Goal: Task Accomplishment & Management: Complete application form

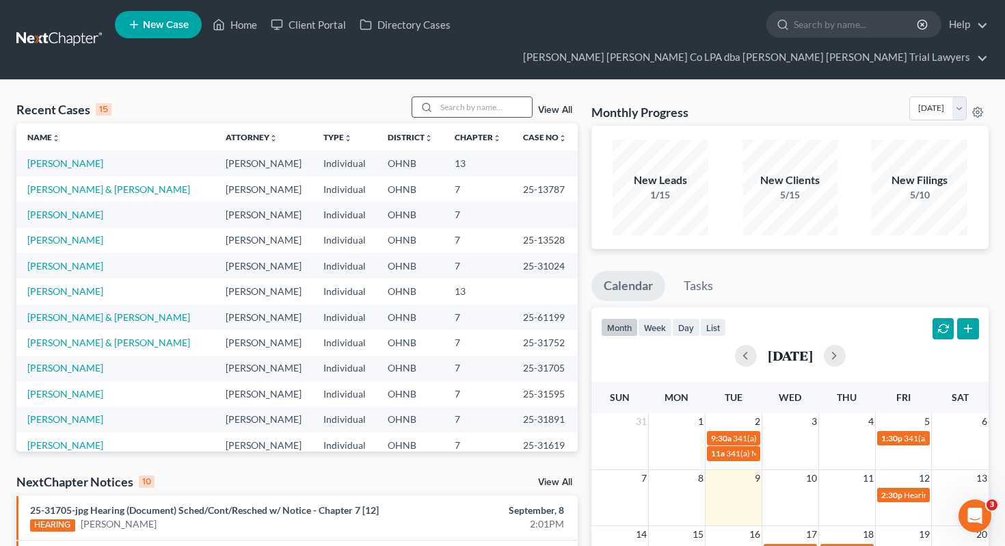
click at [509, 96] on div at bounding box center [473, 106] width 122 height 21
click at [496, 97] on input "search" at bounding box center [484, 107] width 96 height 20
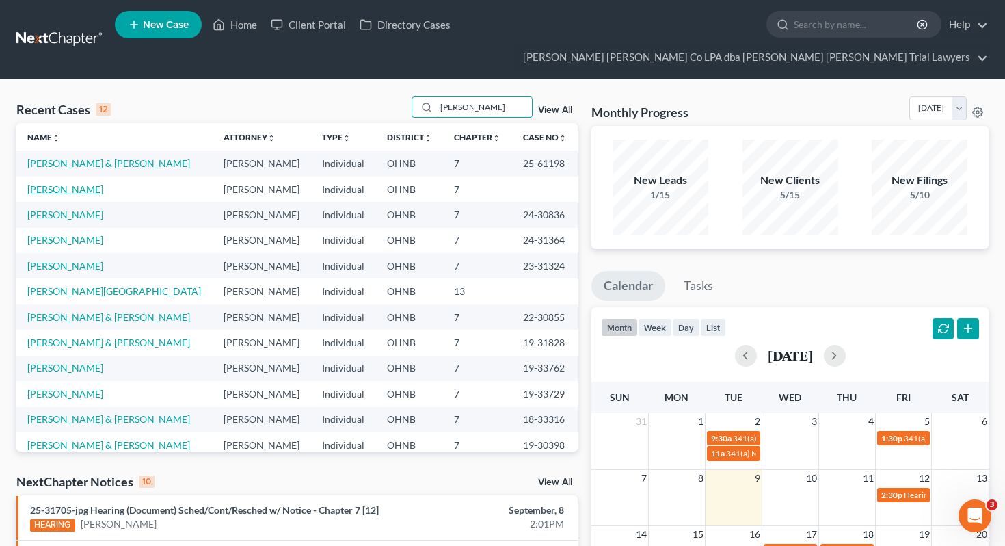
type input "[PERSON_NAME]"
click at [84, 183] on link "[PERSON_NAME]" at bounding box center [65, 189] width 76 height 12
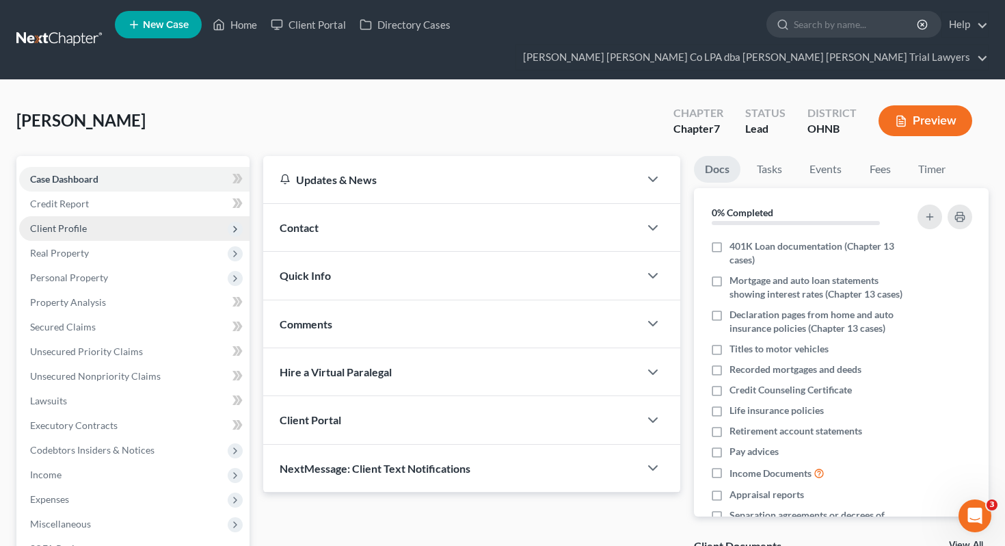
click at [109, 216] on span "Client Profile" at bounding box center [134, 228] width 230 height 25
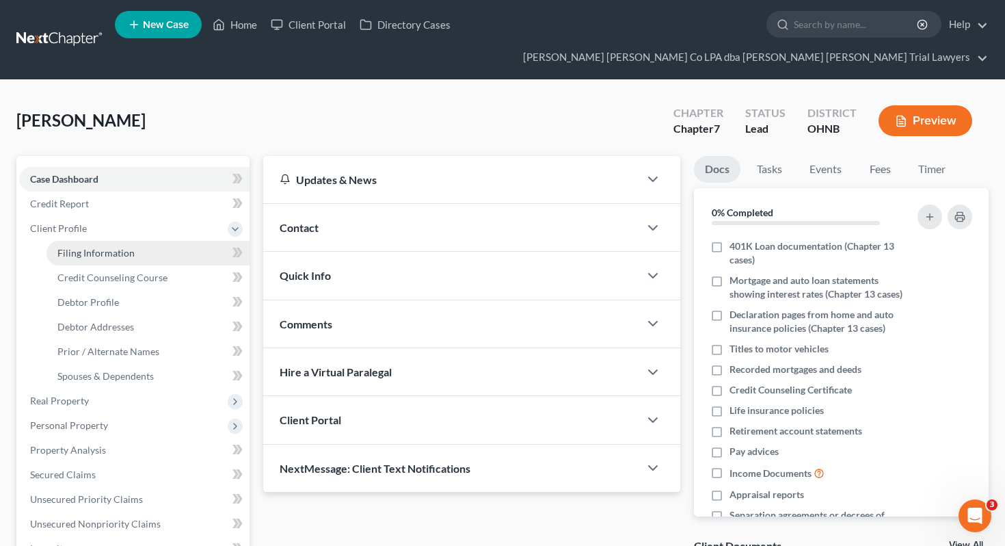
click at [117, 247] on span "Filing Information" at bounding box center [95, 253] width 77 height 12
select select "1"
select select "0"
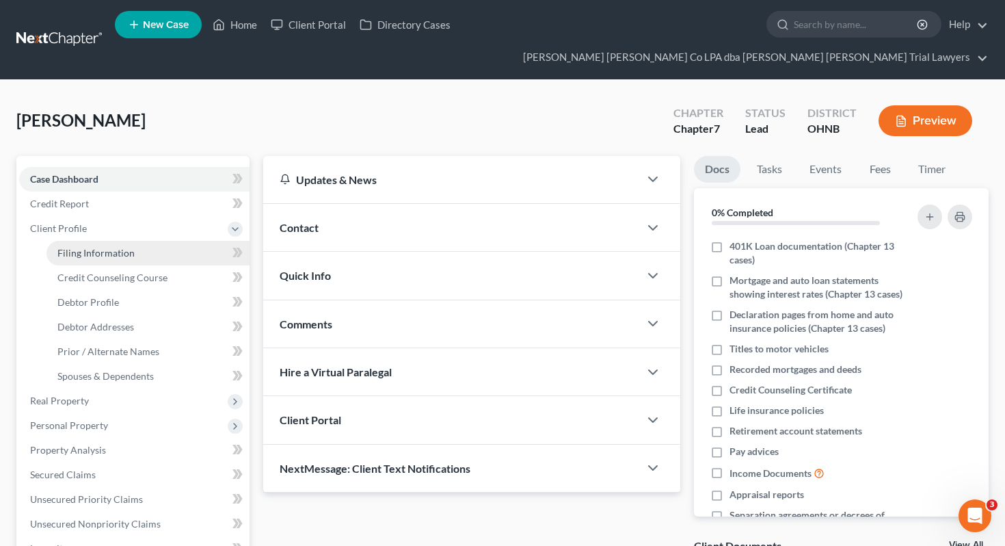
select select "36"
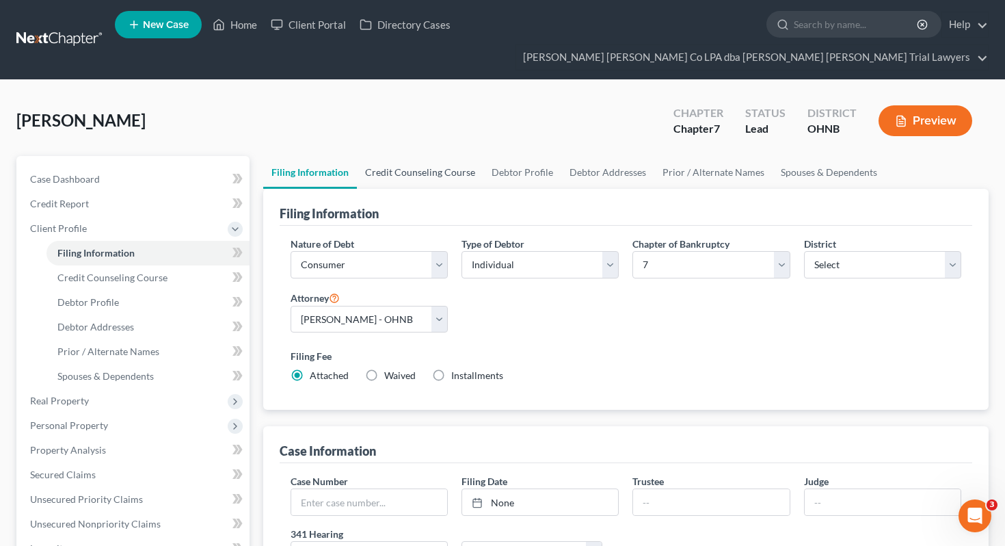
click at [405, 157] on link "Credit Counseling Course" at bounding box center [420, 172] width 126 height 33
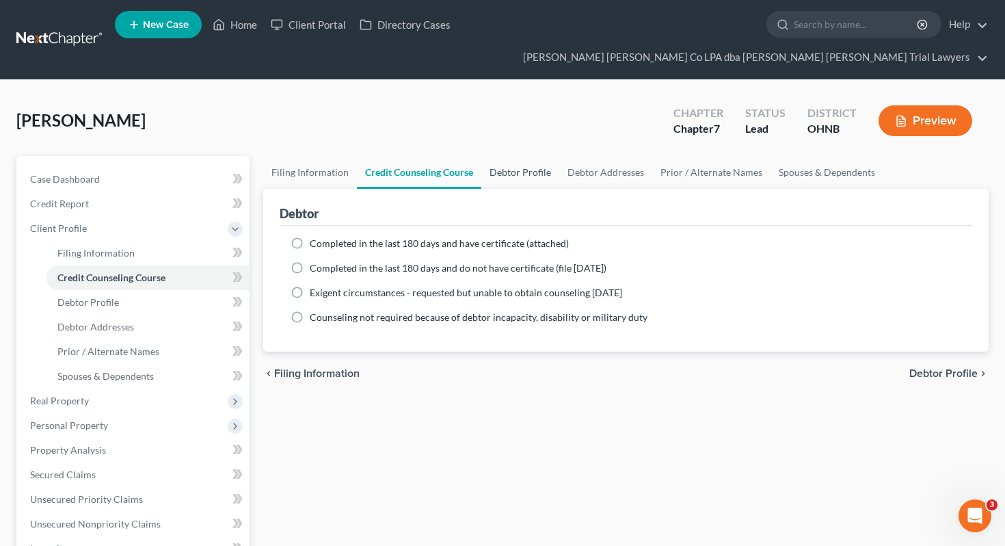
click at [506, 156] on link "Debtor Profile" at bounding box center [520, 172] width 78 height 33
select select "0"
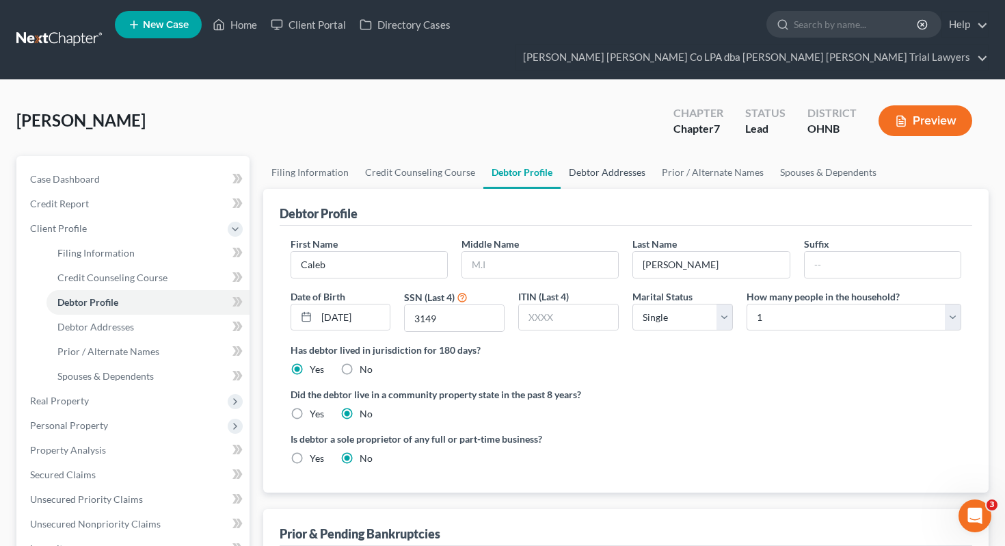
click at [597, 156] on link "Debtor Addresses" at bounding box center [607, 172] width 93 height 33
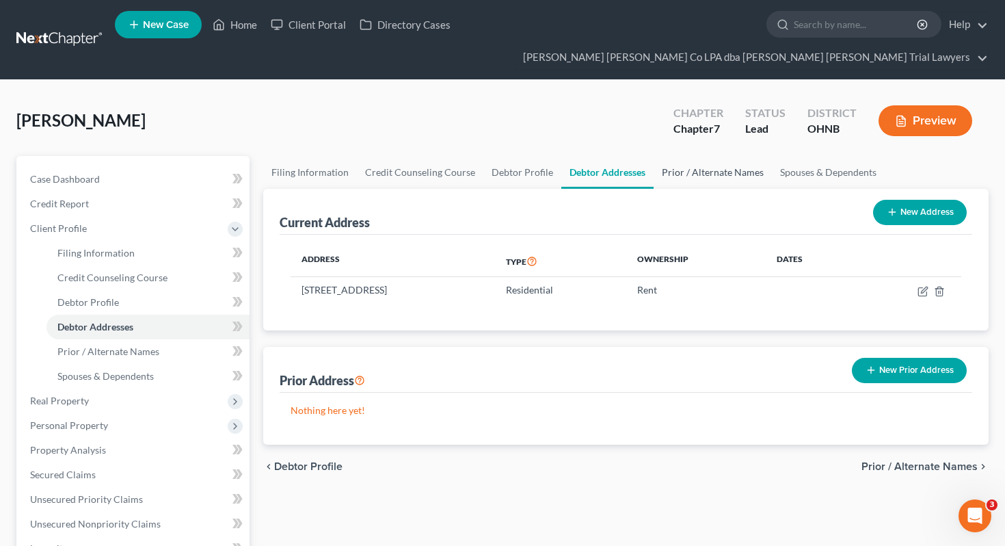
click at [690, 156] on link "Prior / Alternate Names" at bounding box center [713, 172] width 118 height 33
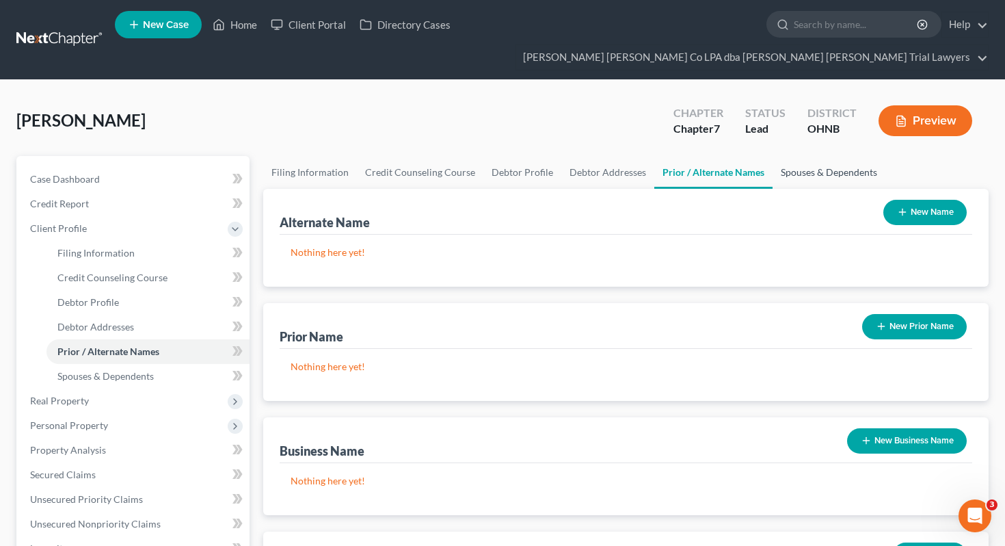
click at [789, 156] on link "Spouses & Dependents" at bounding box center [828, 172] width 113 height 33
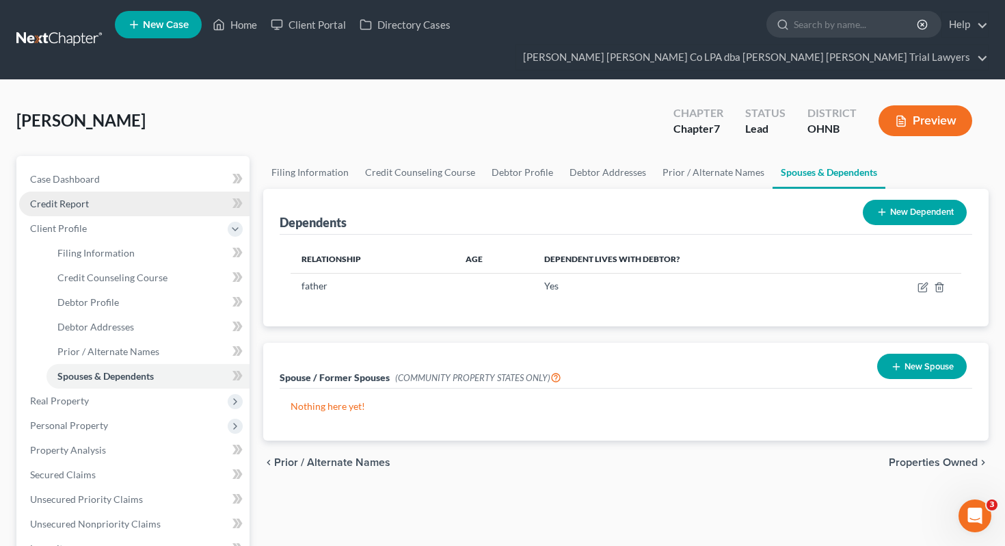
click at [175, 191] on link "Credit Report" at bounding box center [134, 203] width 230 height 25
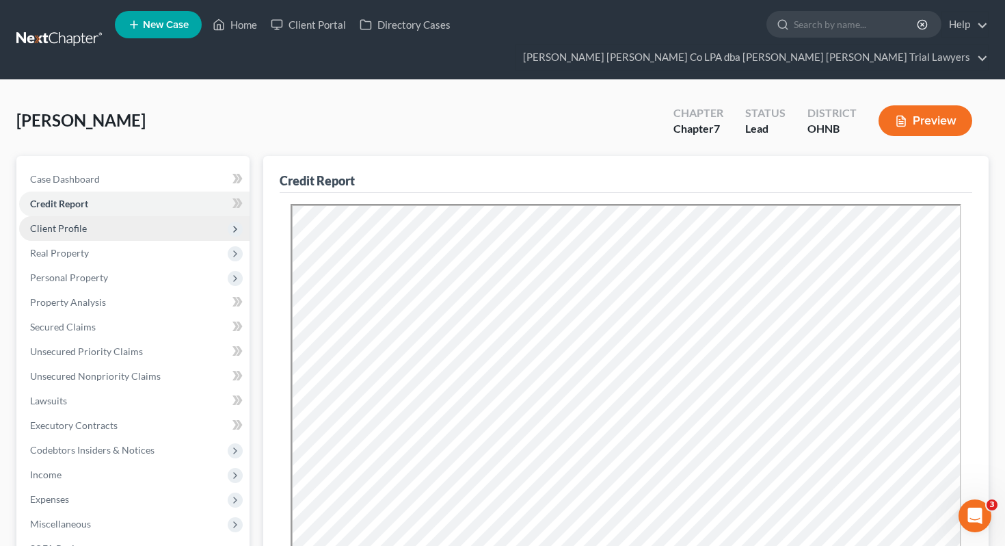
click at [123, 216] on span "Client Profile" at bounding box center [134, 228] width 230 height 25
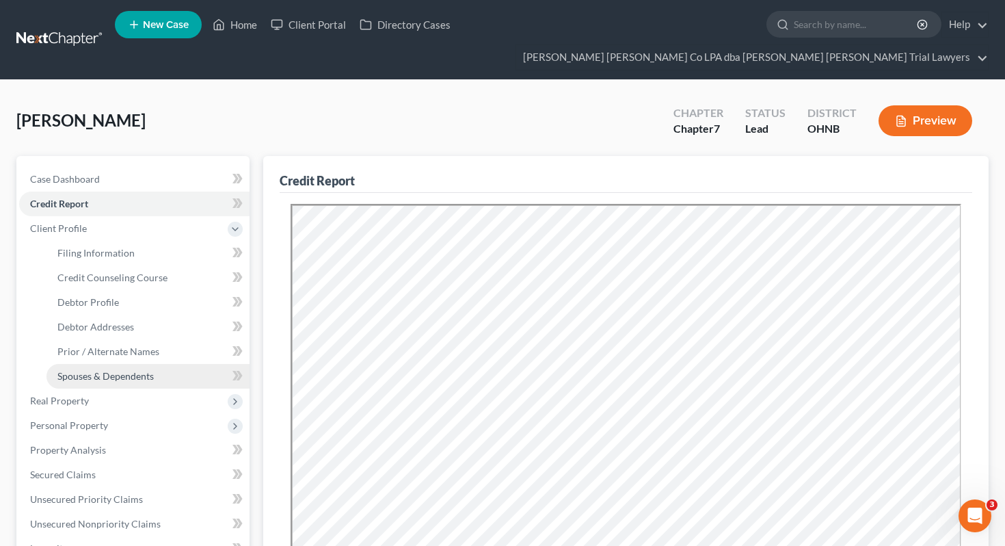
click at [120, 370] on span "Spouses & Dependents" at bounding box center [105, 376] width 96 height 12
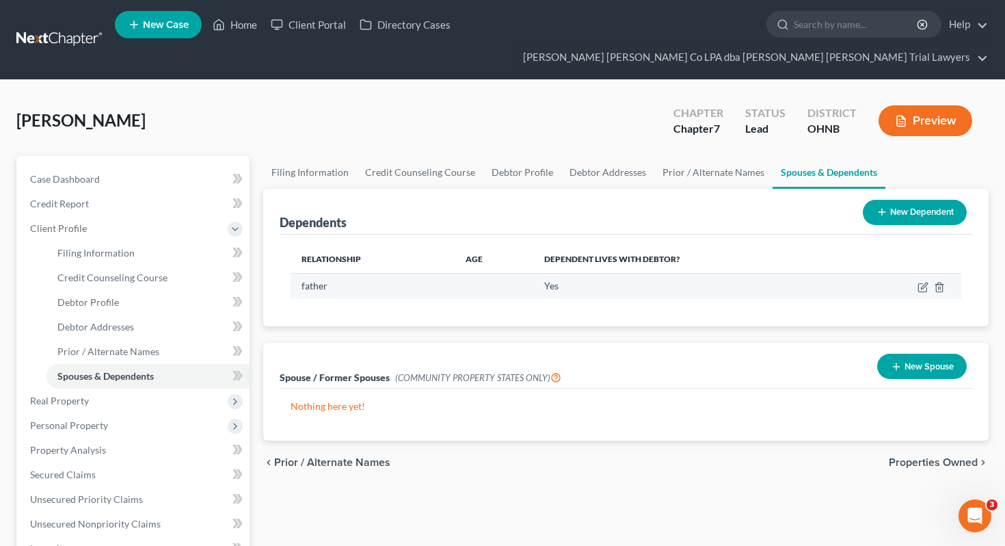
click at [928, 273] on td at bounding box center [905, 286] width 111 height 26
click at [922, 282] on icon "button" at bounding box center [922, 287] width 11 height 11
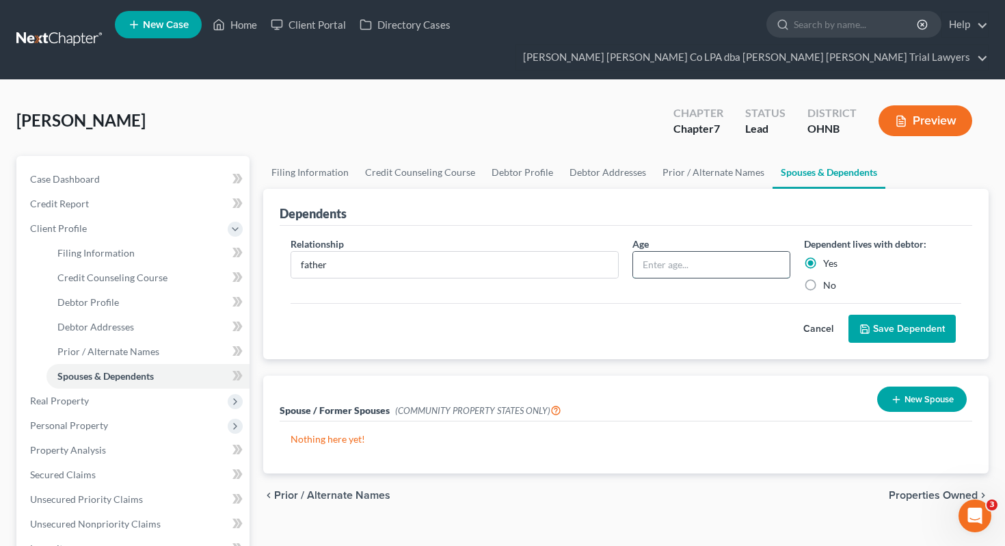
click at [693, 252] on input "text" at bounding box center [711, 265] width 156 height 26
type input "5"
type input "49"
click at [909, 314] on button "Save Dependent" at bounding box center [901, 328] width 107 height 29
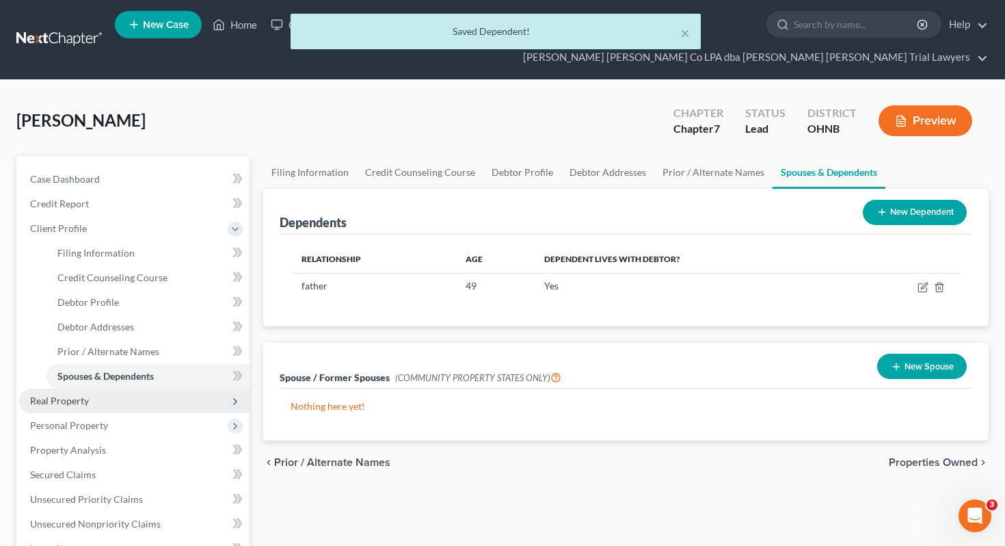
click at [129, 388] on span "Real Property" at bounding box center [134, 400] width 230 height 25
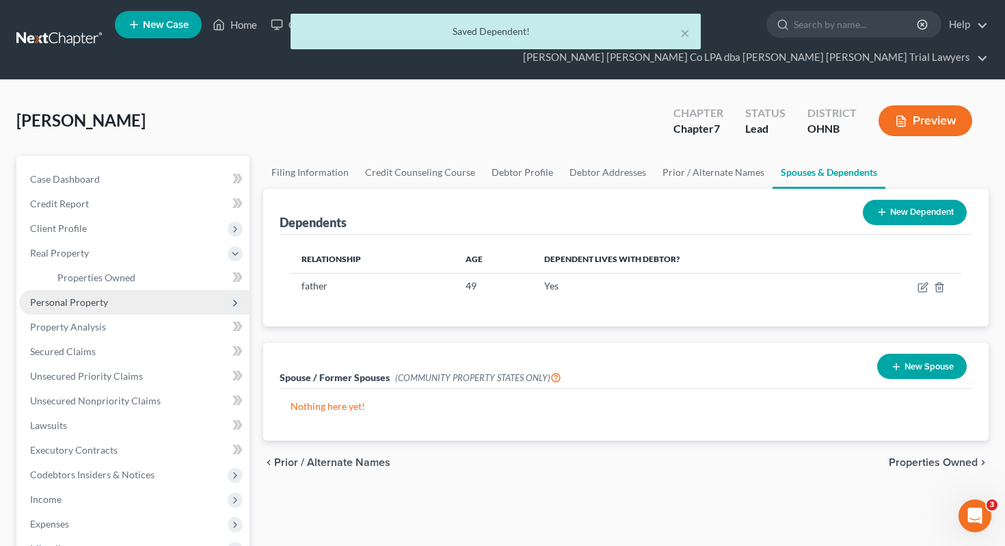
click at [133, 290] on span "Personal Property" at bounding box center [134, 302] width 230 height 25
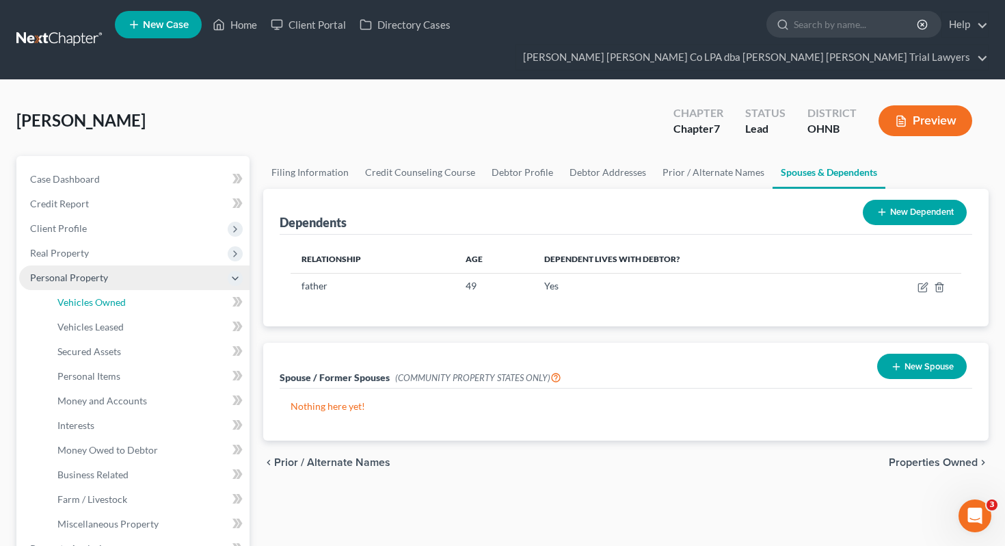
click at [133, 290] on link "Vehicles Owned" at bounding box center [147, 302] width 203 height 25
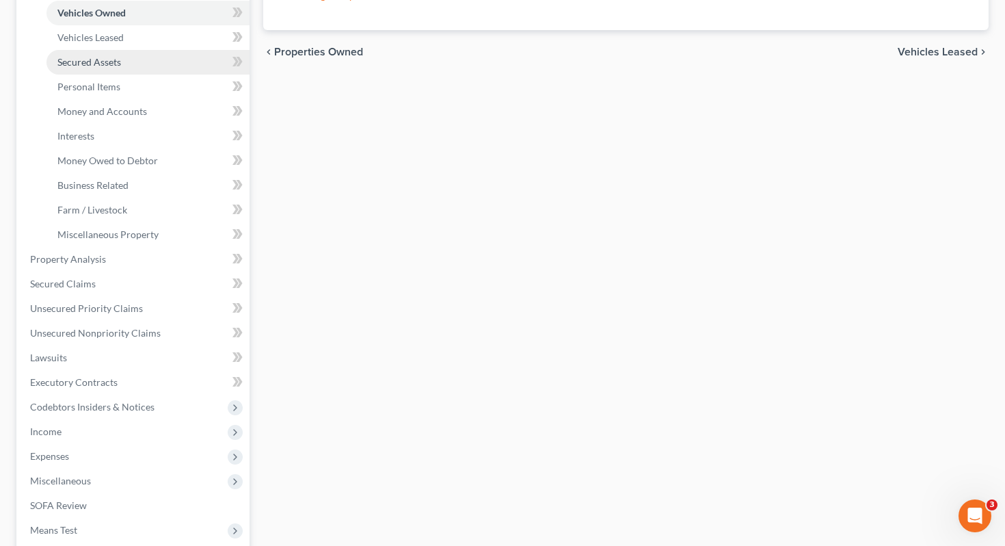
scroll to position [306, 0]
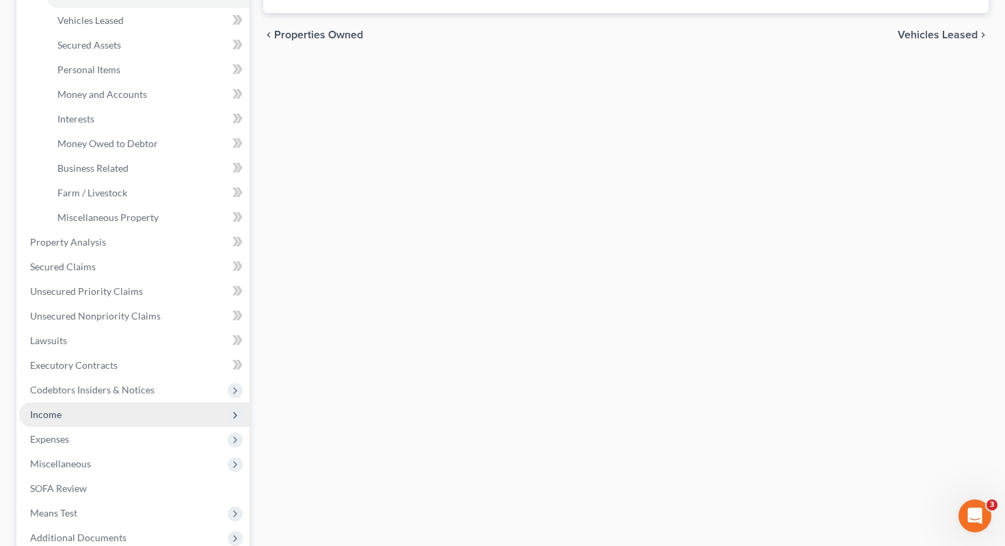
click at [142, 402] on span "Income" at bounding box center [134, 414] width 230 height 25
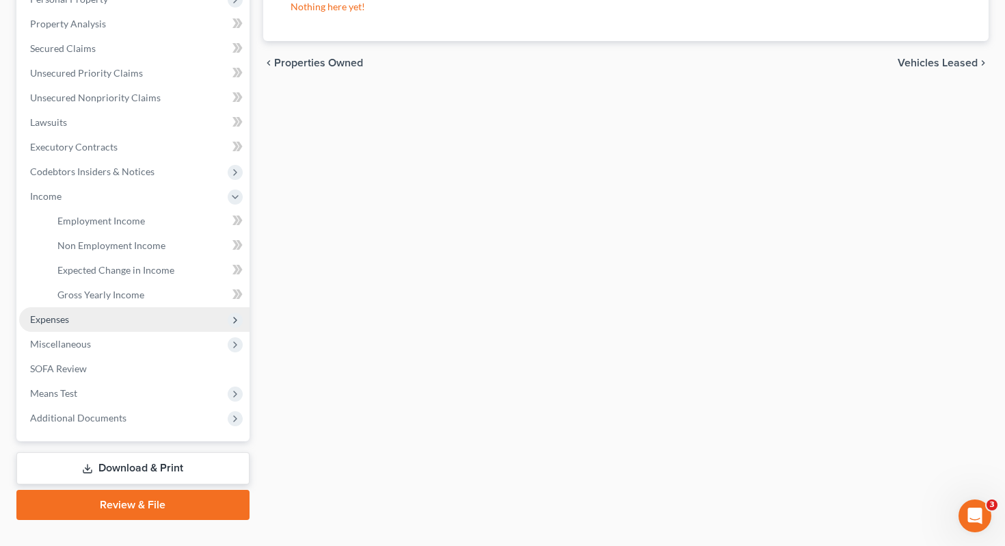
click at [152, 307] on span "Expenses" at bounding box center [134, 319] width 230 height 25
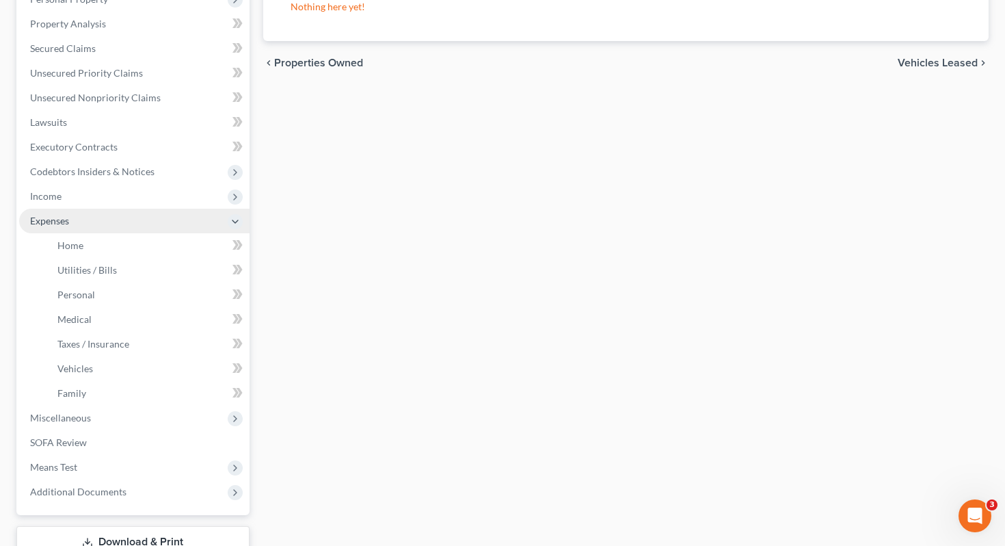
scroll to position [279, 0]
click at [157, 232] on link "Home" at bounding box center [147, 244] width 203 height 25
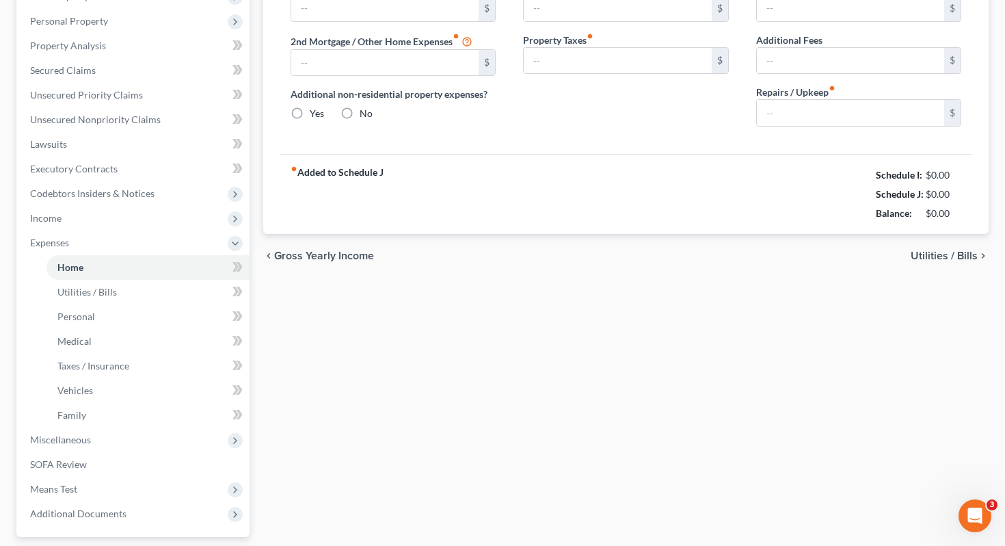
type input "1,100.00"
type input "0.00"
radio input "true"
type input "0.00"
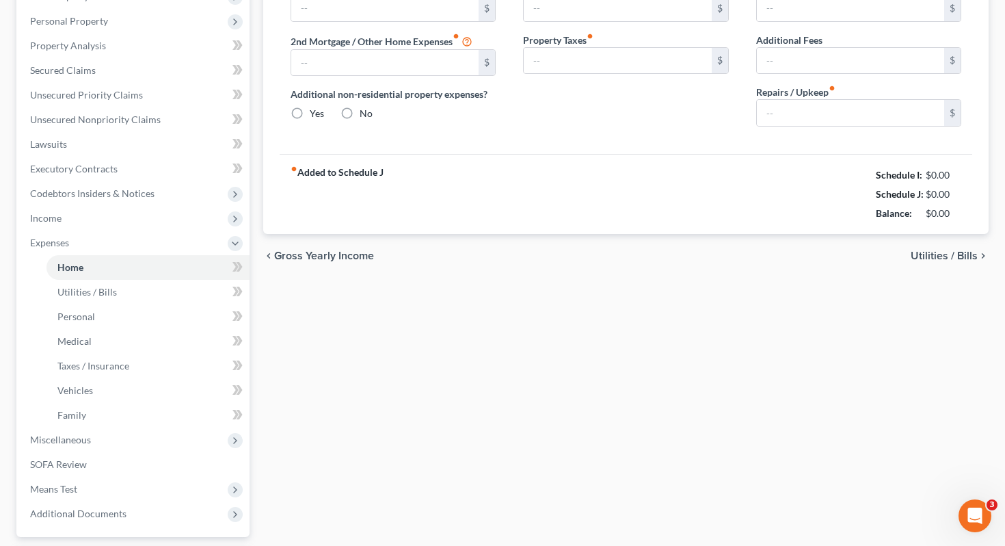
type input "0.00"
type input "100.00"
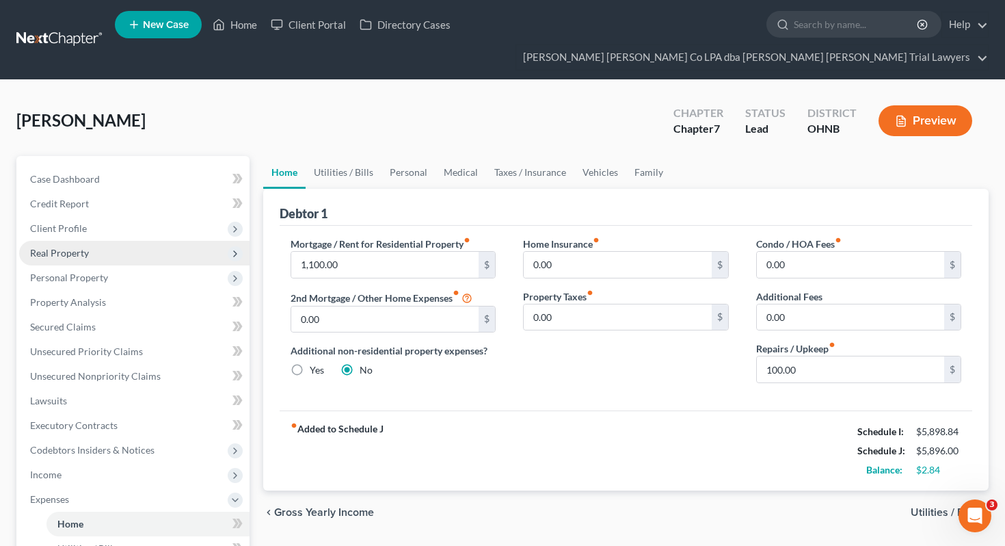
click at [81, 247] on span "Real Property" at bounding box center [59, 253] width 59 height 12
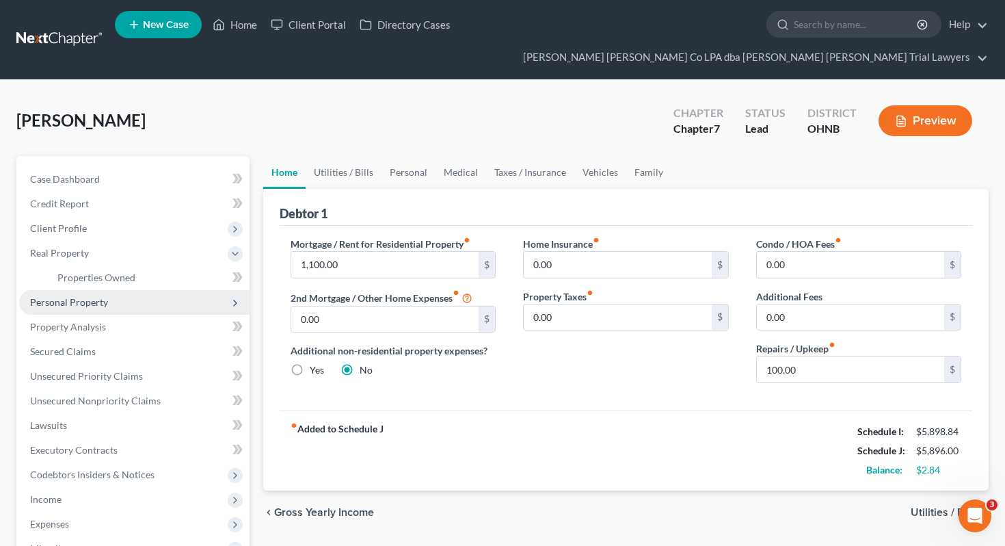
click at [81, 296] on span "Personal Property" at bounding box center [69, 302] width 78 height 12
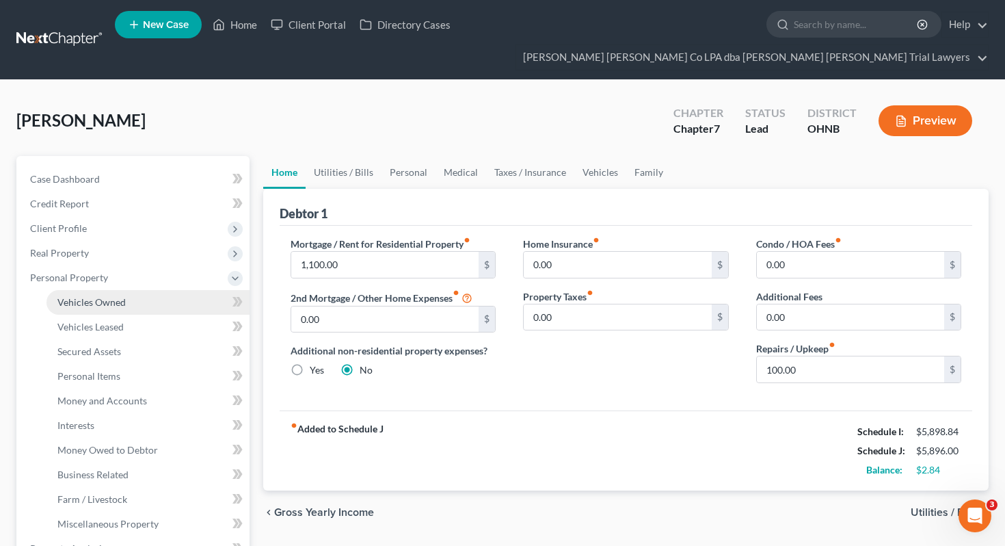
click at [81, 296] on span "Vehicles Owned" at bounding box center [91, 302] width 68 height 12
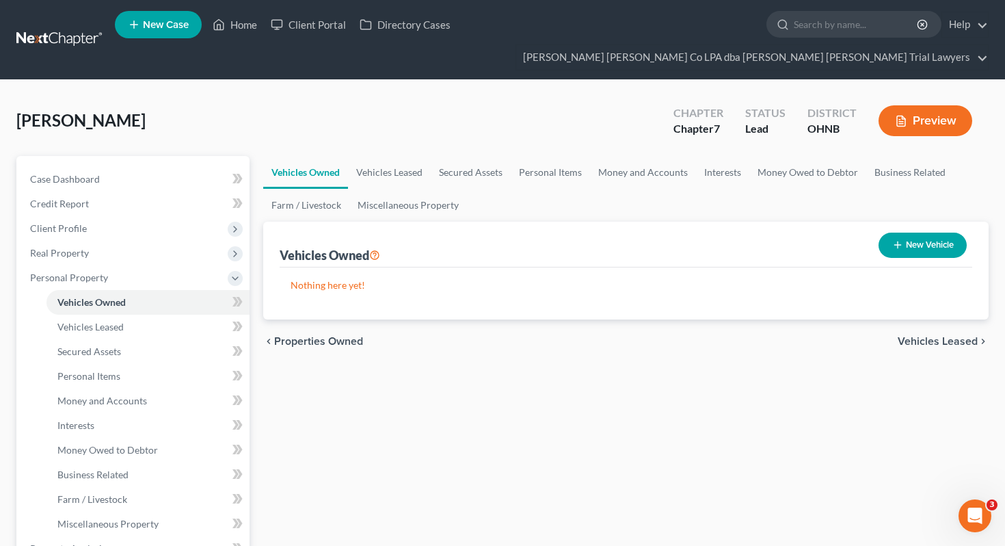
click at [899, 232] on button "New Vehicle" at bounding box center [922, 244] width 88 height 25
select select "0"
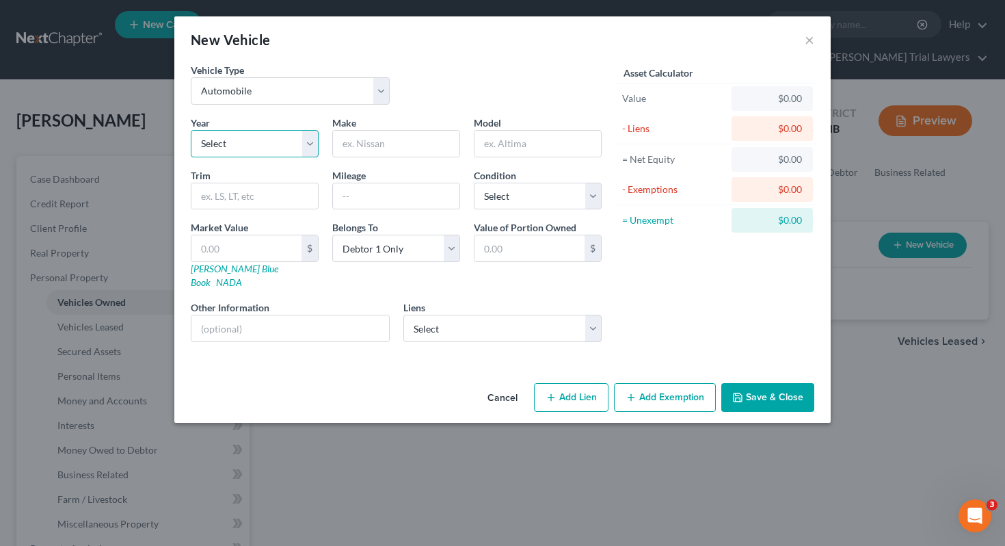
click at [301, 141] on select "Select 2026 2025 2024 2023 2022 2021 2020 2019 2018 2017 2016 2015 2014 2013 20…" at bounding box center [255, 143] width 128 height 27
select select "11"
click at [357, 147] on input "text" at bounding box center [396, 144] width 126 height 26
type input "Mercedes"
type input "Benz"
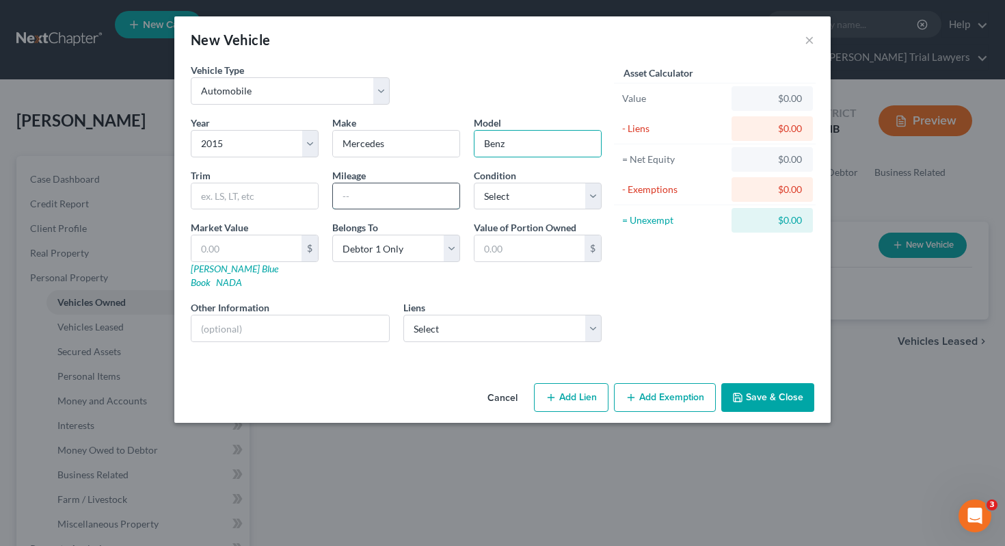
click at [349, 203] on input "text" at bounding box center [396, 196] width 126 height 26
type input "135000"
click at [561, 191] on select "Select Excellent Very Good Good Fair Poor" at bounding box center [538, 196] width 128 height 27
select select "2"
click at [208, 267] on link "[PERSON_NAME] Blue Book" at bounding box center [235, 275] width 88 height 25
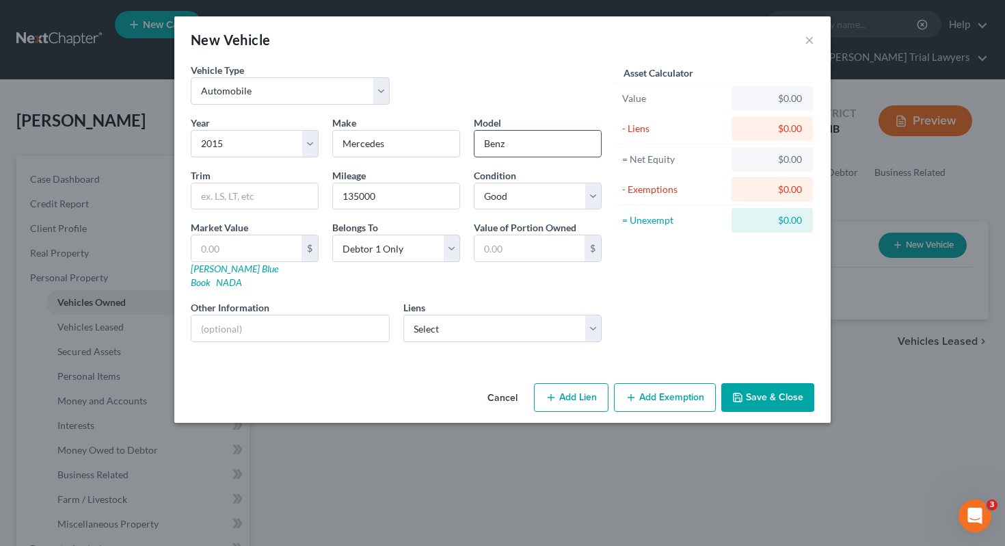
click at [513, 143] on input "Benz" at bounding box center [537, 144] width 126 height 26
click at [409, 145] on input "Mercedes" at bounding box center [396, 144] width 126 height 26
type input "Mercedes-Benz"
click at [742, 383] on button "Save & Close" at bounding box center [767, 397] width 93 height 29
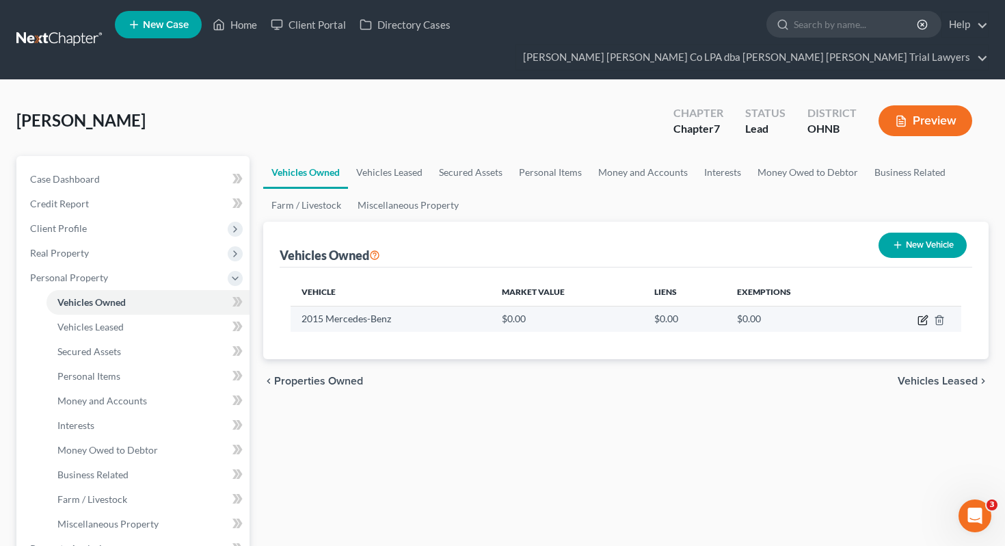
click at [921, 314] on icon "button" at bounding box center [922, 319] width 11 height 11
select select "0"
select select "11"
select select "2"
select select "0"
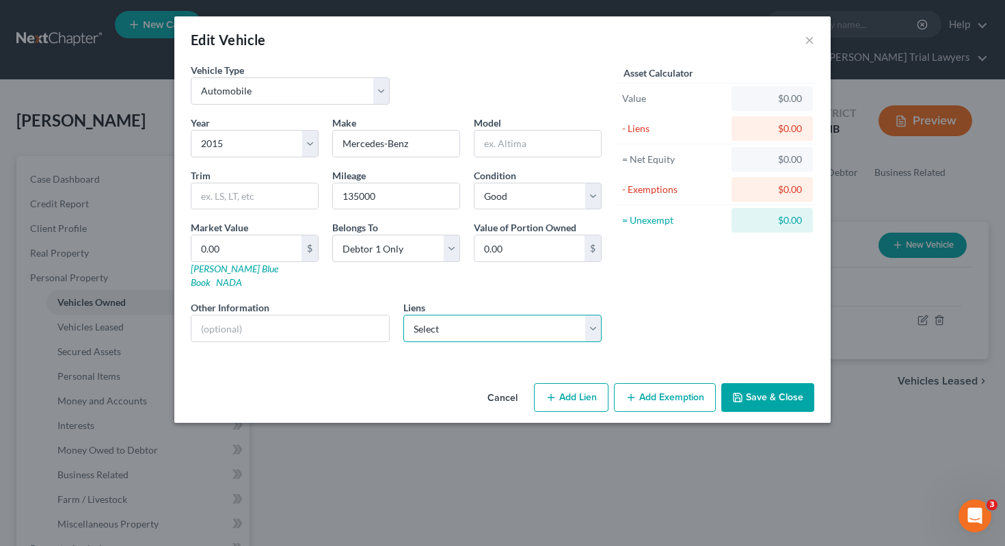
click at [501, 314] on select "Select Sun Fed - $15,072.00 Amer Honda - $2,828.00" at bounding box center [502, 327] width 199 height 27
select select "0"
select select
select select "36"
select select "0"
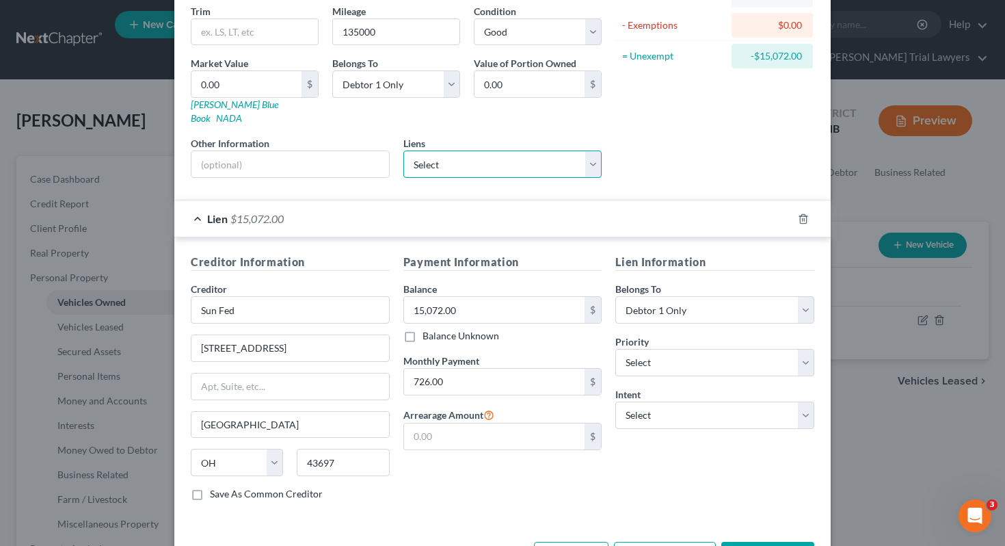
scroll to position [172, 0]
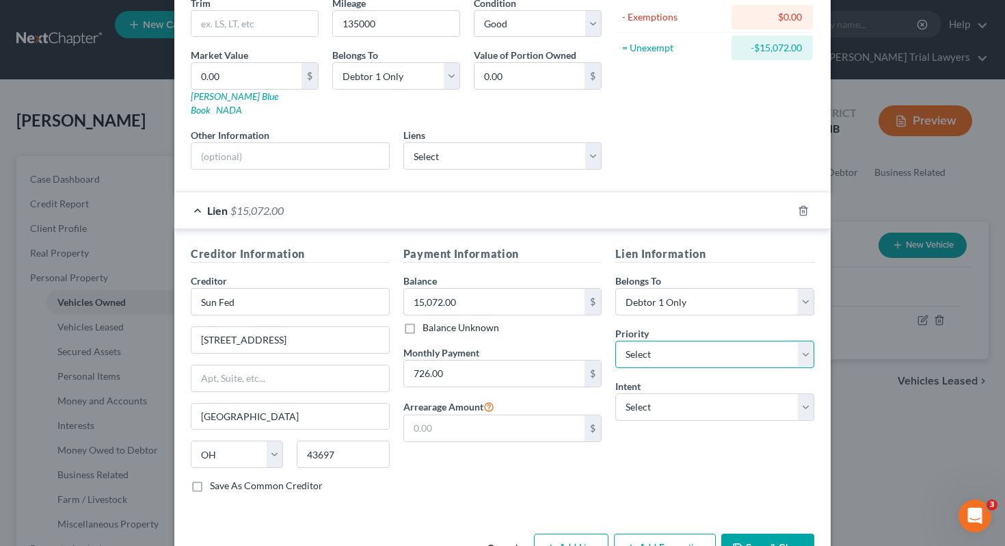
click at [665, 349] on select "Select 1st 2nd 3rd 4th 5th 6th 7th 8th 9th 10th 11th 12th 13th 14th 15th 16th 1…" at bounding box center [714, 353] width 199 height 27
select select "0"
click at [661, 393] on select "Select Surrender Redeem Reaffirm Avoid Other" at bounding box center [714, 406] width 199 height 27
select select "2"
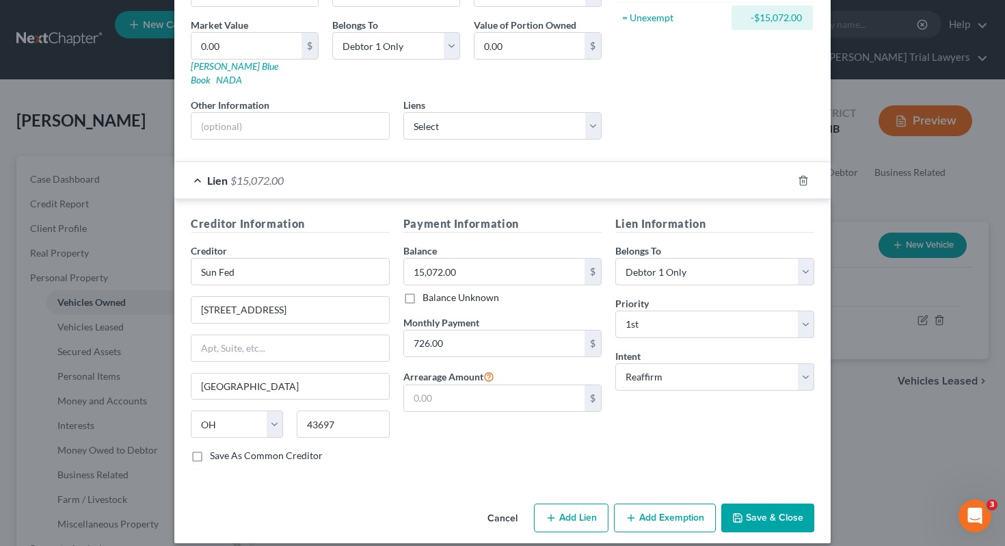
click at [747, 503] on button "Save & Close" at bounding box center [767, 517] width 93 height 29
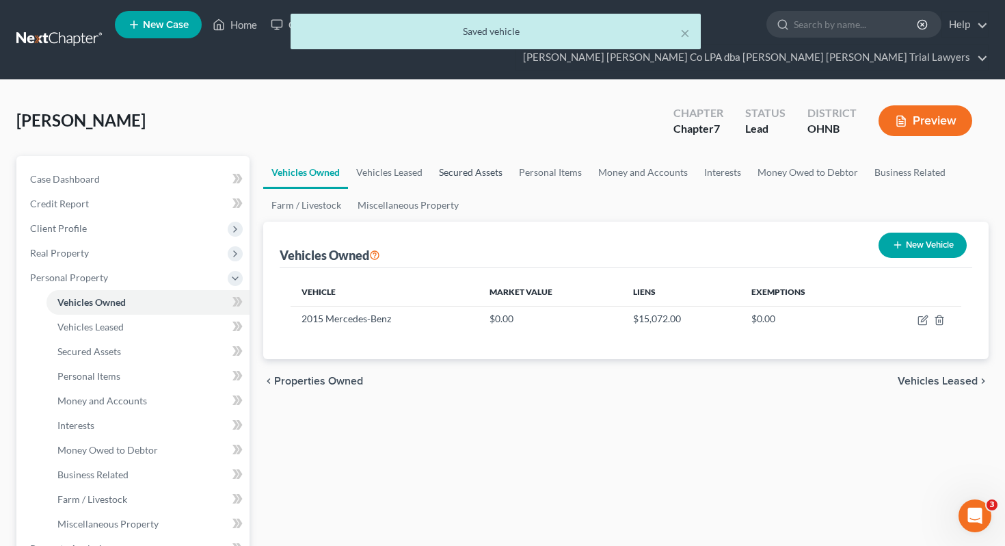
click at [445, 156] on link "Secured Assets" at bounding box center [471, 172] width 80 height 33
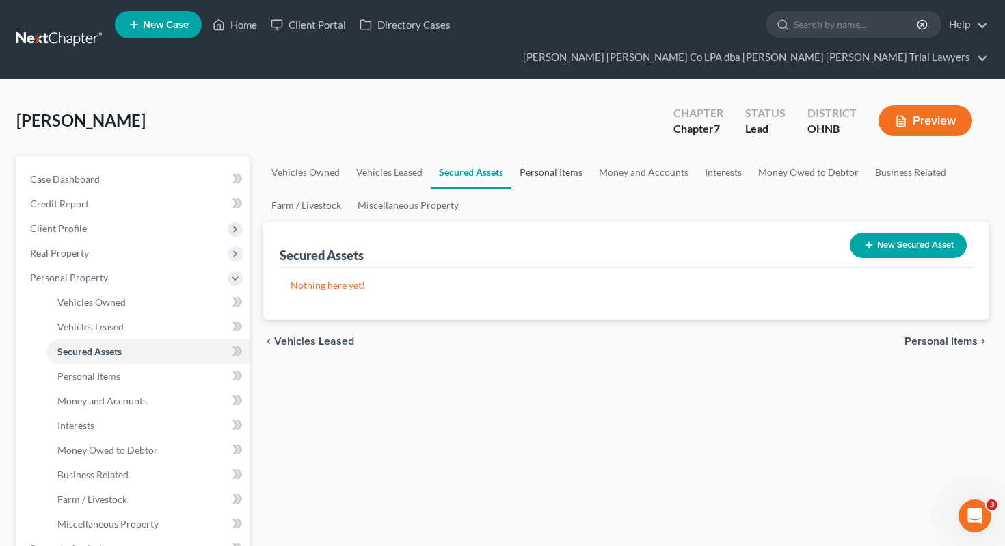
click at [532, 156] on link "Personal Items" at bounding box center [550, 172] width 79 height 33
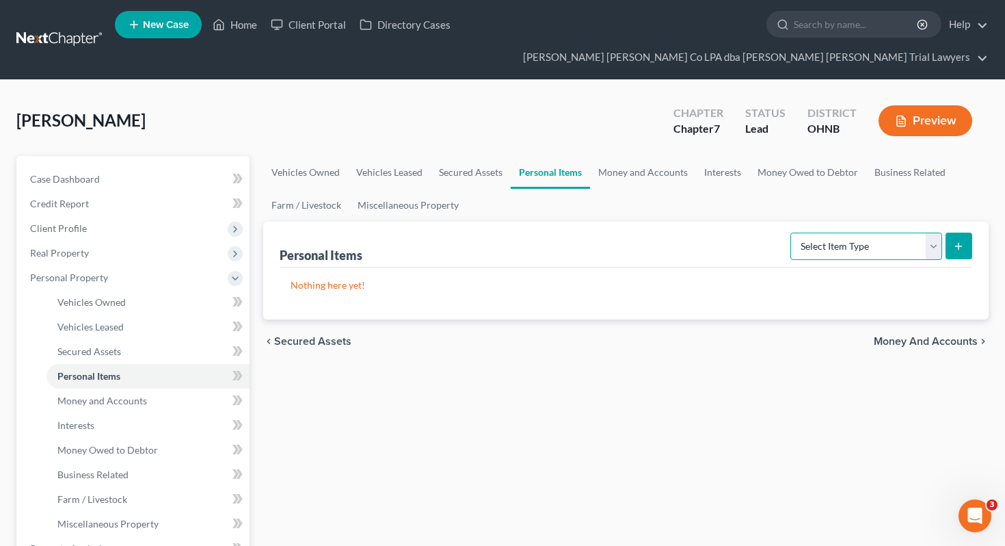
click at [823, 232] on select "Select Item Type Clothing Collectibles Of Value Electronics Firearms Household …" at bounding box center [866, 245] width 152 height 27
select select "clothing"
click at [960, 241] on icon "submit" at bounding box center [958, 246] width 11 height 11
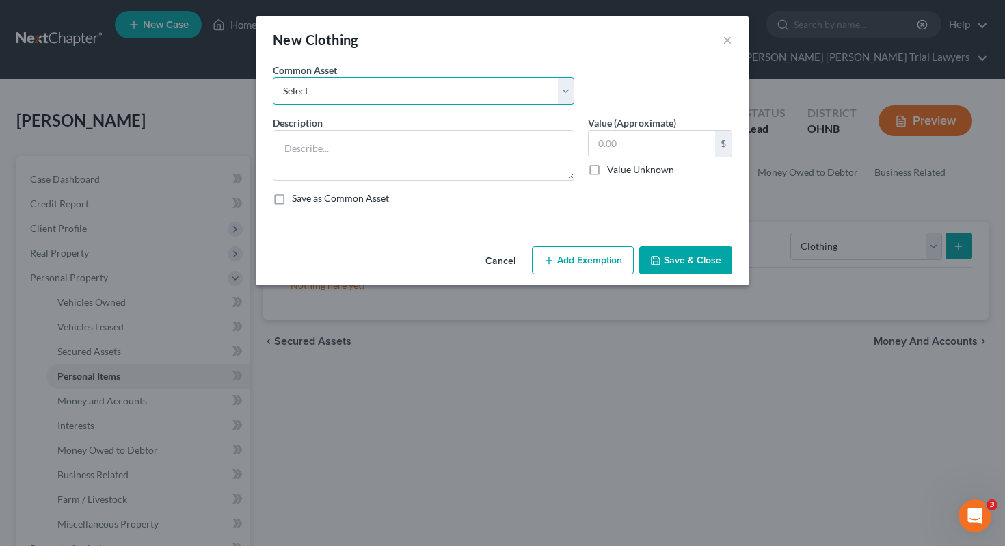
click at [562, 101] on select "Select Normal work & daily wearing apparel" at bounding box center [423, 90] width 301 height 27
select select "0"
type textarea "Normal work & daily wearing apparel"
type input "500.00"
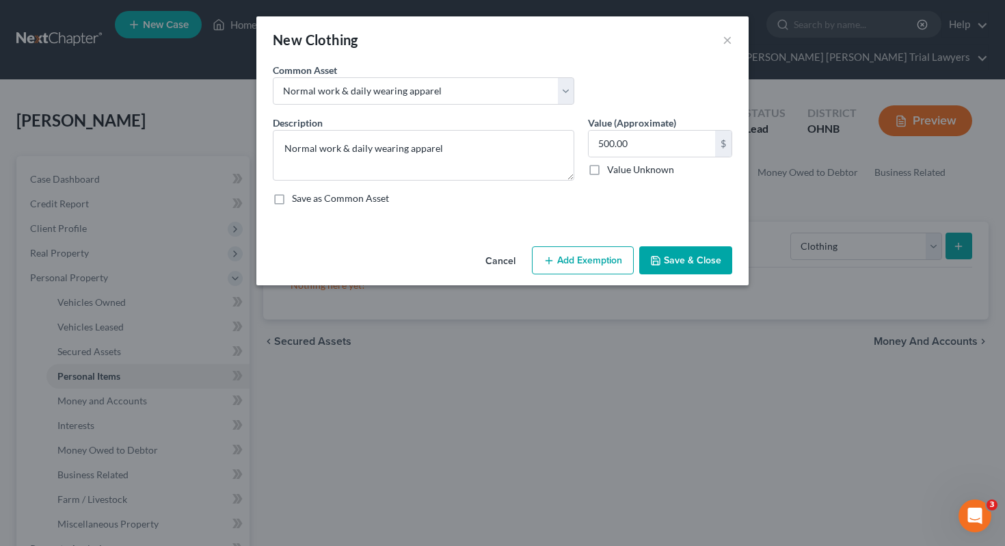
click at [594, 271] on button "Add Exemption" at bounding box center [583, 260] width 102 height 29
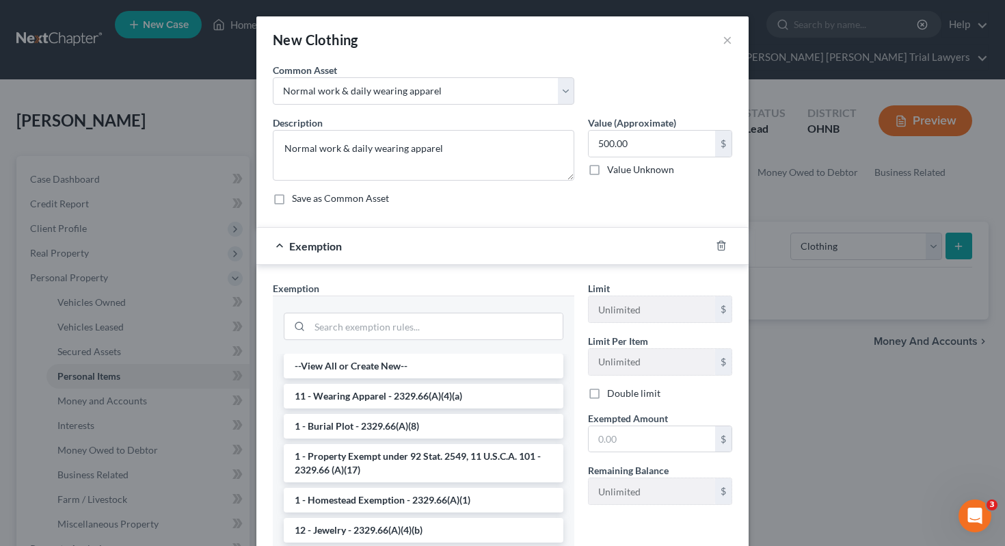
click at [463, 395] on li "11 - Wearing Apparel - 2329.66(A)(4)(a)" at bounding box center [424, 395] width 280 height 25
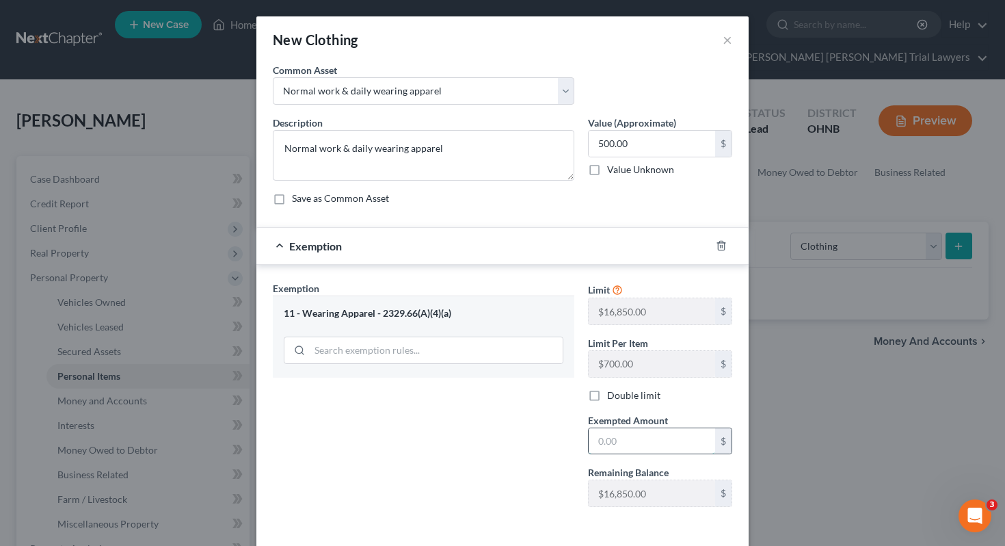
click at [643, 436] on input "text" at bounding box center [652, 441] width 126 height 26
type input "0"
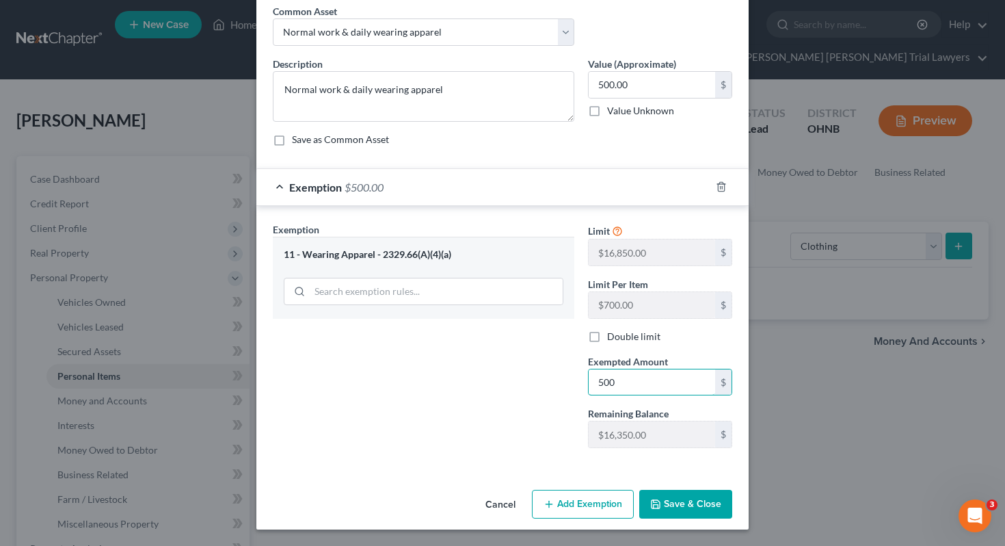
type input "500"
click at [561, 407] on div "Exemption Set must be selected for CA. Exemption * 11 - Wearing Apparel - 2329.…" at bounding box center [423, 340] width 315 height 237
click at [660, 499] on icon "button" at bounding box center [655, 503] width 11 height 11
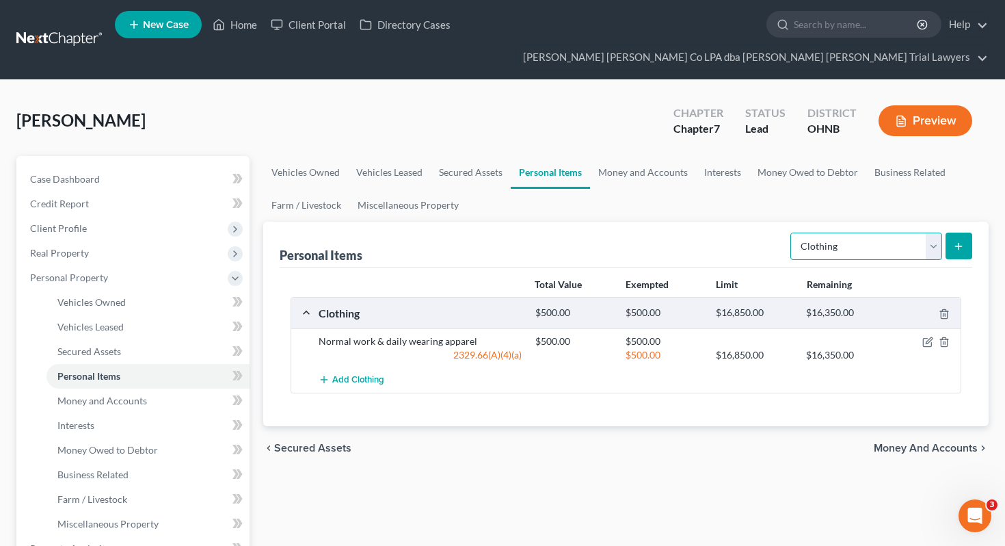
click at [840, 232] on select "Select Item Type Clothing Collectibles Of Value Electronics Firearms Household …" at bounding box center [866, 245] width 152 height 27
select select "electronics"
click at [957, 241] on icon "submit" at bounding box center [958, 246] width 11 height 11
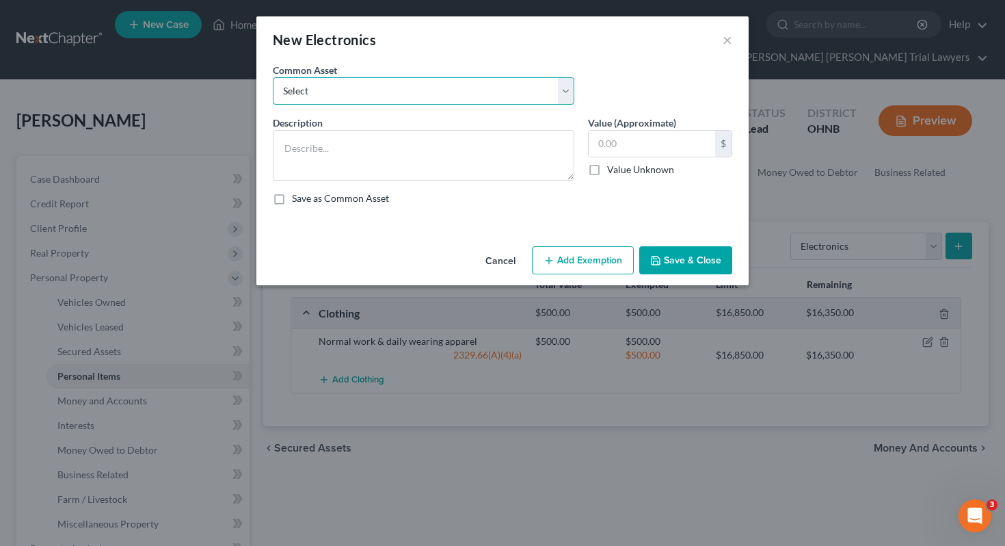
click at [503, 92] on select "Select # Televisions & # Computers 1 Television & 1 Computer" at bounding box center [423, 90] width 301 height 27
select select "1"
type textarea "1 Television & 1 Computer"
type input "500.00"
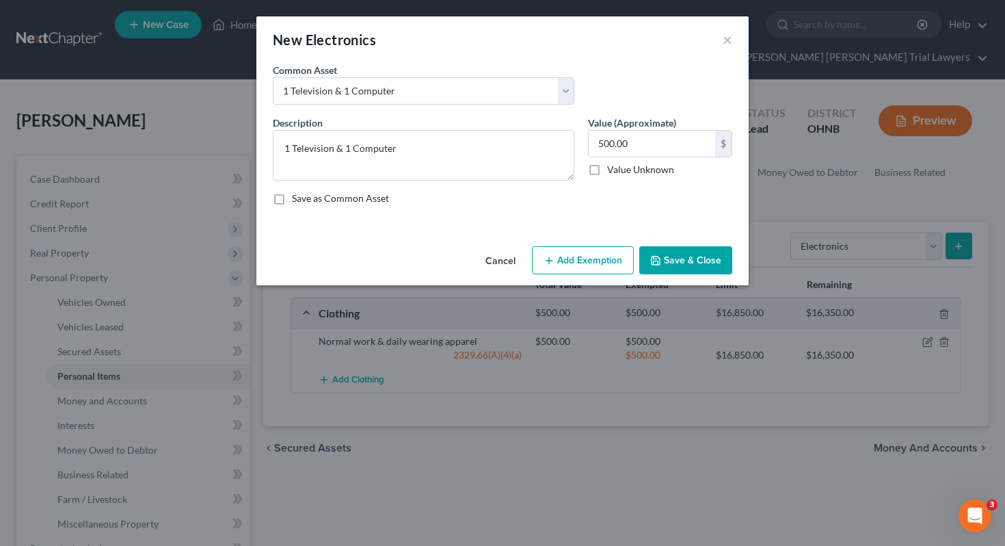
click at [569, 262] on button "Add Exemption" at bounding box center [583, 260] width 102 height 29
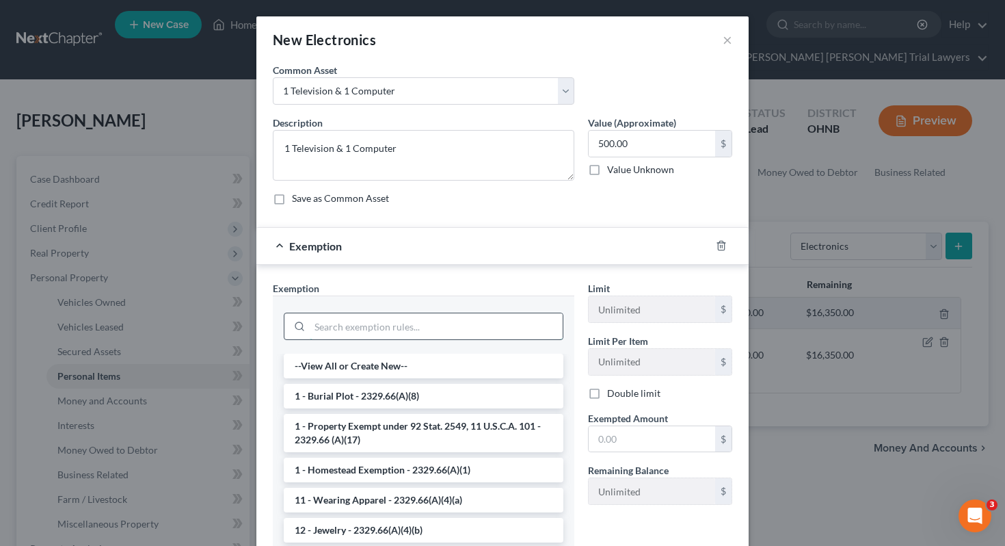
click at [474, 334] on input "search" at bounding box center [436, 326] width 253 height 26
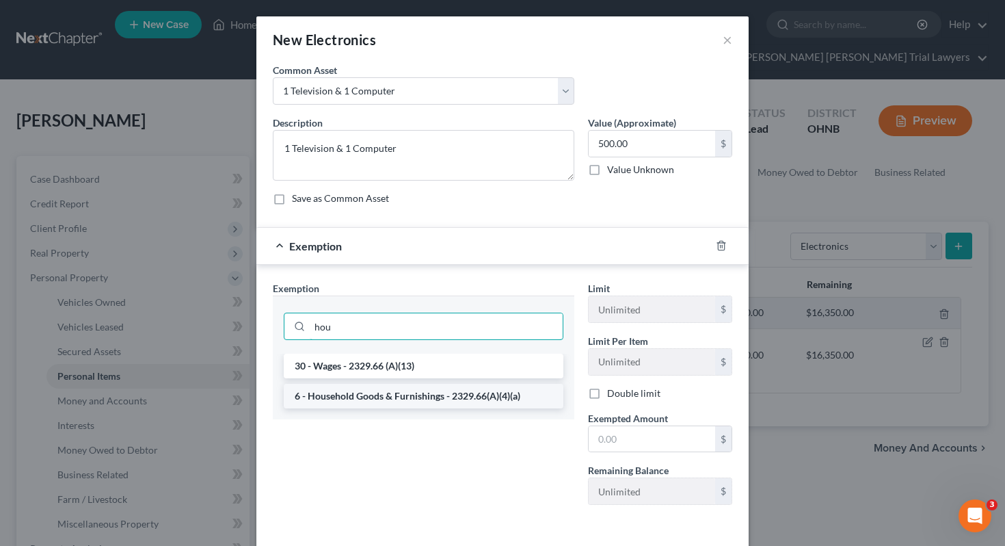
type input "hou"
click at [466, 397] on li "6 - Household Goods & Furnishings - 2329.66(A)(4)(a)" at bounding box center [424, 395] width 280 height 25
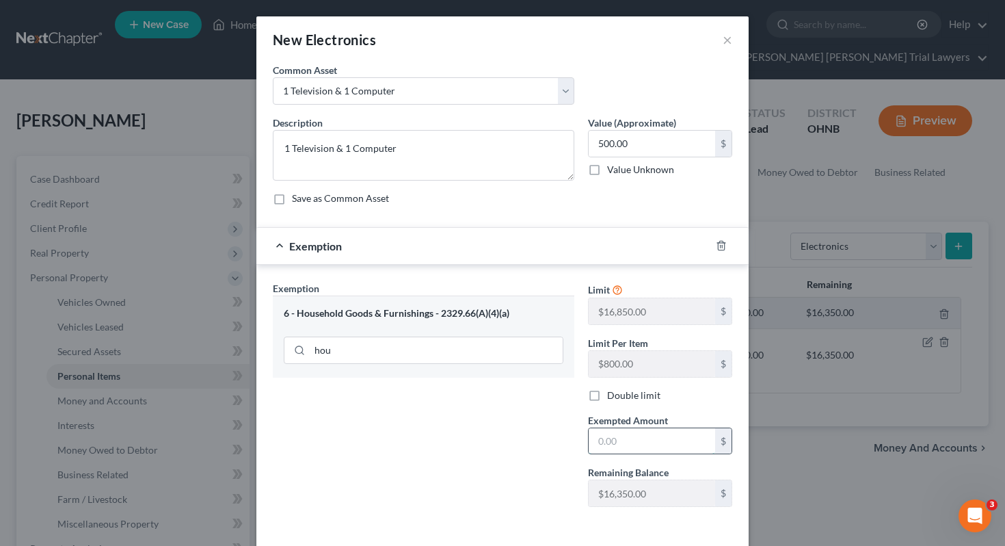
click at [649, 438] on input "text" at bounding box center [652, 441] width 126 height 26
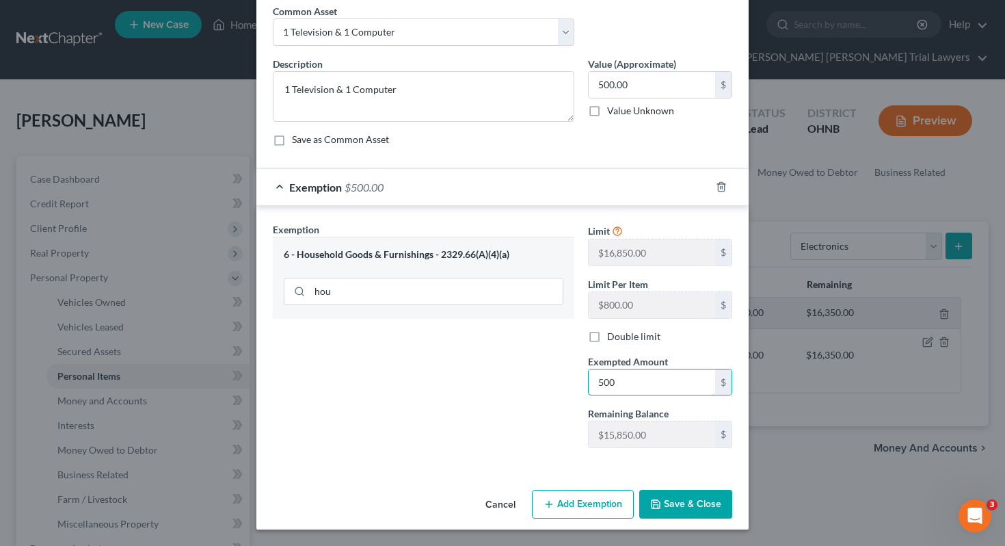
type input "500"
click at [580, 463] on div "Exemption Set must be selected for CA. Exemption * 6 - Household Goods & Furnis…" at bounding box center [502, 338] width 492 height 265
click at [661, 498] on icon "button" at bounding box center [655, 503] width 11 height 11
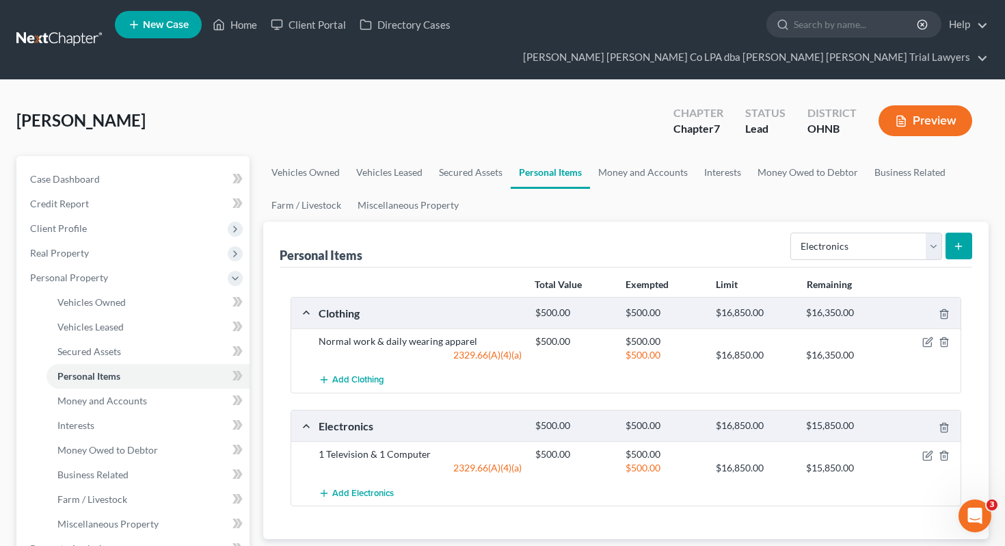
click at [868, 227] on div "Select Item Type Clothing Collectibles Of Value Electronics Firearms Household …" at bounding box center [878, 245] width 187 height 36
click at [868, 232] on select "Select Item Type Clothing Collectibles Of Value Electronics Firearms Household …" at bounding box center [866, 245] width 152 height 27
select select "household_goods"
click at [971, 232] on button "submit" at bounding box center [958, 245] width 27 height 27
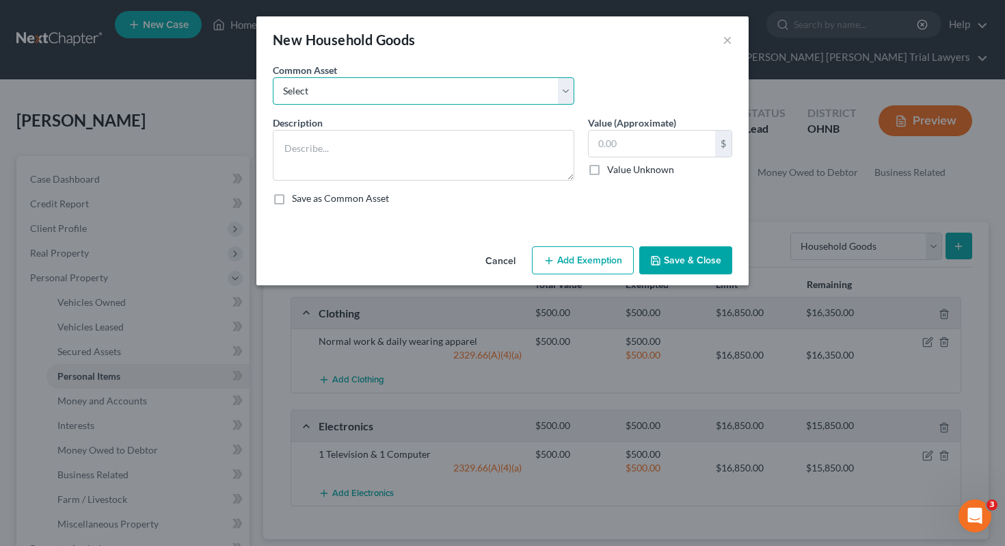
click at [558, 96] on select "Select Household goods including but not limited to: Kitchen table & chairs, di…" at bounding box center [423, 90] width 301 height 27
select select "0"
type textarea "Household goods including but not limited to: Kitchen table & chairs, dishes, u…"
type input "2,500.00"
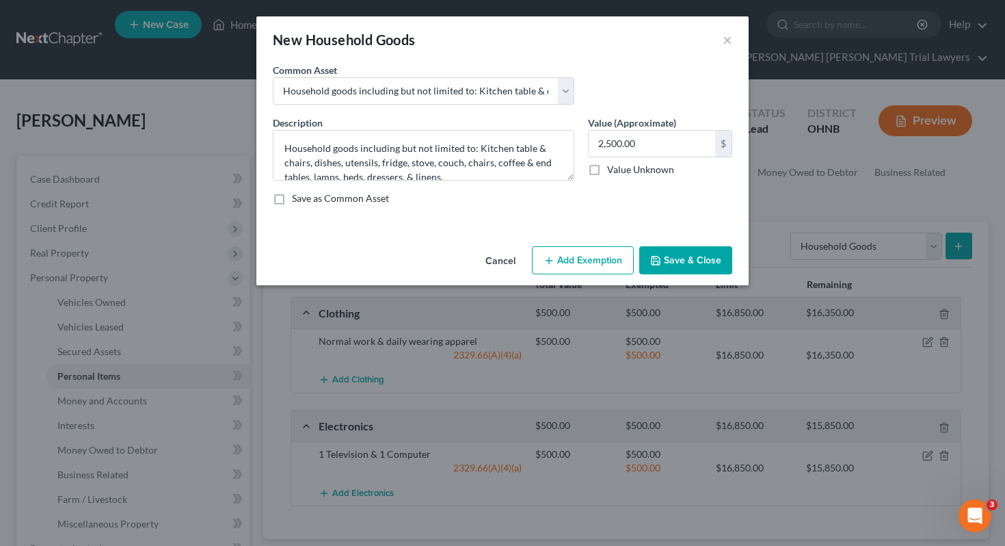
click at [578, 258] on button "Add Exemption" at bounding box center [583, 260] width 102 height 29
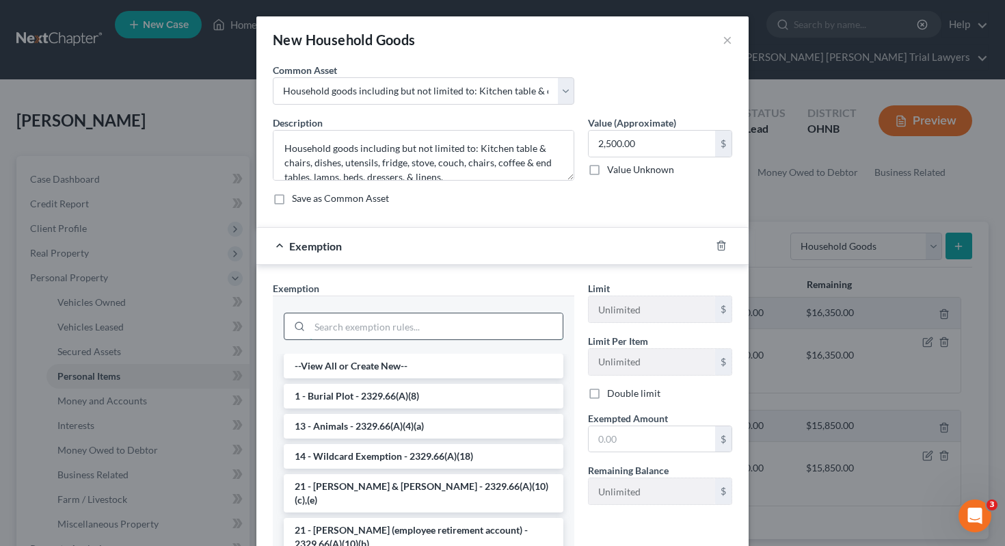
click at [468, 327] on input "search" at bounding box center [436, 326] width 253 height 26
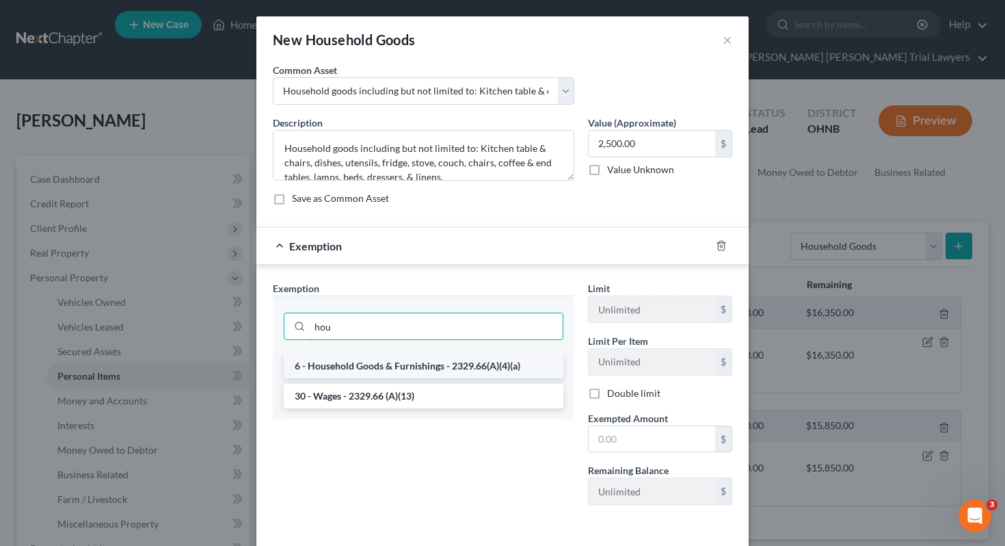
type input "hou"
click at [455, 369] on li "6 - Household Goods & Furnishings - 2329.66(A)(4)(a)" at bounding box center [424, 365] width 280 height 25
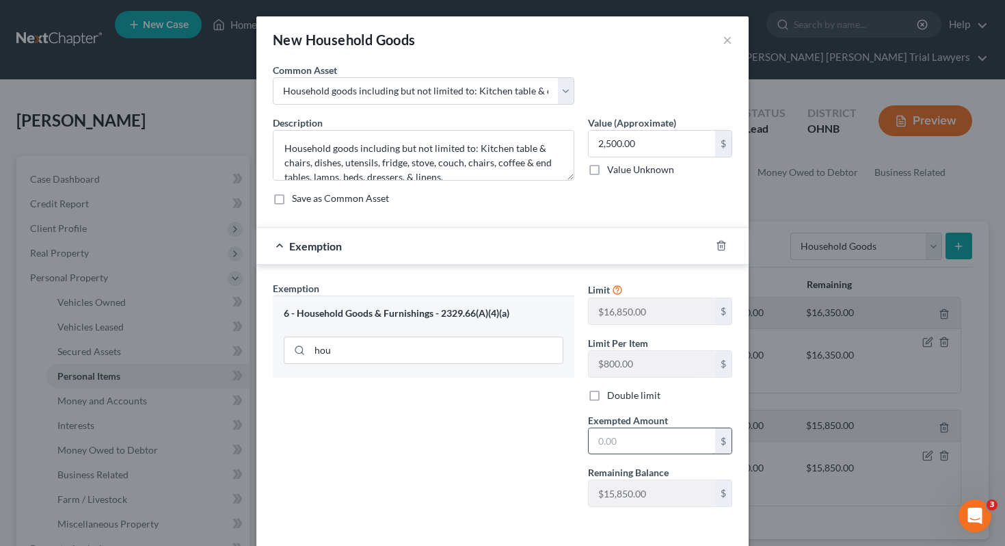
click at [604, 429] on input "text" at bounding box center [652, 441] width 126 height 26
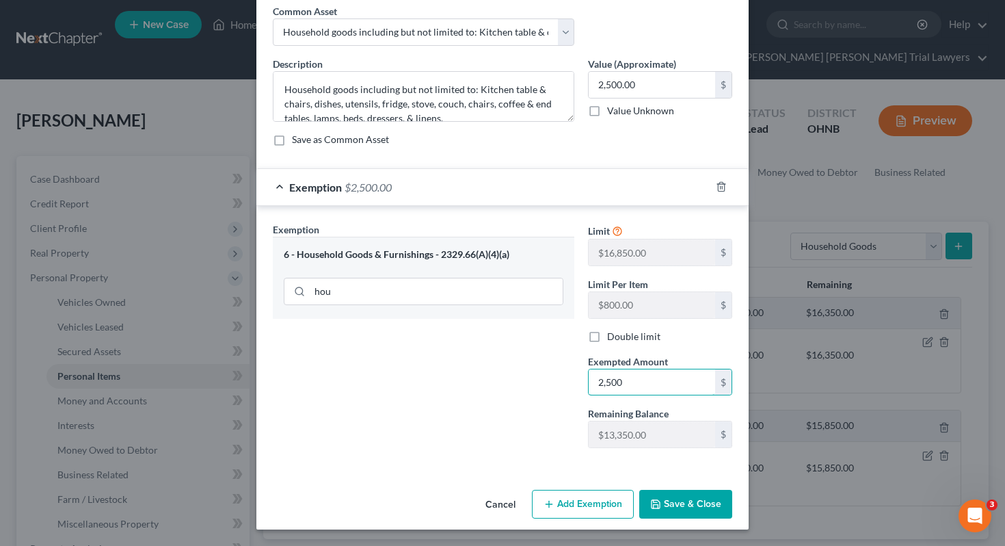
type input "2,500"
click at [658, 500] on icon "button" at bounding box center [655, 503] width 11 height 11
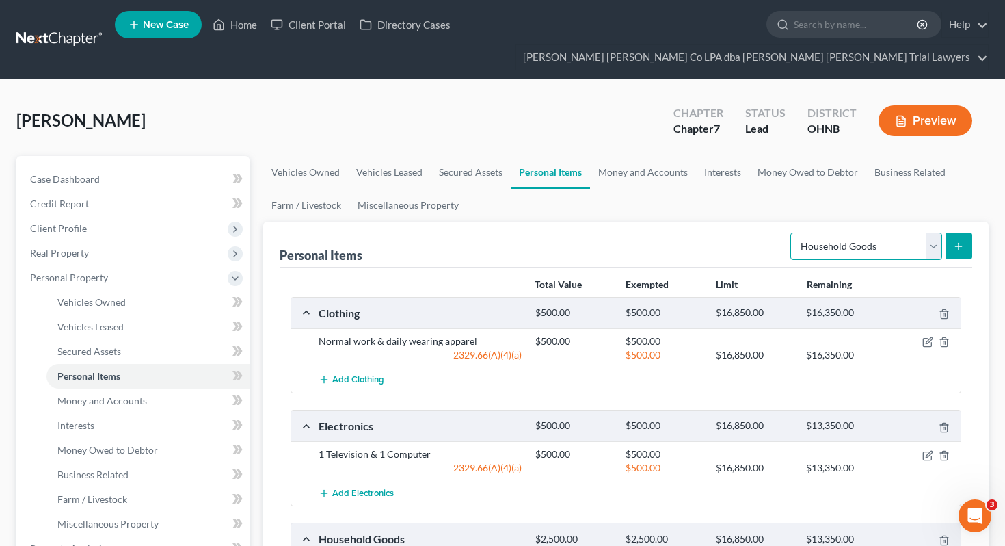
click at [833, 232] on select "Select Item Type Clothing Collectibles Of Value Electronics Firearms Household …" at bounding box center [866, 245] width 152 height 27
select select "pets"
click at [958, 243] on line "submit" at bounding box center [958, 246] width 0 height 6
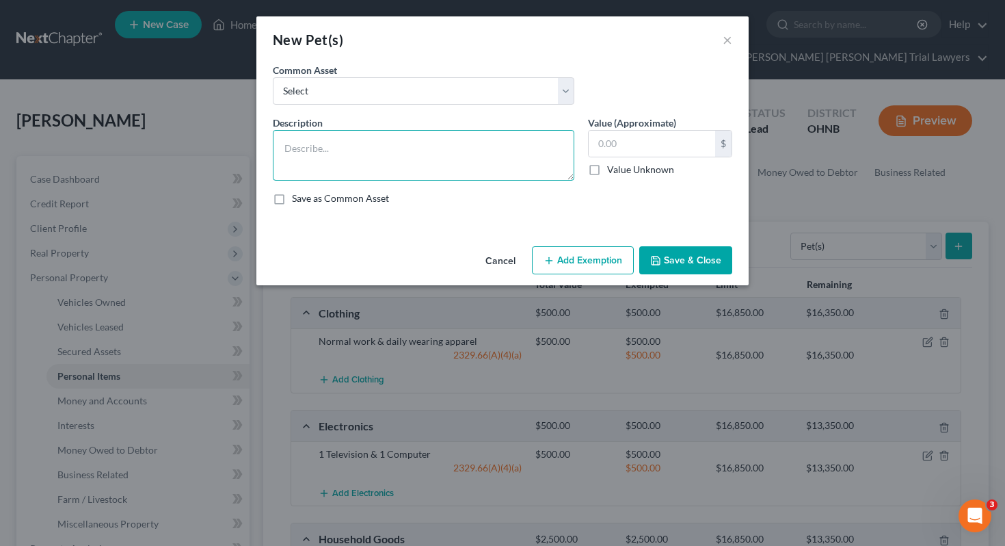
click at [487, 152] on textarea at bounding box center [423, 155] width 301 height 51
type textarea "2 Dogs"
click at [630, 168] on label "Value Unknown" at bounding box center [640, 170] width 67 height 14
click at [621, 168] on input "Value Unknown" at bounding box center [617, 167] width 9 height 9
checkbox input "true"
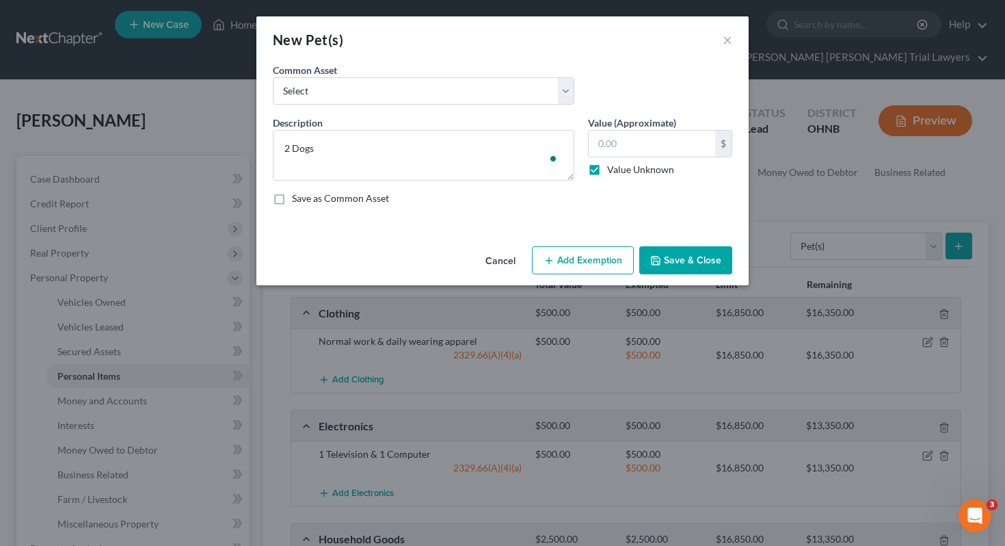
type input "0.00"
click at [669, 268] on button "Save & Close" at bounding box center [685, 260] width 93 height 29
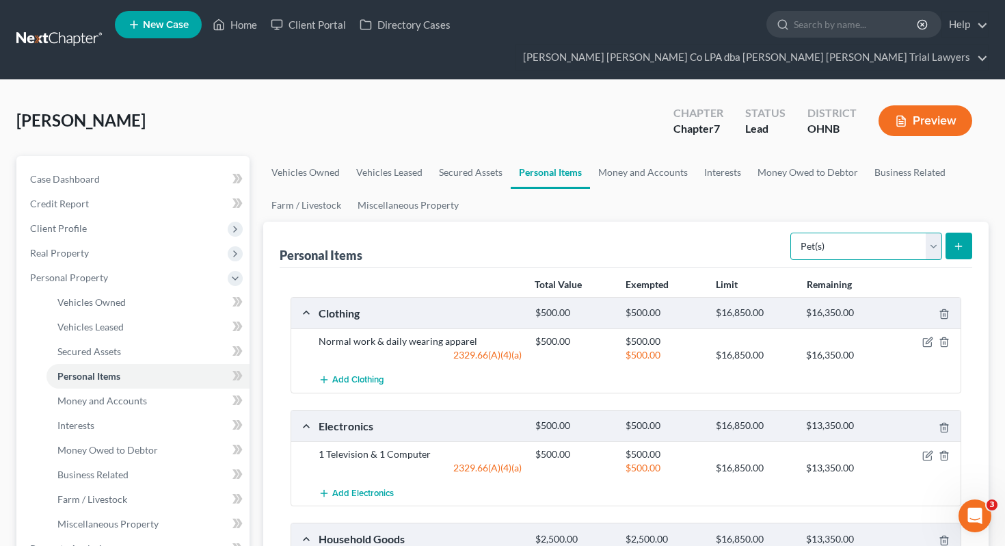
click at [869, 232] on select "Select Item Type Clothing Collectibles Of Value Electronics Firearms Household …" at bounding box center [866, 245] width 152 height 27
click at [643, 156] on link "Money and Accounts" at bounding box center [643, 172] width 106 height 33
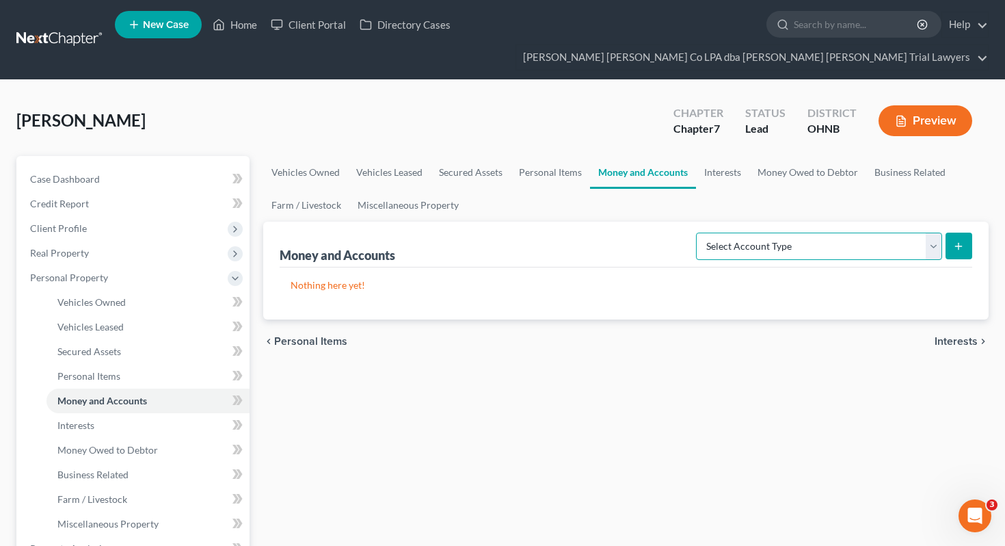
click at [794, 232] on select "Select Account Type Brokerage Cash on Hand Certificates of Deposit Checking Acc…" at bounding box center [819, 245] width 246 height 27
select select "cash_on_hand"
click at [969, 232] on button "submit" at bounding box center [958, 245] width 27 height 27
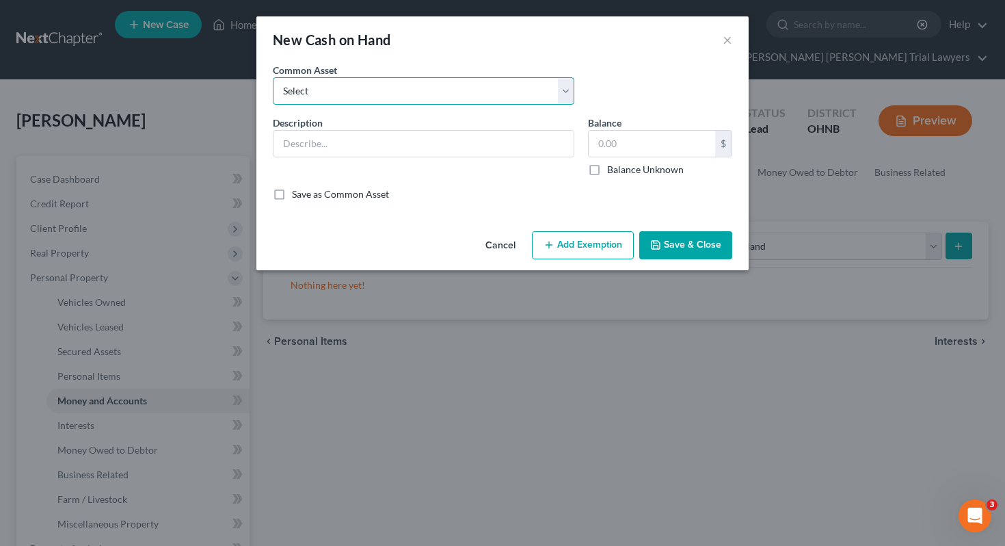
click at [489, 97] on select "Select Cash on hand, day of filing" at bounding box center [423, 90] width 301 height 27
select select "0"
type input "Cash on hand, day of filing"
type input "0.00"
checkbox input "true"
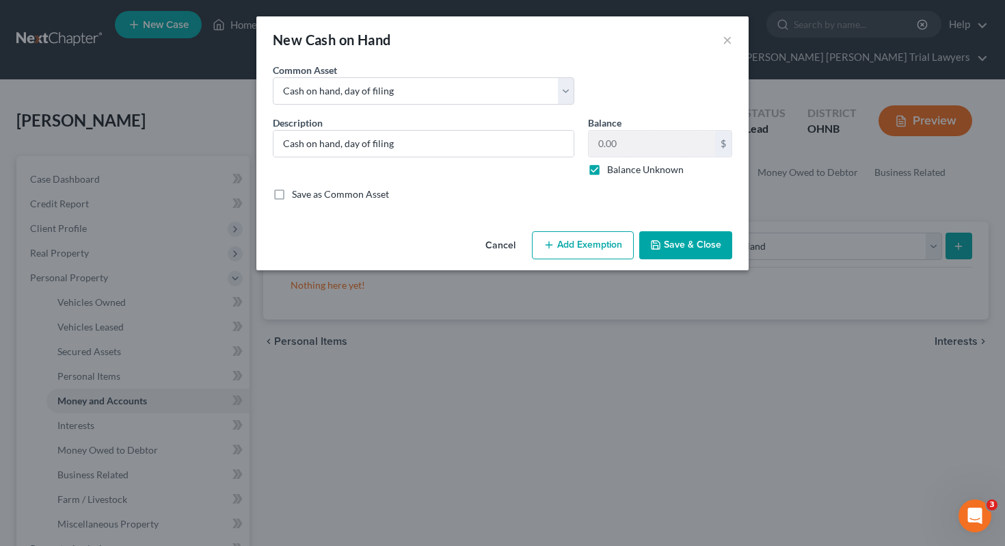
click at [684, 260] on div "Cancel Add Exemption Save & Close" at bounding box center [502, 248] width 492 height 45
click at [679, 251] on button "Save & Close" at bounding box center [685, 245] width 93 height 29
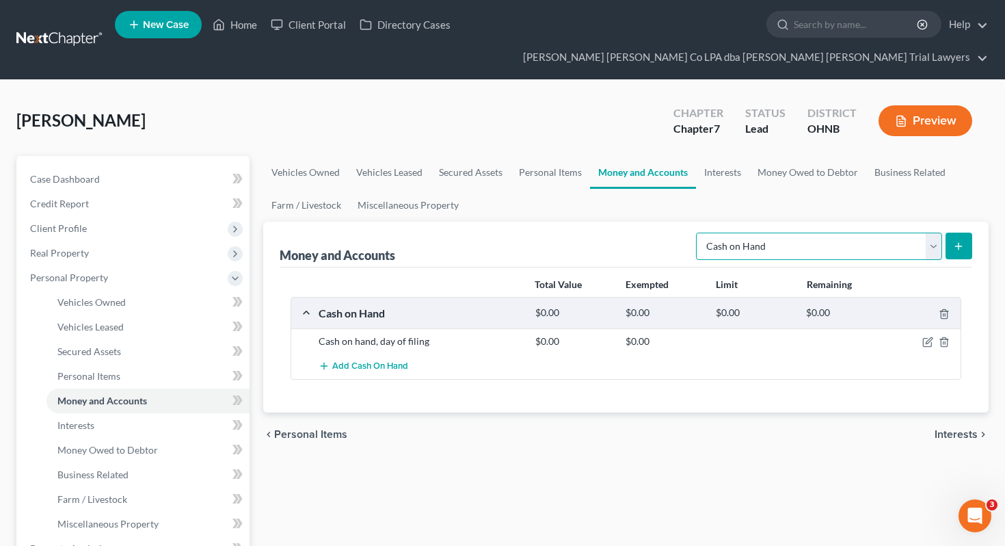
click at [785, 232] on select "Select Account Type Brokerage Cash on Hand Certificates of Deposit Checking Acc…" at bounding box center [819, 245] width 246 height 27
select select "checking"
click at [956, 232] on button "submit" at bounding box center [958, 245] width 27 height 27
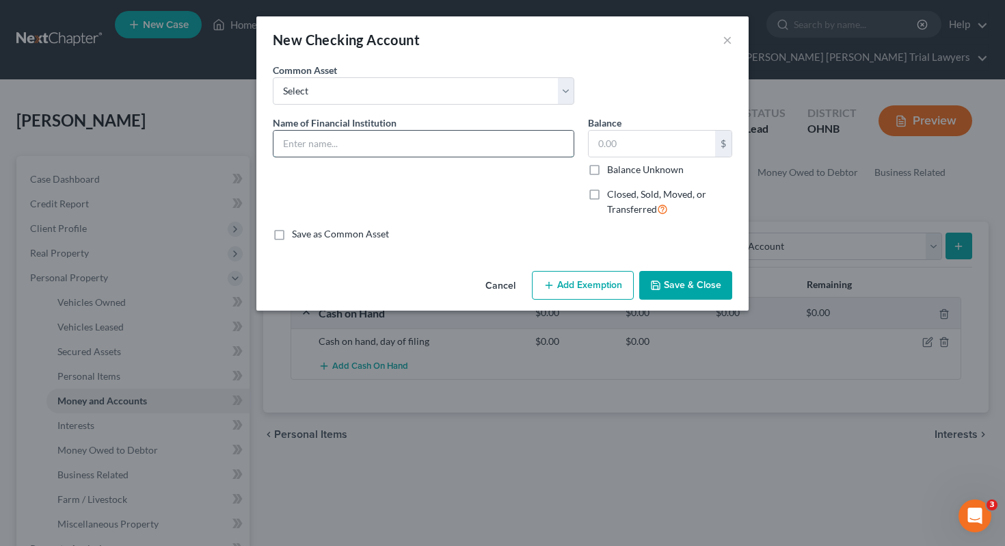
click at [491, 143] on input "text" at bounding box center [423, 144] width 300 height 26
type input "Chime"
click at [677, 167] on label "Balance Unknown" at bounding box center [645, 170] width 77 height 14
click at [621, 167] on input "Balance Unknown" at bounding box center [617, 167] width 9 height 9
checkbox input "true"
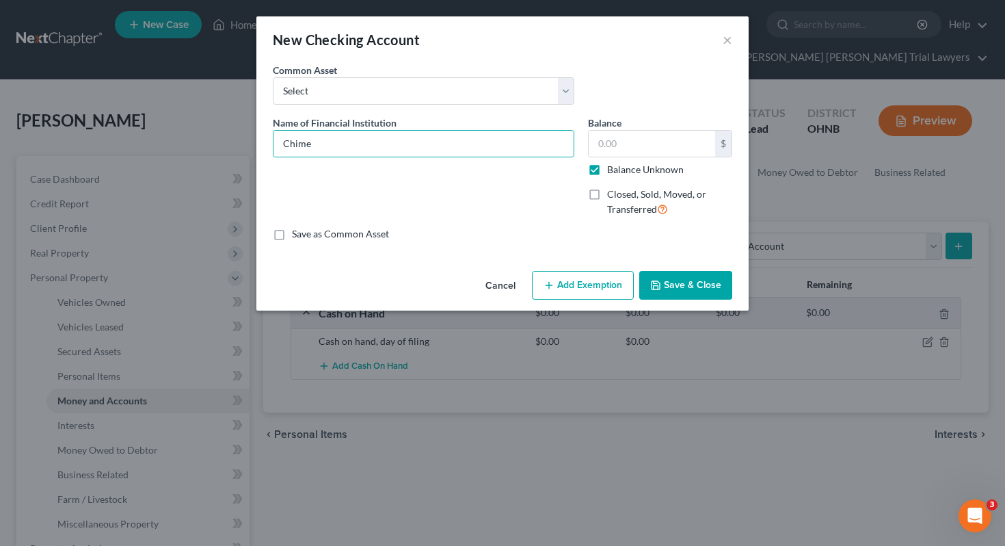
type input "0.00"
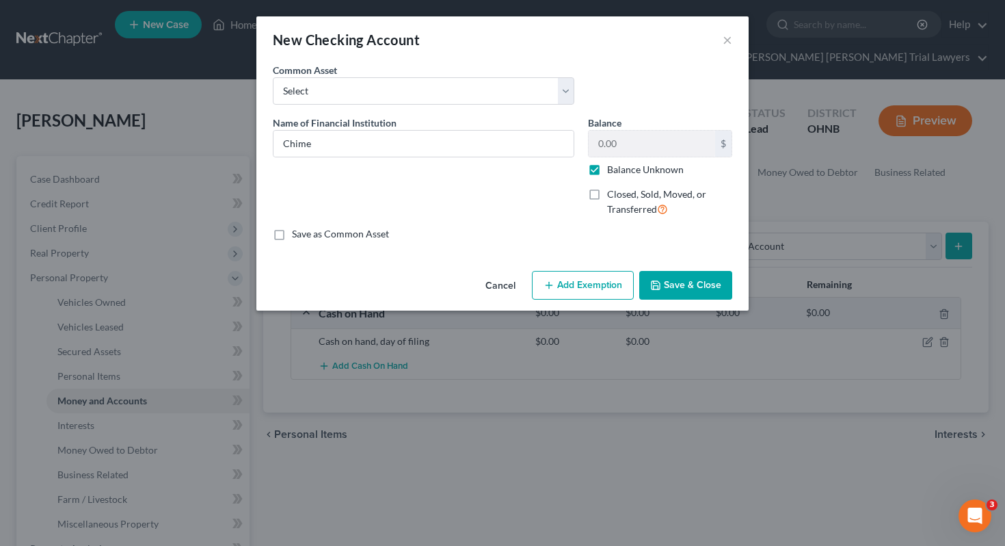
click at [690, 293] on button "Save & Close" at bounding box center [685, 285] width 93 height 29
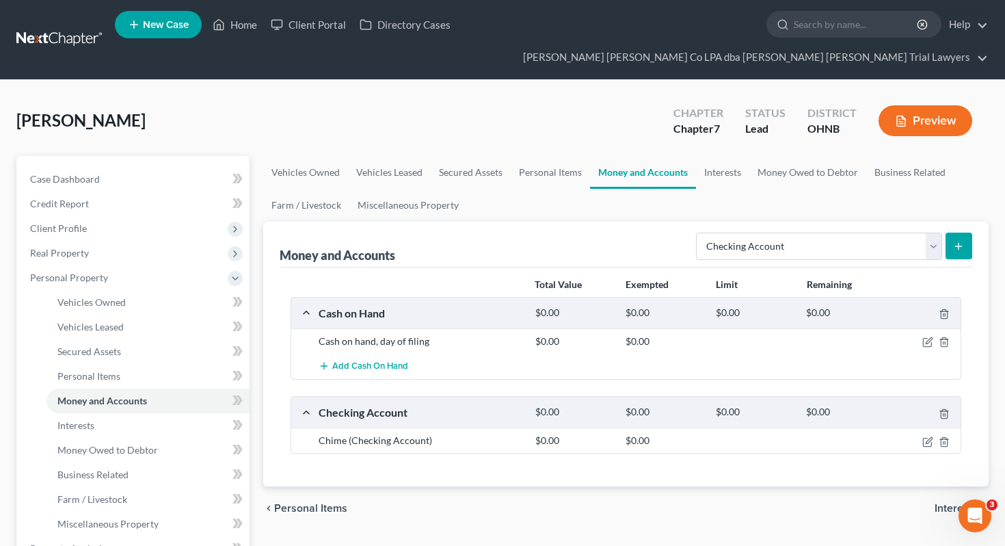
click at [964, 232] on button "submit" at bounding box center [958, 245] width 27 height 27
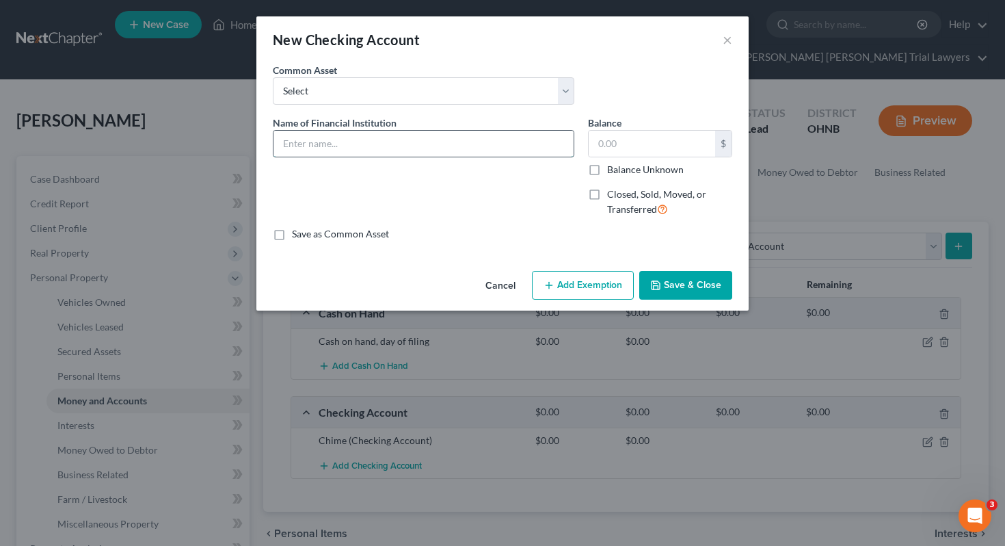
click at [537, 154] on input "text" at bounding box center [423, 144] width 300 height 26
type input "Sun Federal"
click at [682, 168] on label "Balance Unknown" at bounding box center [645, 170] width 77 height 14
click at [621, 168] on input "Balance Unknown" at bounding box center [617, 167] width 9 height 9
checkbox input "true"
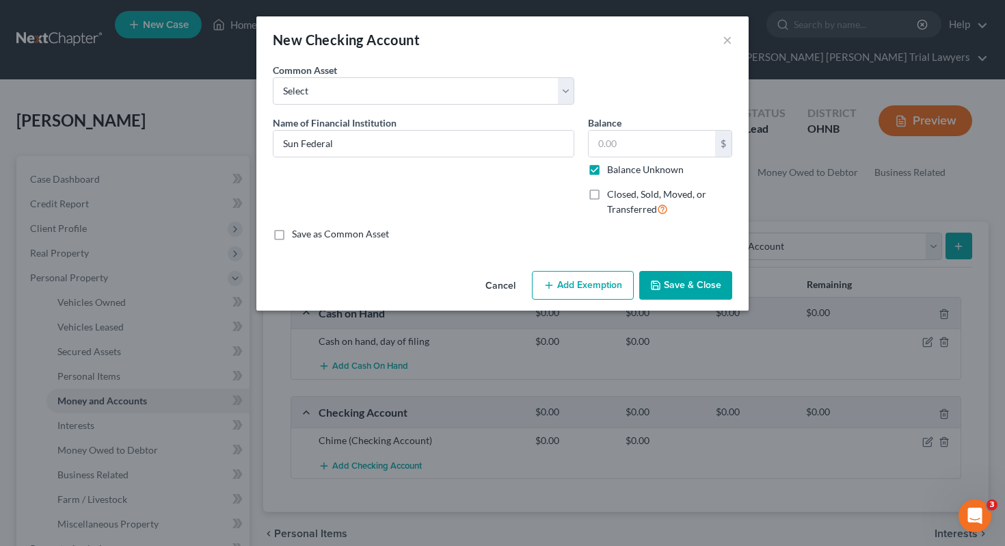
type input "0.00"
click at [672, 284] on button "Save & Close" at bounding box center [685, 285] width 93 height 29
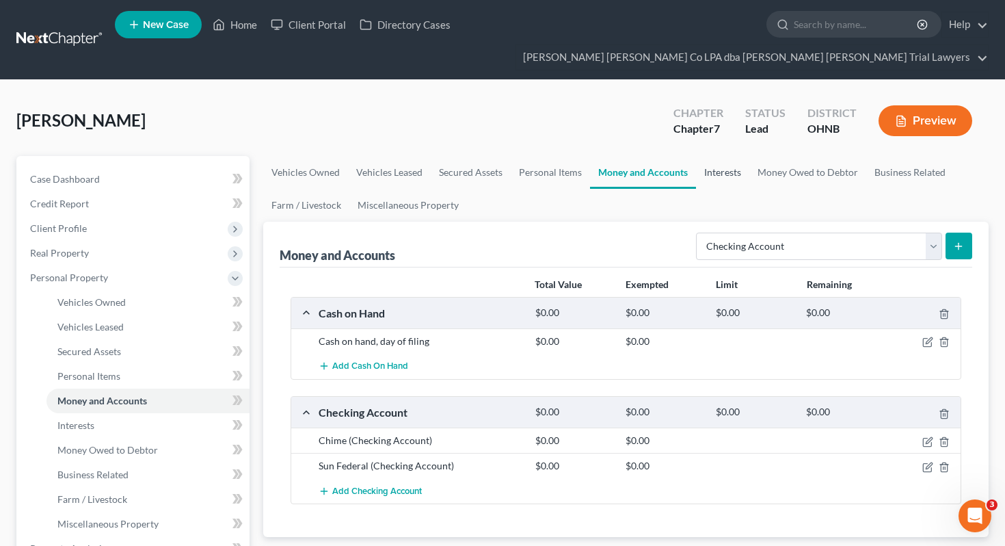
click at [725, 156] on link "Interests" at bounding box center [722, 172] width 53 height 33
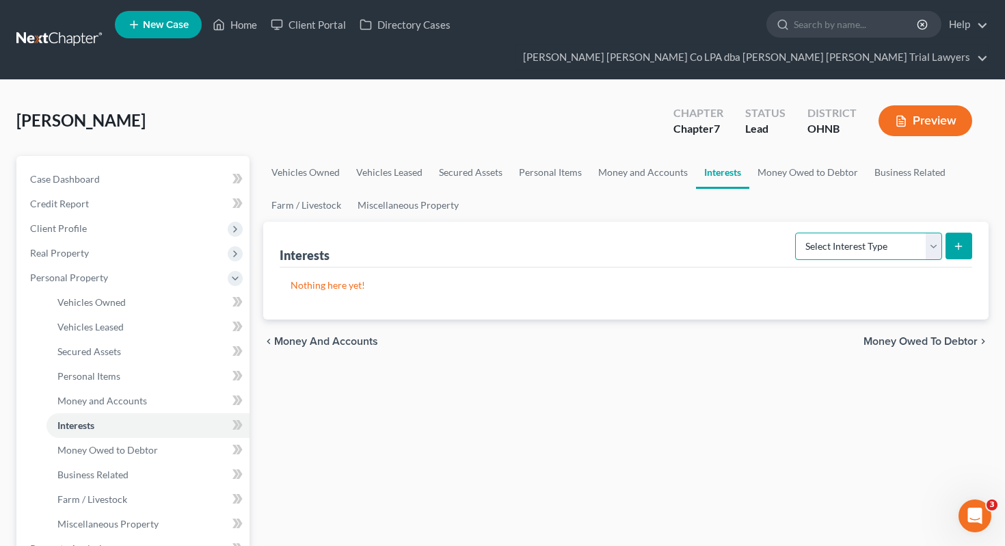
click at [805, 232] on select "Select Interest Type 401K Annuity Bond Education IRA Government Bond Government…" at bounding box center [868, 245] width 147 height 27
select select "401k"
click at [956, 241] on icon "submit" at bounding box center [958, 246] width 11 height 11
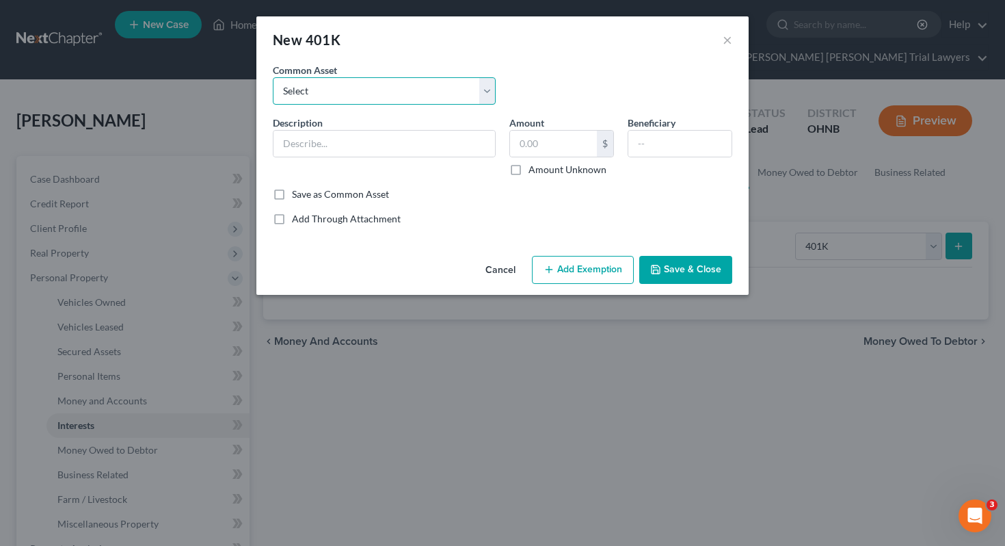
click at [457, 81] on select "Select 401 K Plan of [PERSON_NAME]" at bounding box center [384, 90] width 223 height 27
click at [470, 146] on input "text" at bounding box center [383, 144] width 221 height 26
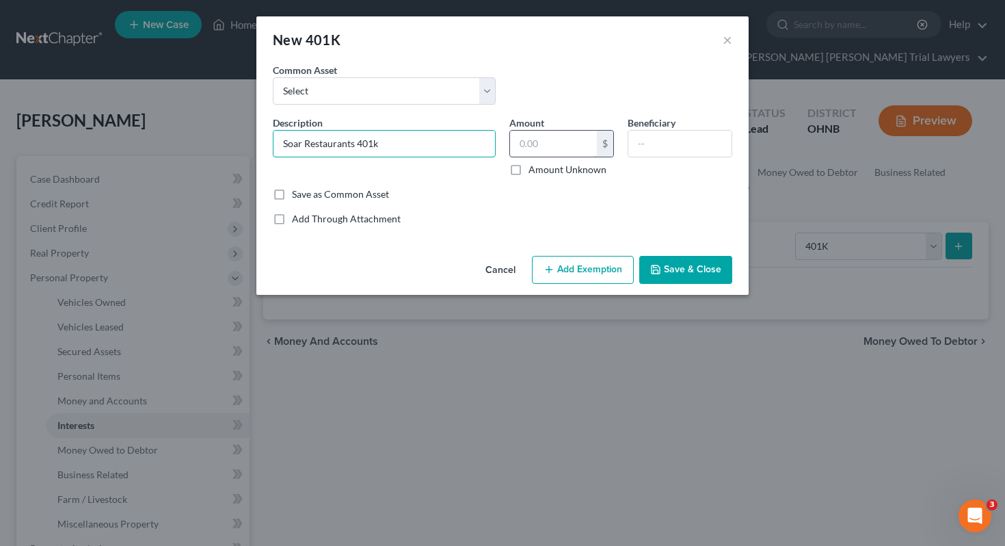
type input "Soar Restaurants 401k"
click at [552, 140] on input "text" at bounding box center [553, 144] width 87 height 26
type input "854.14"
click at [573, 271] on button "Add Exemption" at bounding box center [583, 270] width 102 height 29
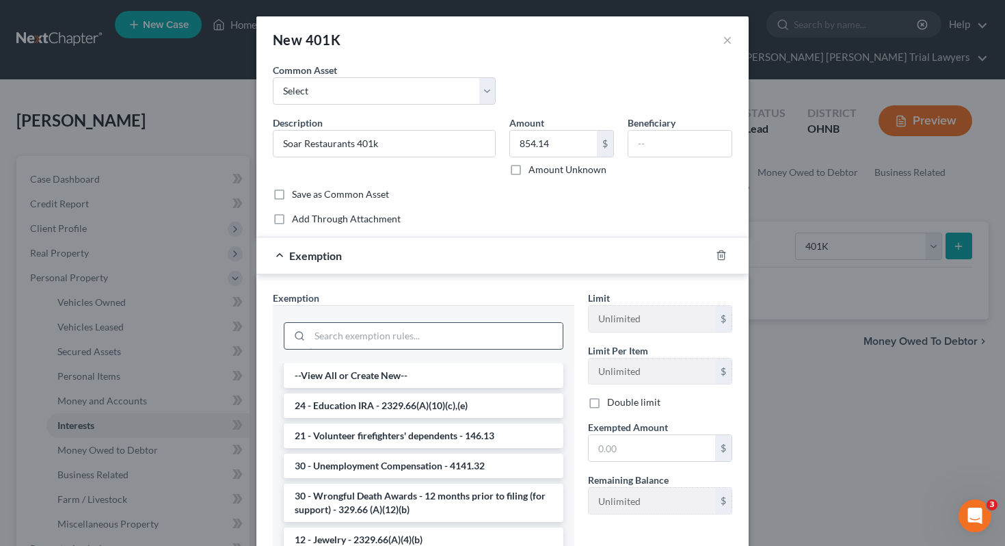
click at [469, 325] on input "search" at bounding box center [436, 336] width 253 height 26
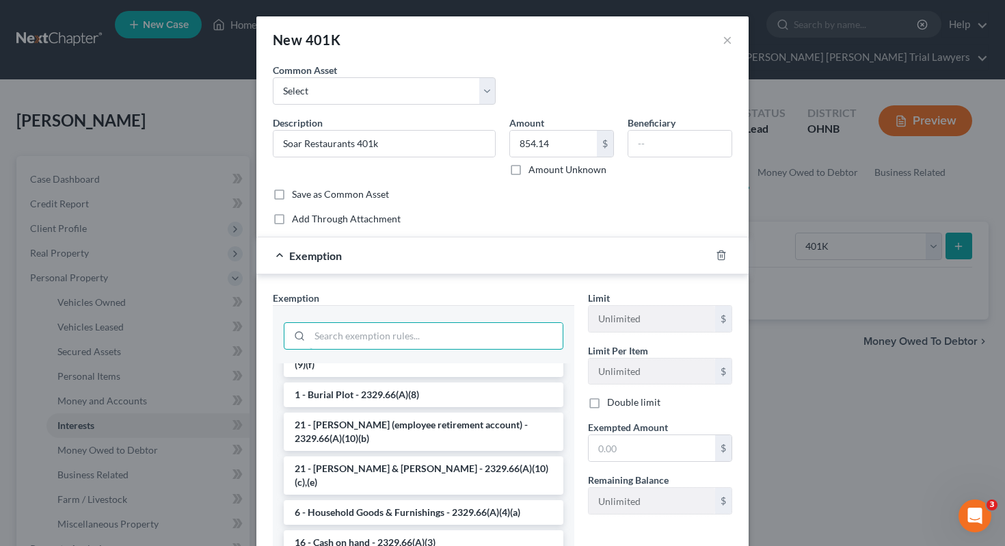
scroll to position [29, 0]
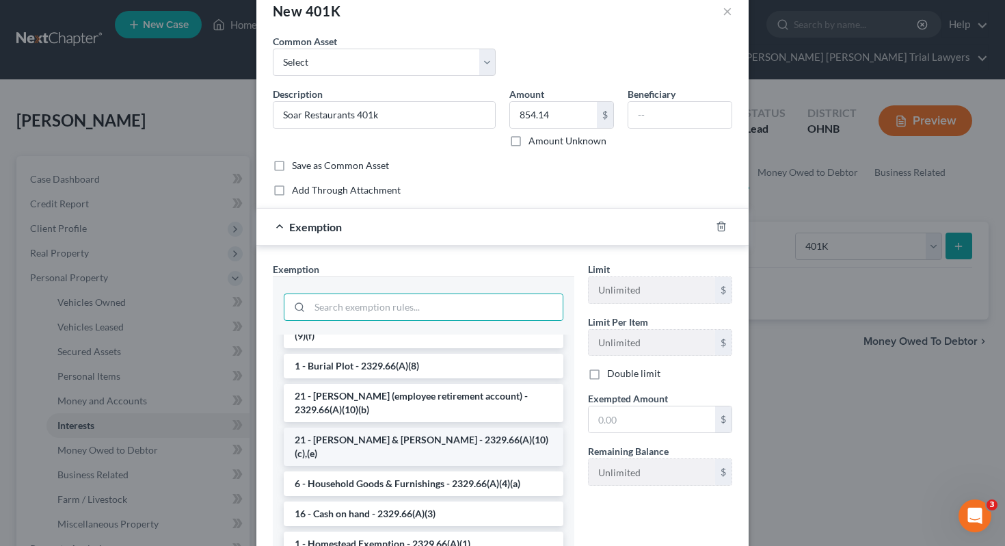
click at [444, 437] on li "21 - [PERSON_NAME] & [PERSON_NAME] - 2329.66(A)(10)(c),(e)" at bounding box center [424, 446] width 280 height 38
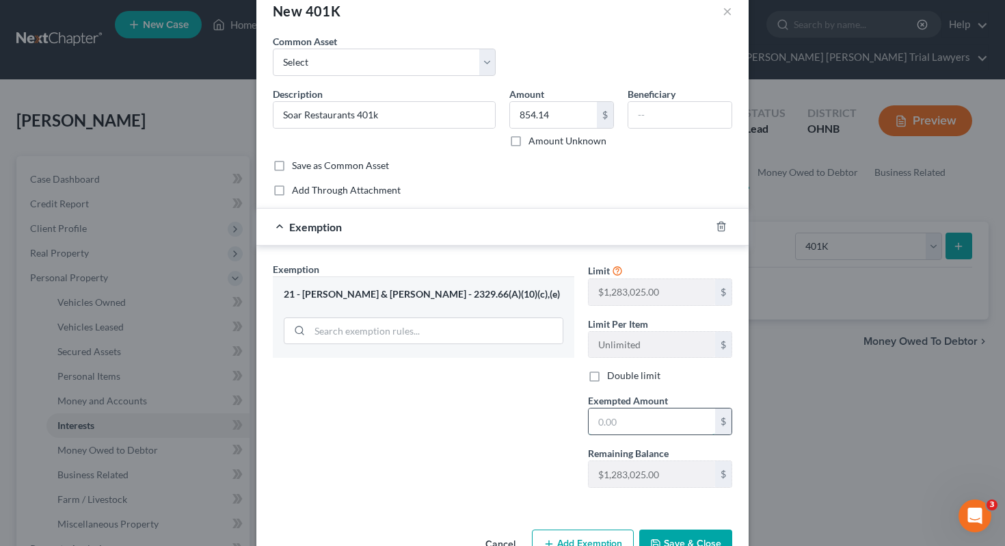
click at [621, 421] on input "text" at bounding box center [652, 421] width 126 height 26
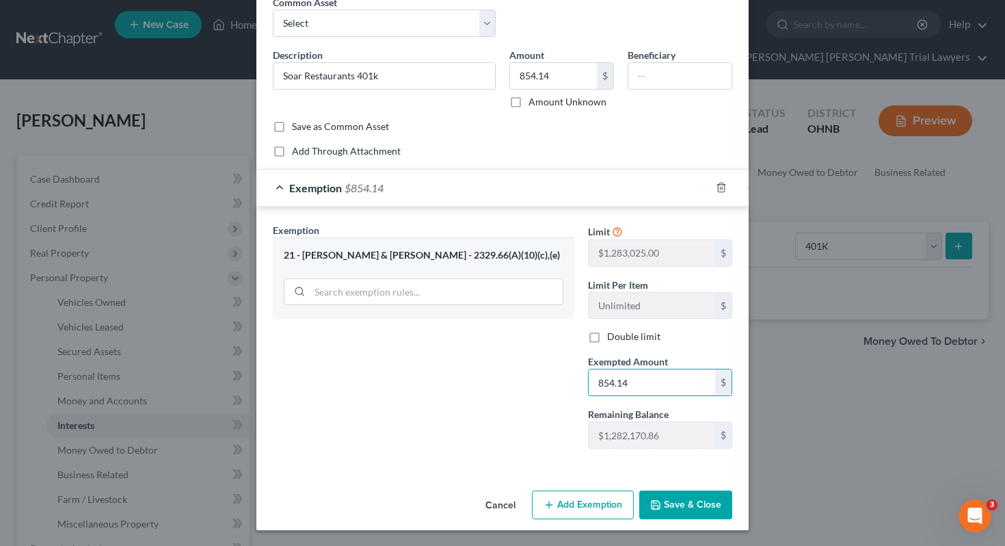
type input "854.14"
click at [700, 508] on button "Save & Close" at bounding box center [685, 504] width 93 height 29
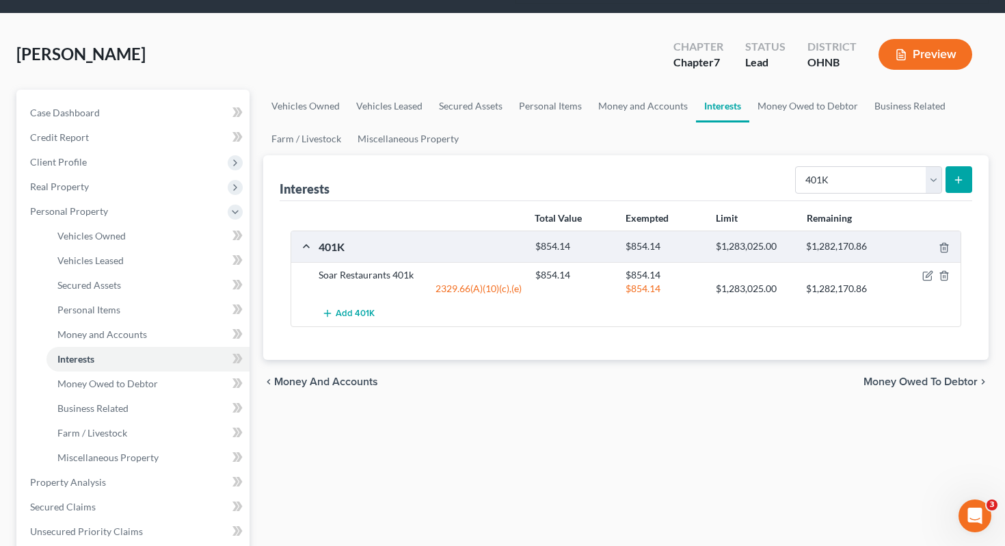
scroll to position [72, 0]
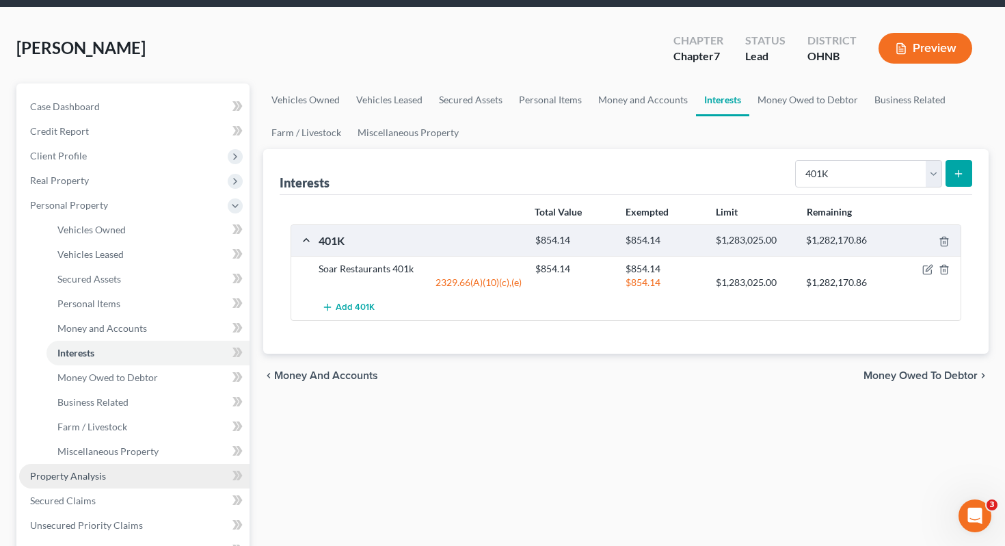
click at [164, 463] on link "Property Analysis" at bounding box center [134, 475] width 230 height 25
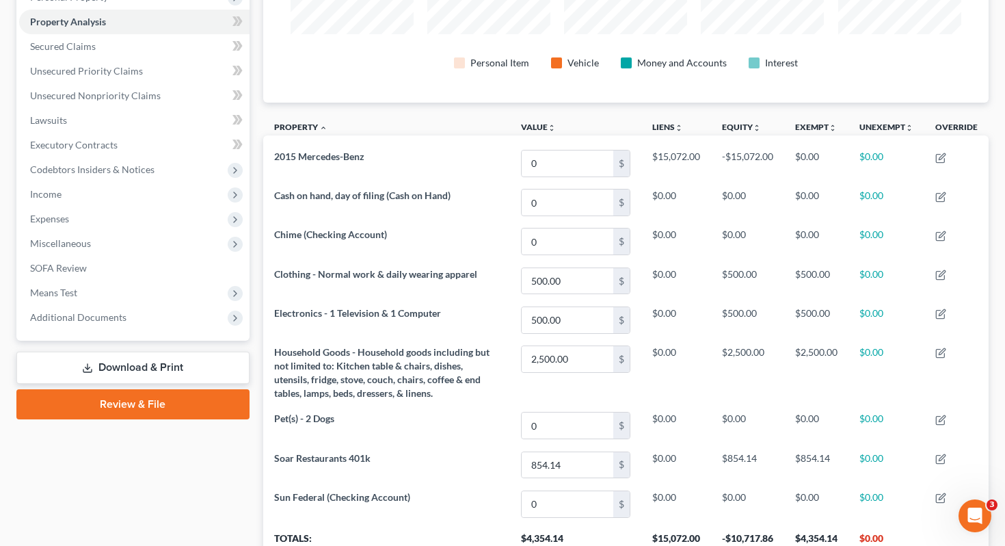
scroll to position [30, 0]
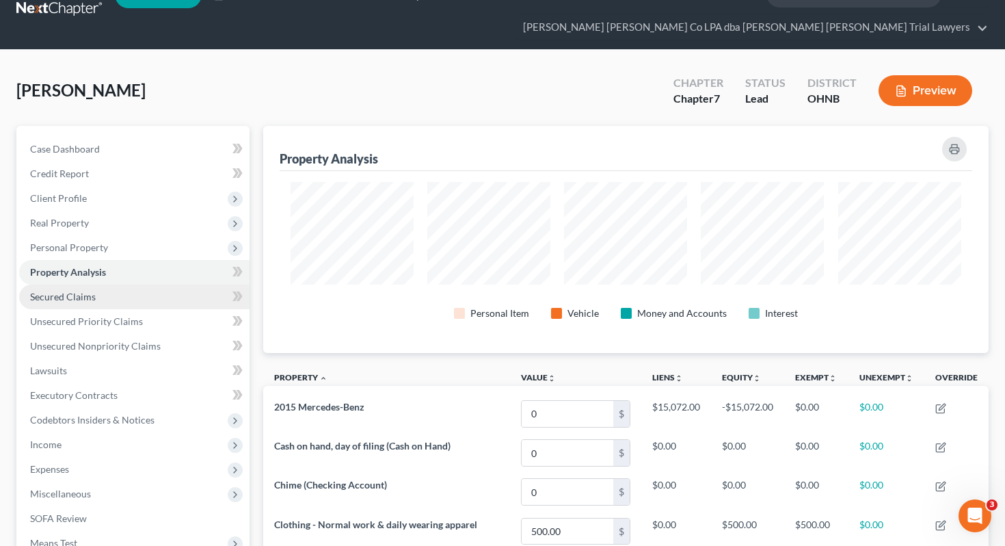
click at [160, 284] on link "Secured Claims" at bounding box center [134, 296] width 230 height 25
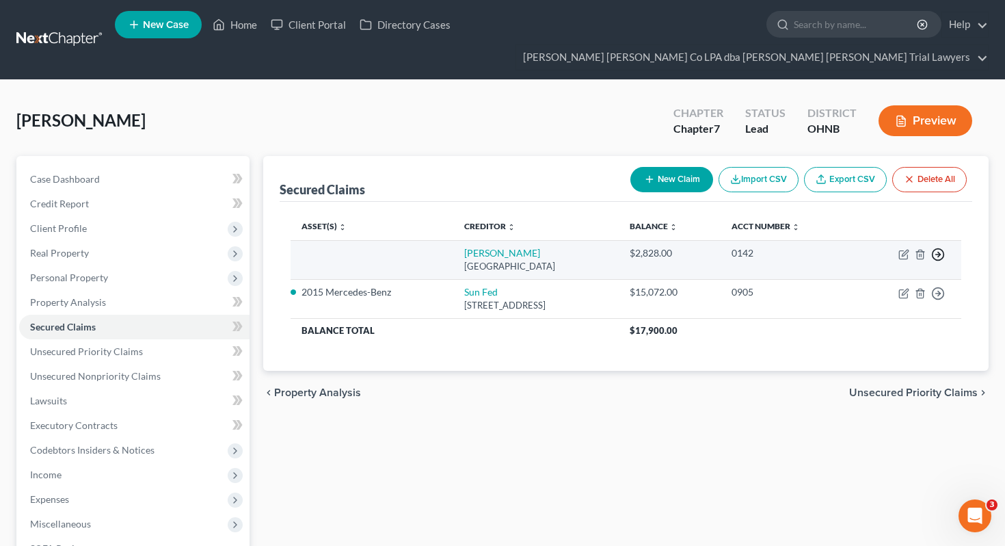
click at [938, 247] on icon "button" at bounding box center [938, 254] width 14 height 14
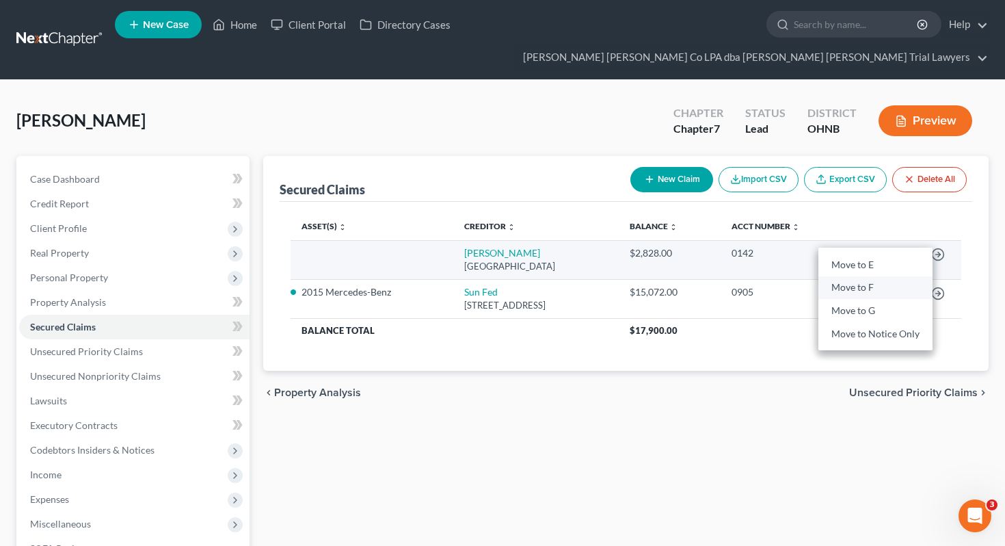
click at [891, 276] on link "Move to F" at bounding box center [875, 287] width 114 height 23
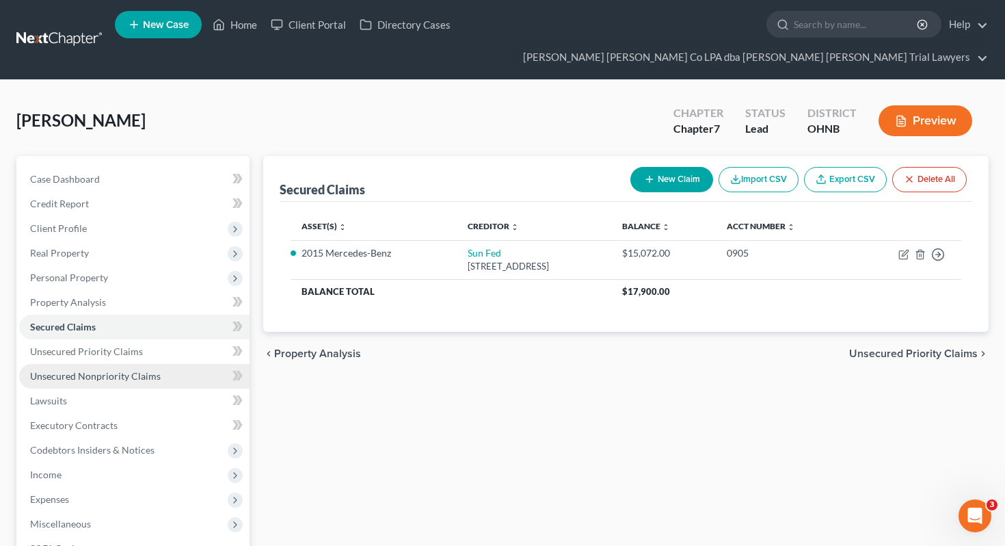
click at [144, 364] on link "Unsecured Nonpriority Claims" at bounding box center [134, 376] width 230 height 25
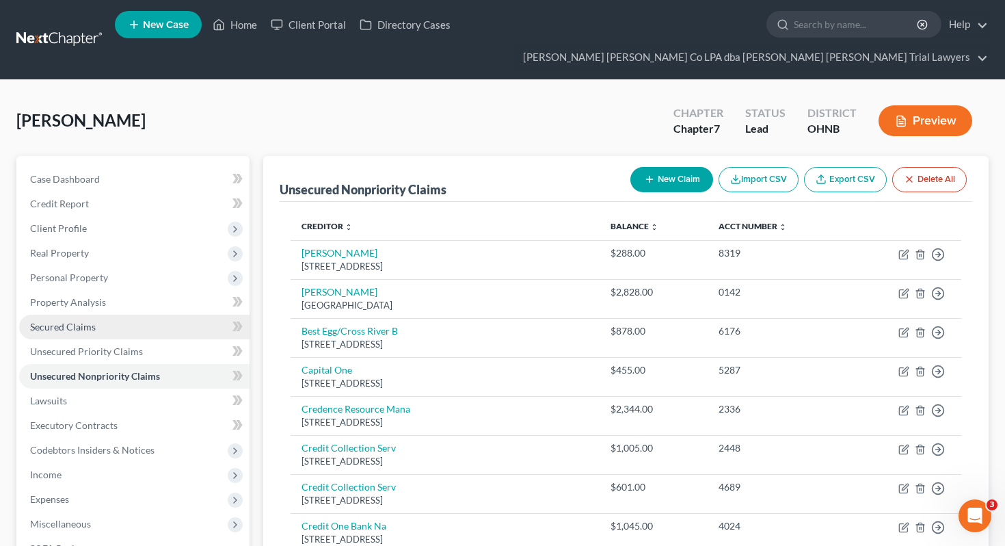
click at [180, 314] on link "Secured Claims" at bounding box center [134, 326] width 230 height 25
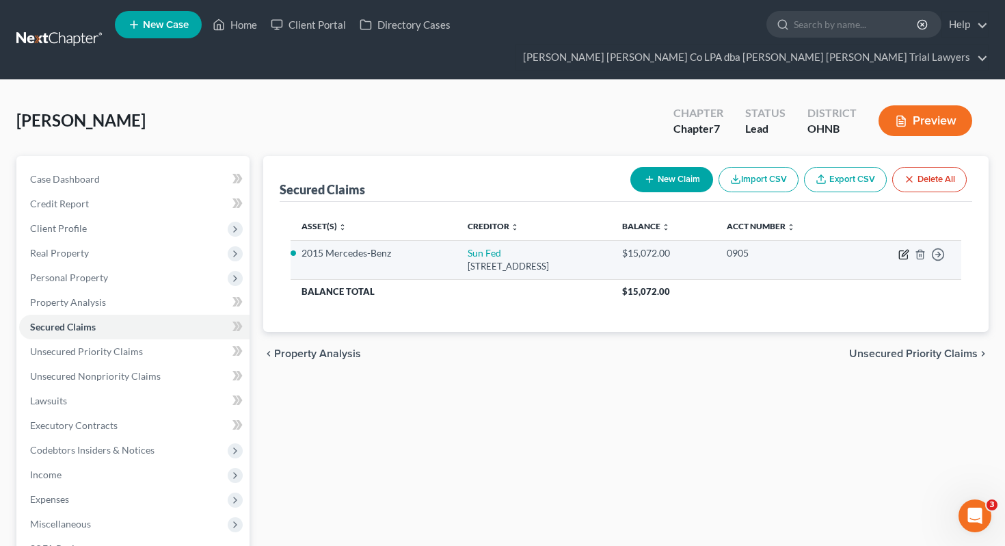
click at [900, 249] on icon "button" at bounding box center [903, 254] width 11 height 11
select select "36"
select select "4"
select select "2"
select select "0"
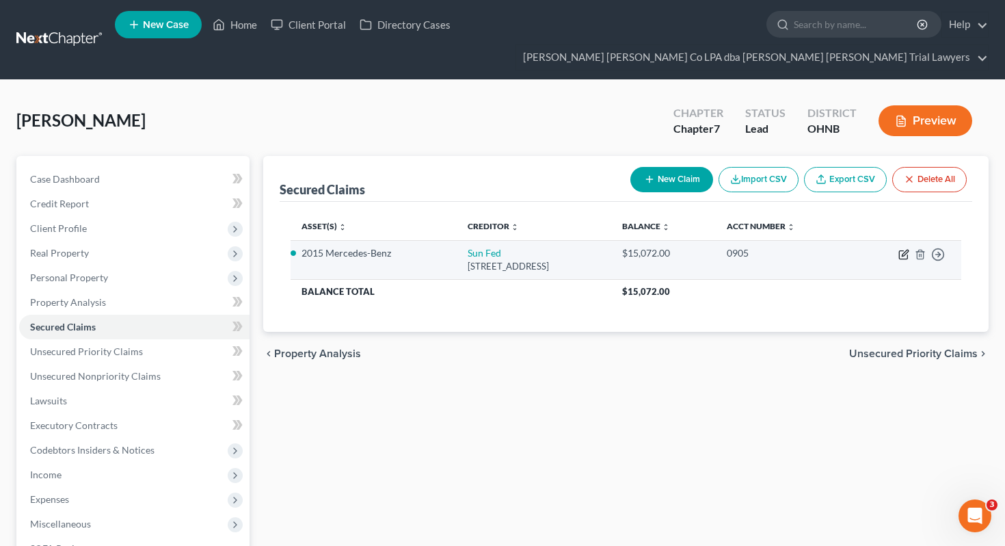
select select "0"
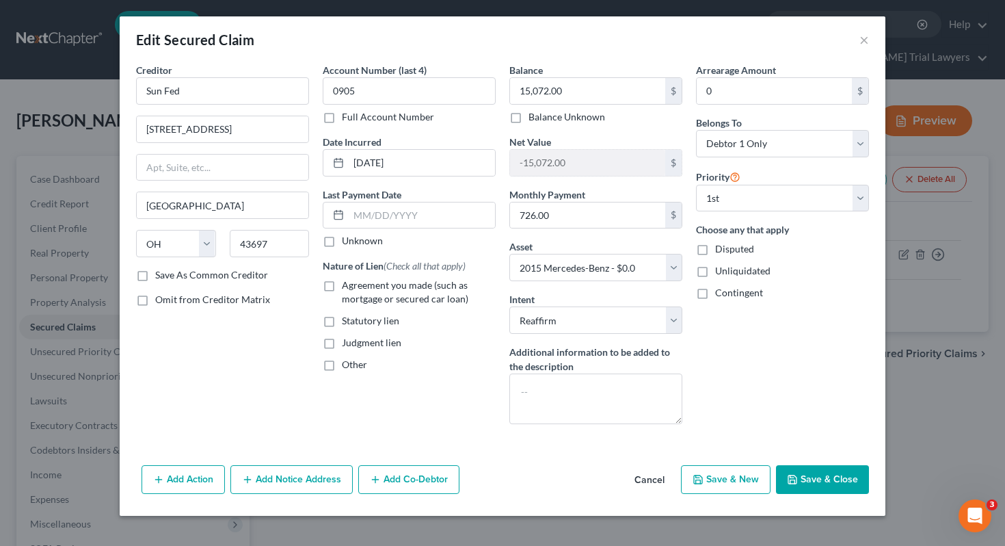
click at [420, 297] on span "Agreement you made (such as mortgage or secured car loan)" at bounding box center [405, 291] width 126 height 25
click at [356, 287] on input "Agreement you made (such as mortgage or secured car loan)" at bounding box center [351, 282] width 9 height 9
checkbox input "true"
click at [811, 478] on button "Save & Close" at bounding box center [822, 479] width 93 height 29
select select
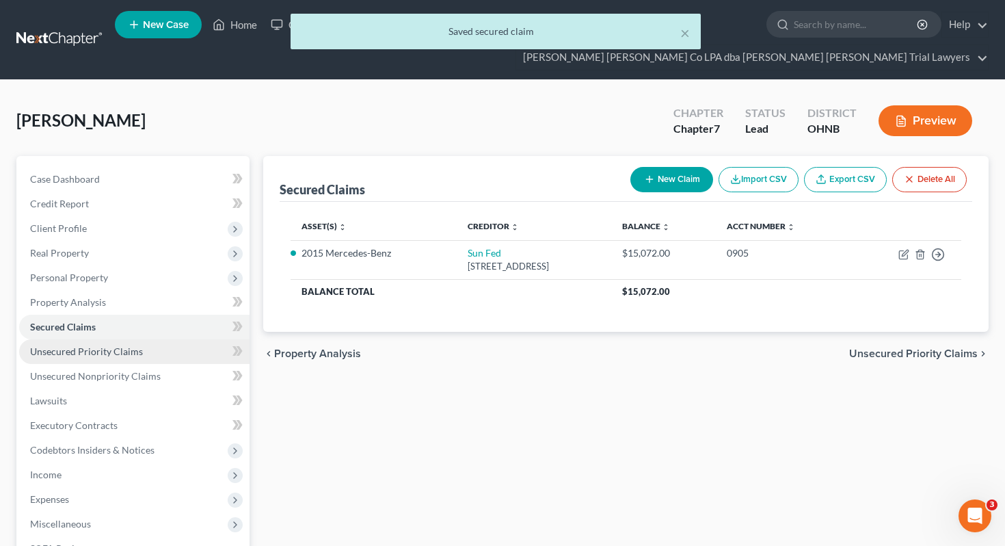
click at [131, 345] on span "Unsecured Priority Claims" at bounding box center [86, 351] width 113 height 12
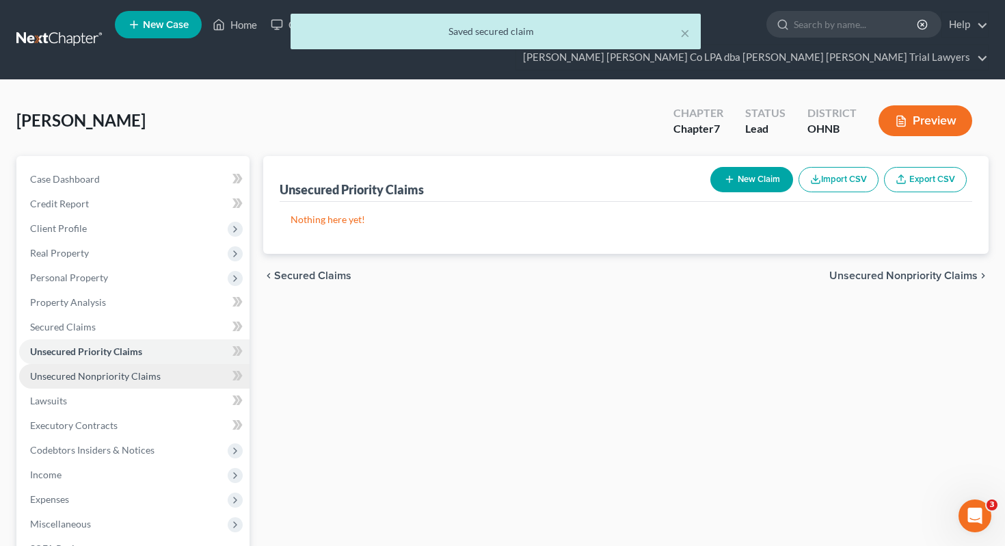
click at [135, 370] on span "Unsecured Nonpriority Claims" at bounding box center [95, 376] width 131 height 12
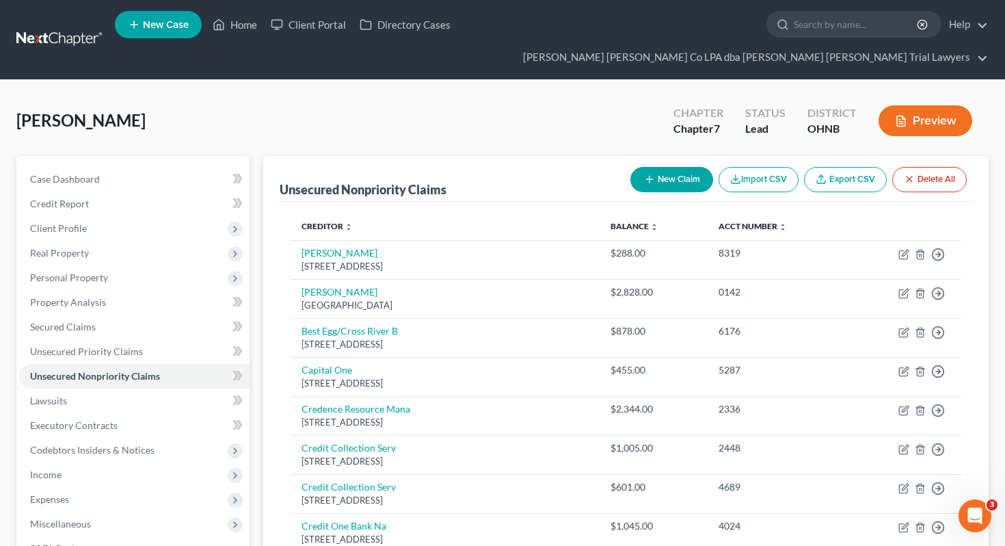
click at [669, 167] on button "New Claim" at bounding box center [671, 179] width 83 height 25
select select "0"
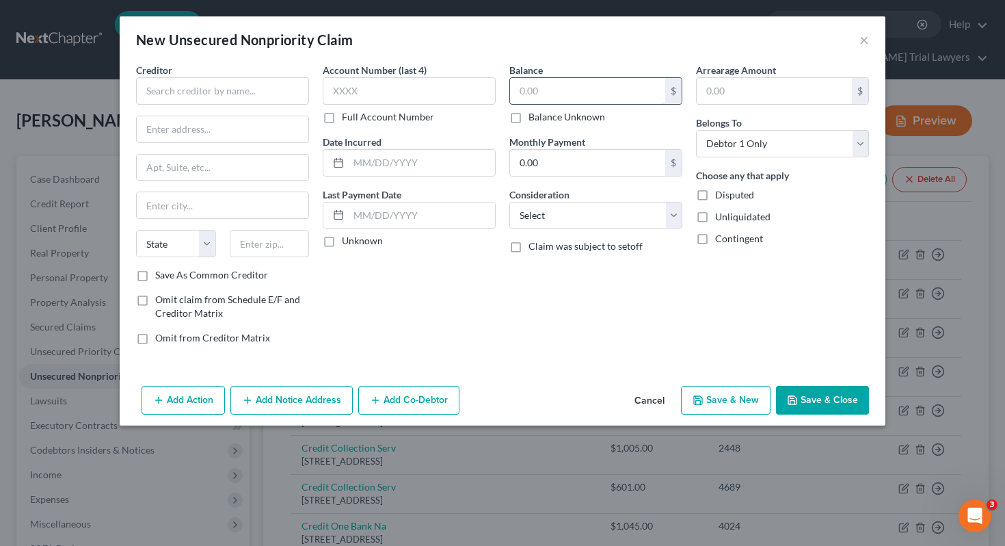
click at [550, 94] on input "text" at bounding box center [587, 91] width 155 height 26
type input "1,069.55"
click at [184, 93] on input "text" at bounding box center [222, 90] width 173 height 27
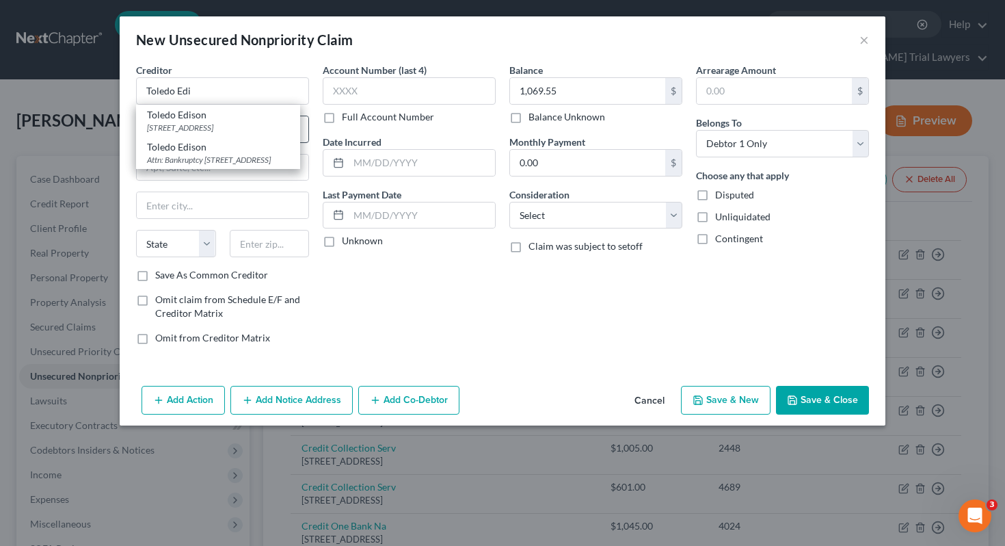
click at [181, 130] on div "[STREET_ADDRESS]" at bounding box center [218, 128] width 142 height 12
type input "Toledo Edison"
type input "[STREET_ADDRESS]"
type input "Akron"
select select "36"
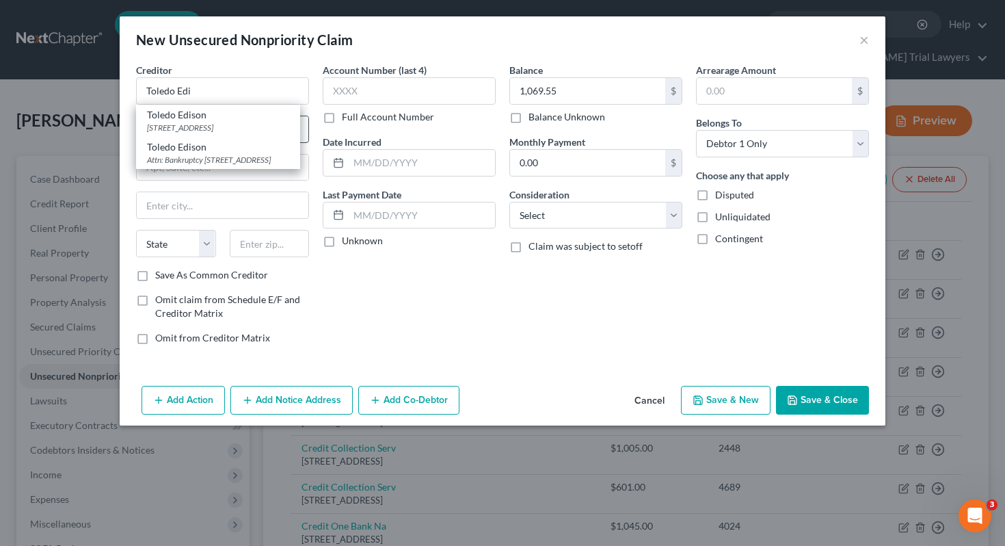
type input "44308-0000"
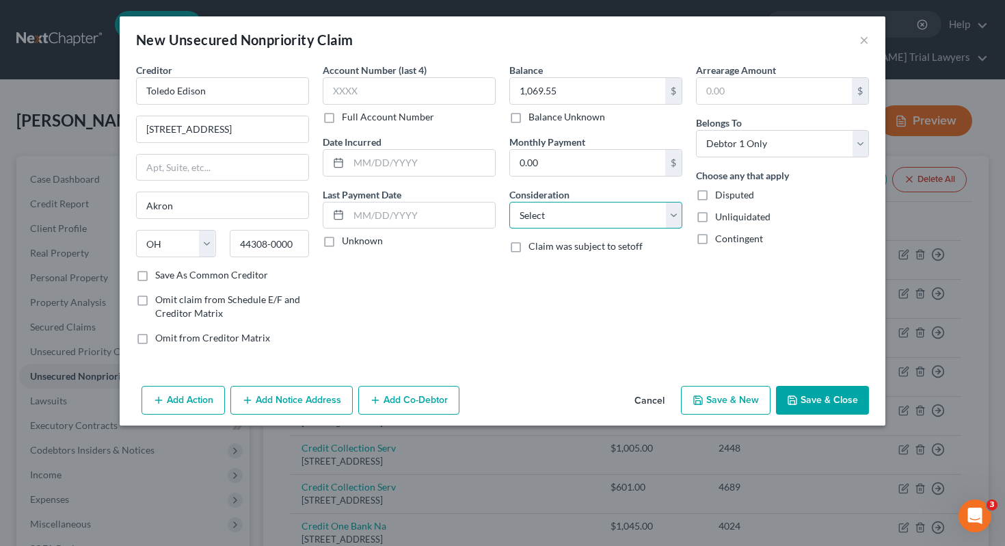
click at [540, 212] on select "Select Cable / Satellite Services Collection Agency Credit Card Debt Debt Couns…" at bounding box center [595, 215] width 173 height 27
select select "20"
click at [816, 399] on button "Save & Close" at bounding box center [822, 400] width 93 height 29
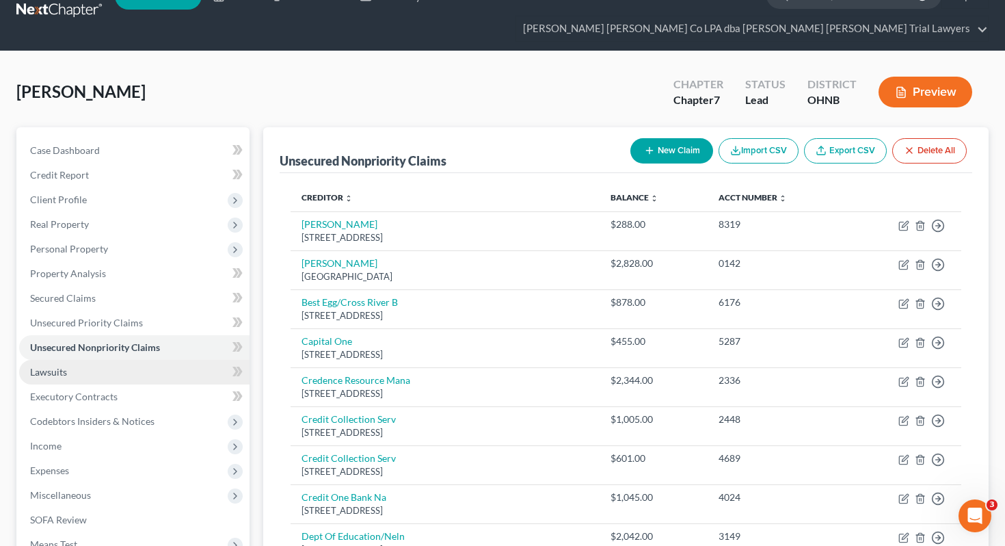
scroll to position [31, 0]
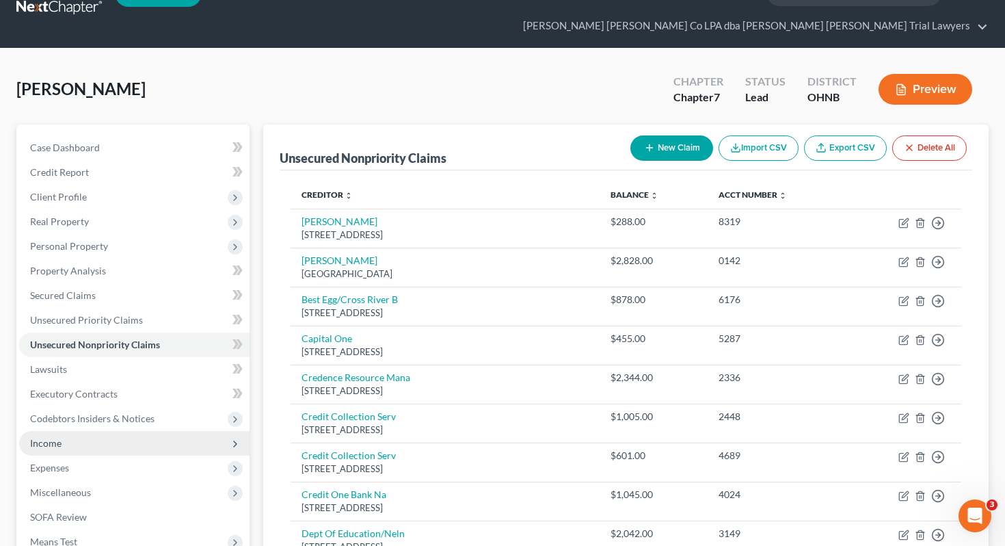
click at [80, 431] on span "Income" at bounding box center [134, 443] width 230 height 25
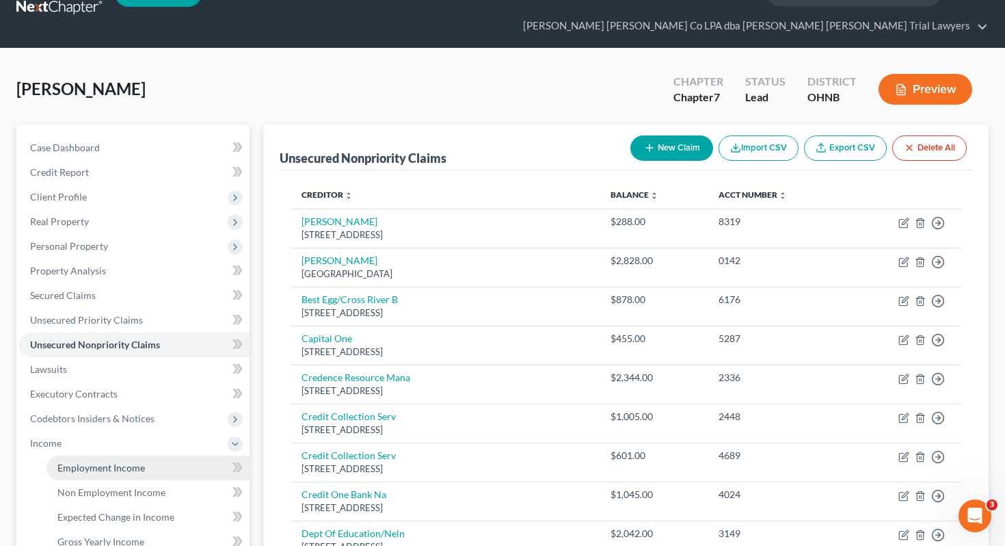
click at [94, 461] on span "Employment Income" at bounding box center [101, 467] width 88 height 12
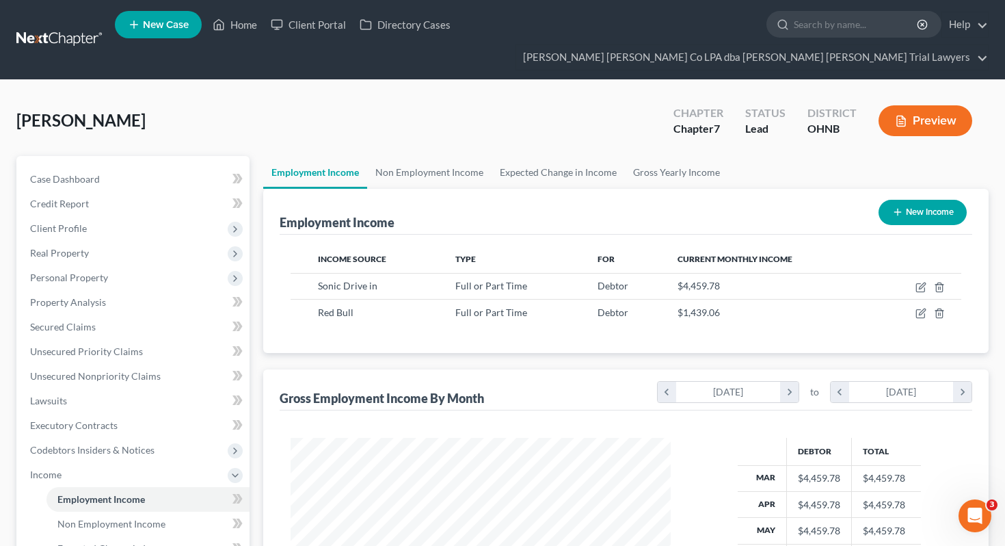
scroll to position [245, 407]
click at [434, 156] on link "Non Employment Income" at bounding box center [429, 172] width 124 height 33
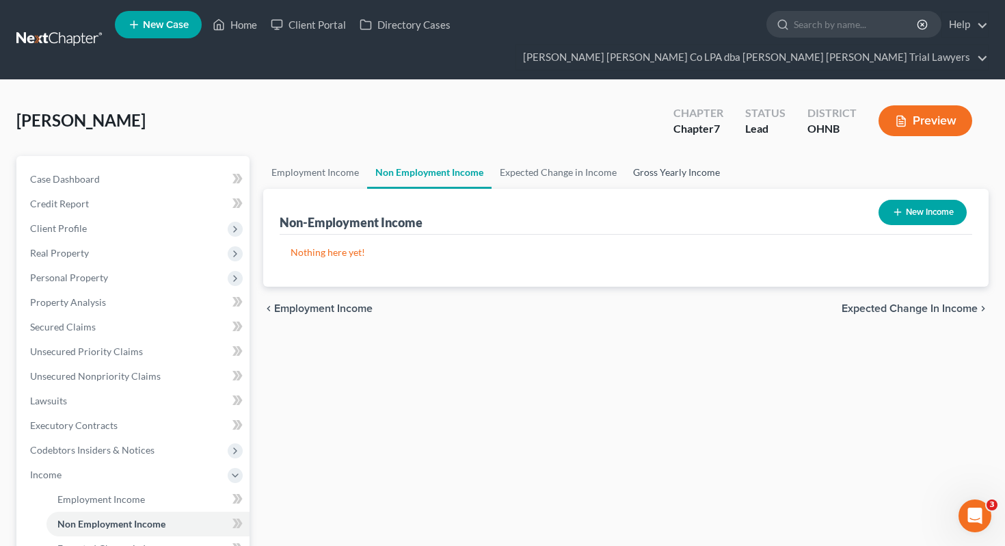
click at [652, 156] on link "Gross Yearly Income" at bounding box center [676, 172] width 103 height 33
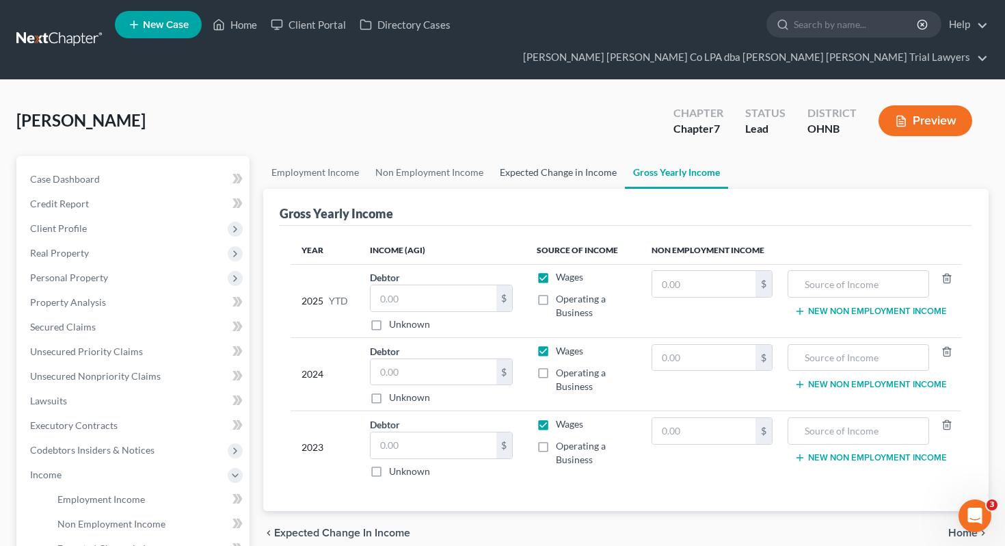
click at [587, 156] on link "Expected Change in Income" at bounding box center [558, 172] width 133 height 33
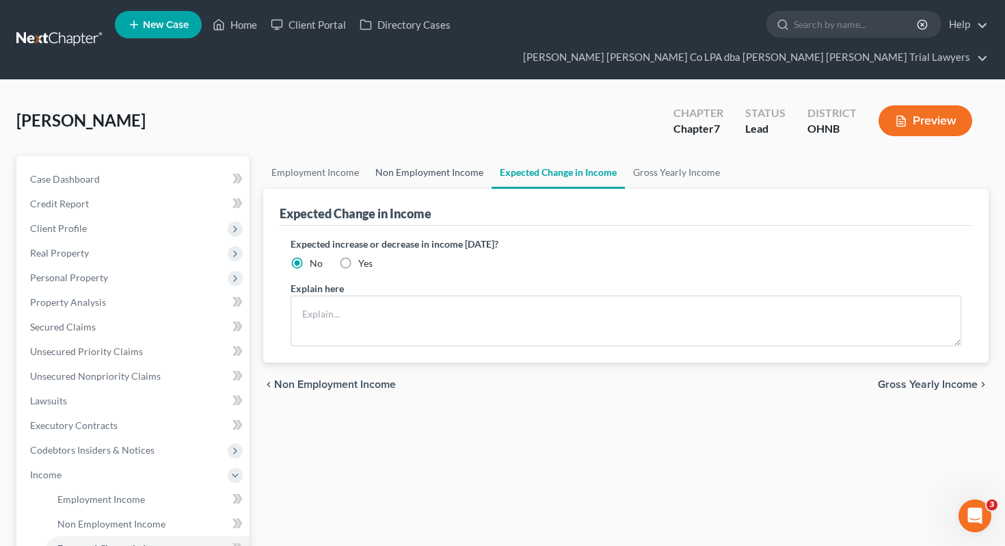
click at [435, 156] on link "Non Employment Income" at bounding box center [429, 172] width 124 height 33
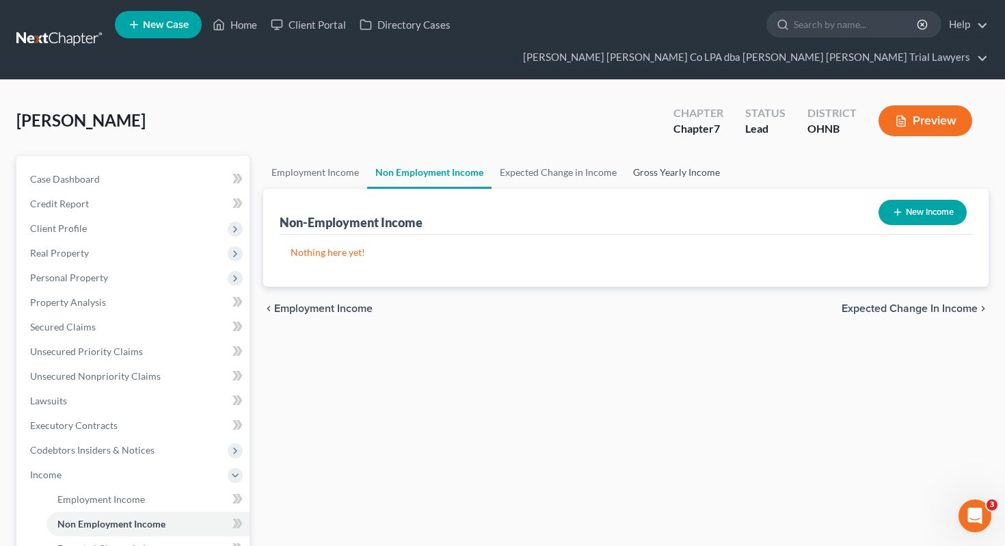
click at [643, 156] on link "Gross Yearly Income" at bounding box center [676, 172] width 103 height 33
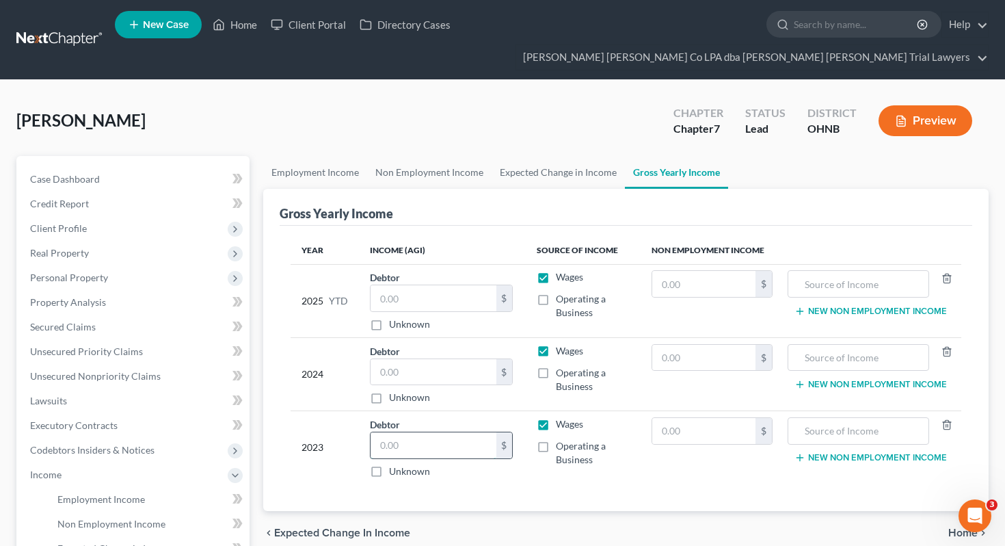
click at [429, 432] on input "text" at bounding box center [434, 445] width 126 height 26
type input "35,856.31"
click at [402, 359] on input "text" at bounding box center [434, 372] width 126 height 26
type input "52,654.79"
click at [389, 285] on input "text" at bounding box center [434, 298] width 126 height 26
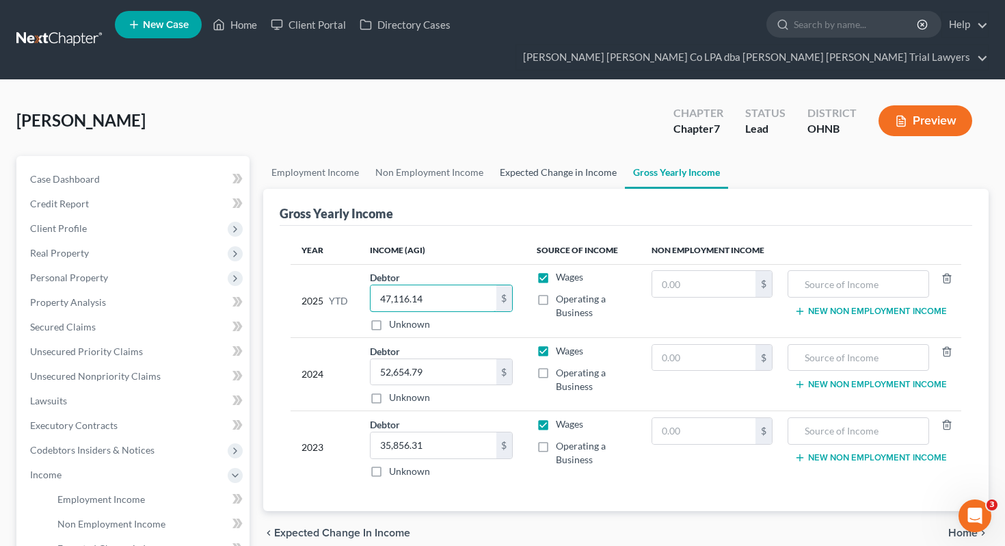
type input "47,116.14"
click at [561, 156] on link "Expected Change in Income" at bounding box center [558, 172] width 133 height 33
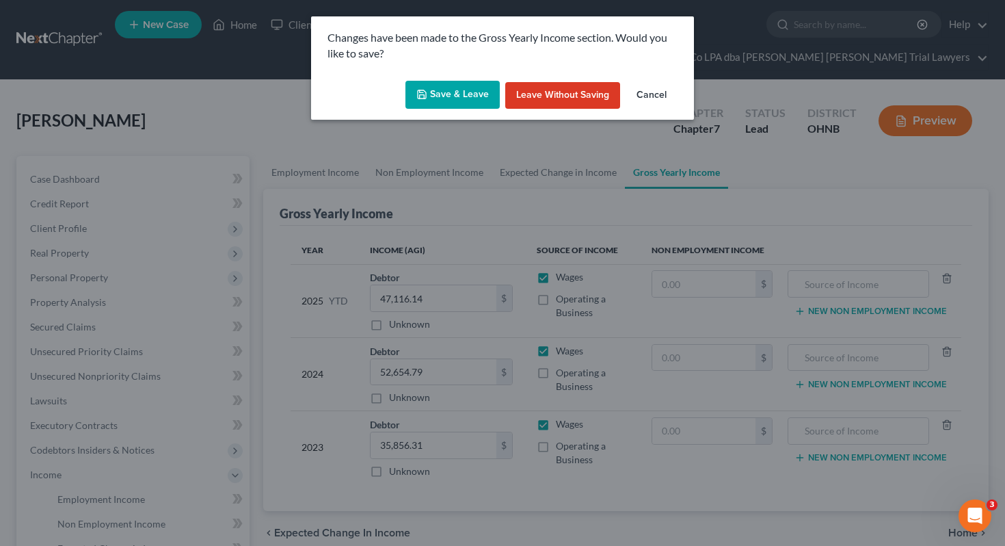
click at [464, 93] on button "Save & Leave" at bounding box center [452, 95] width 94 height 29
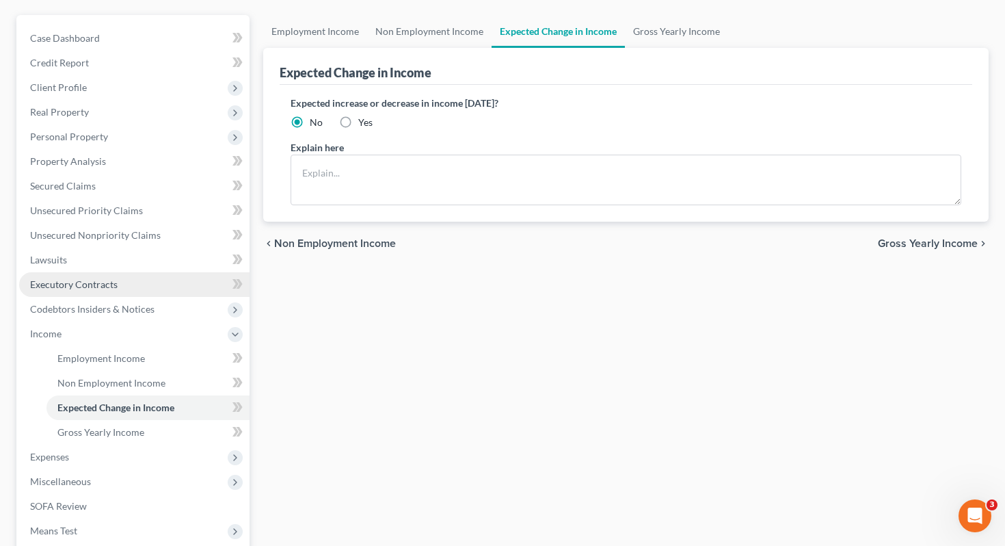
scroll to position [151, 0]
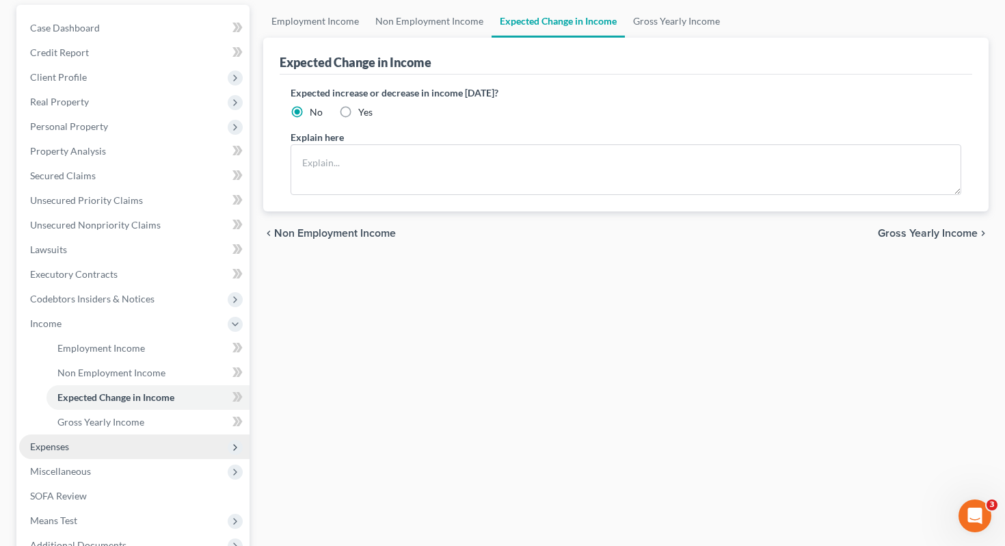
click at [134, 434] on span "Expenses" at bounding box center [134, 446] width 230 height 25
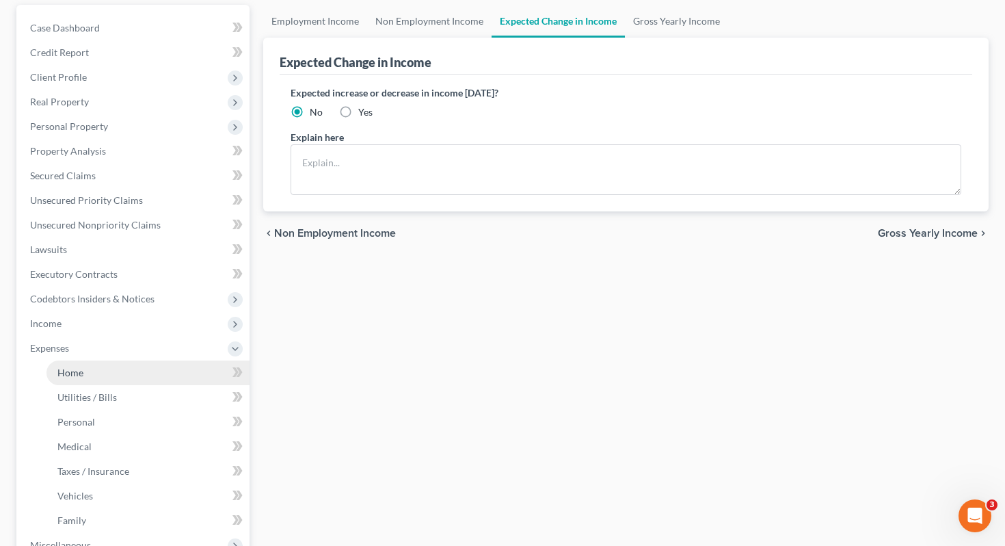
click at [124, 360] on link "Home" at bounding box center [147, 372] width 203 height 25
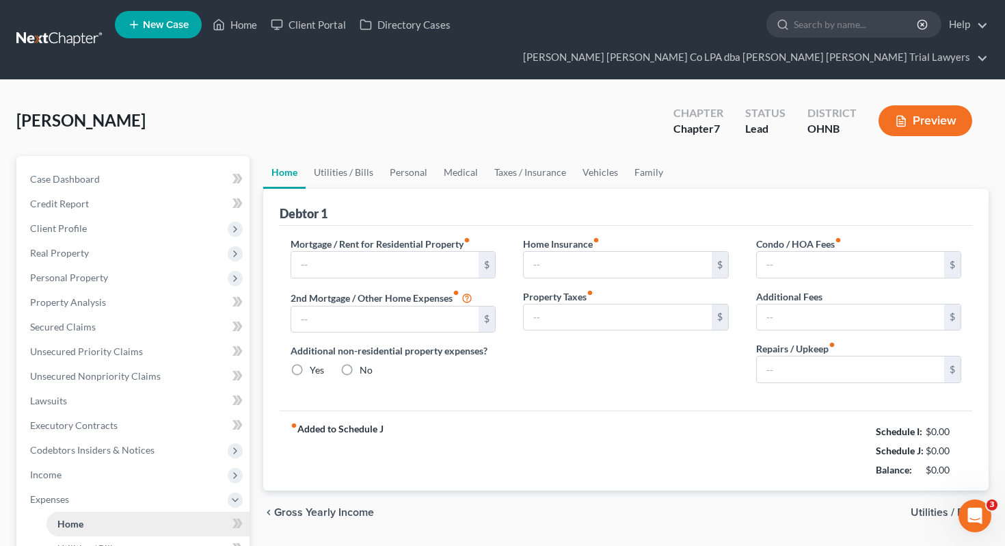
type input "1,100.00"
type input "0.00"
radio input "true"
type input "0.00"
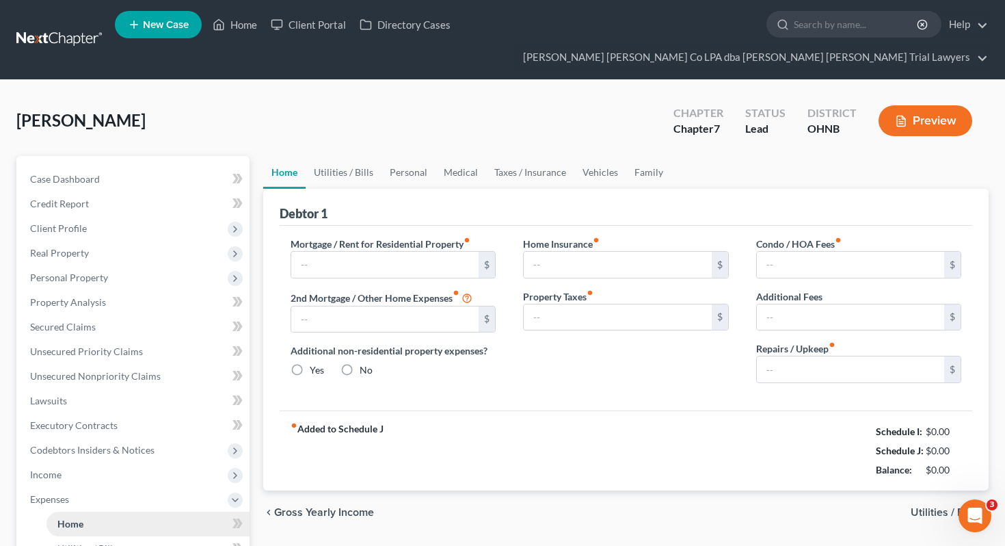
type input "0.00"
type input "100.00"
click at [331, 156] on link "Utilities / Bills" at bounding box center [344, 172] width 76 height 33
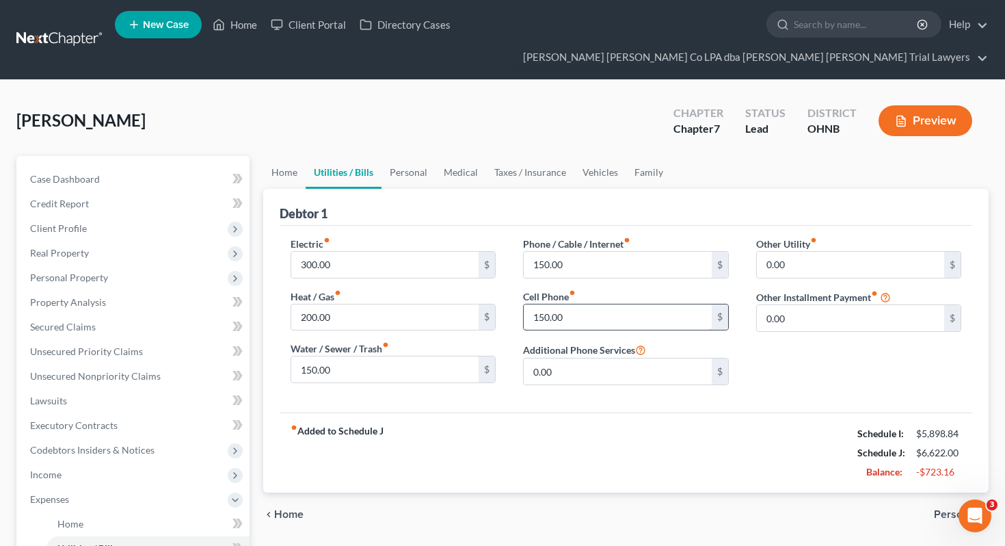
click at [567, 304] on input "150.00" at bounding box center [618, 317] width 188 height 26
type input "40"
click at [568, 252] on input "150.00" at bounding box center [618, 265] width 188 height 26
type input "55"
click at [411, 156] on link "Personal" at bounding box center [408, 172] width 54 height 33
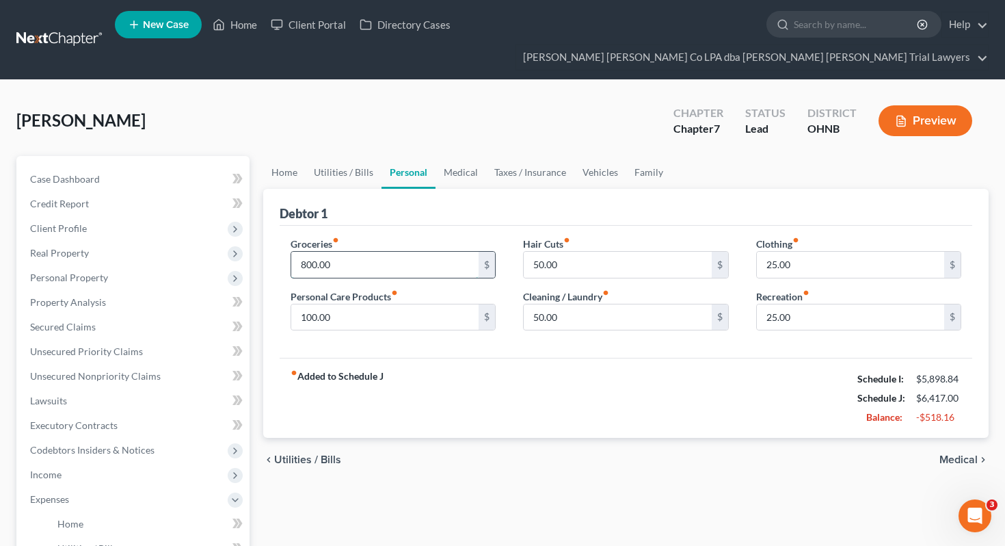
click at [392, 252] on input "800.00" at bounding box center [385, 265] width 188 height 26
type input "500"
click at [446, 156] on link "Medical" at bounding box center [460, 172] width 51 height 33
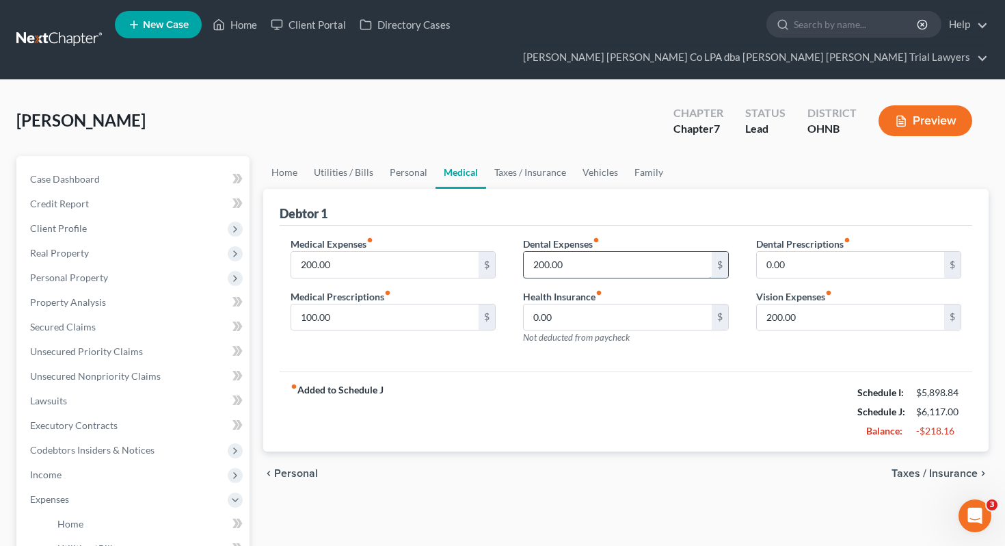
click at [624, 252] on input "200.00" at bounding box center [618, 265] width 188 height 26
click at [616, 252] on input "200.00" at bounding box center [618, 265] width 188 height 26
type input "100"
click at [442, 252] on input "200.00" at bounding box center [385, 265] width 188 height 26
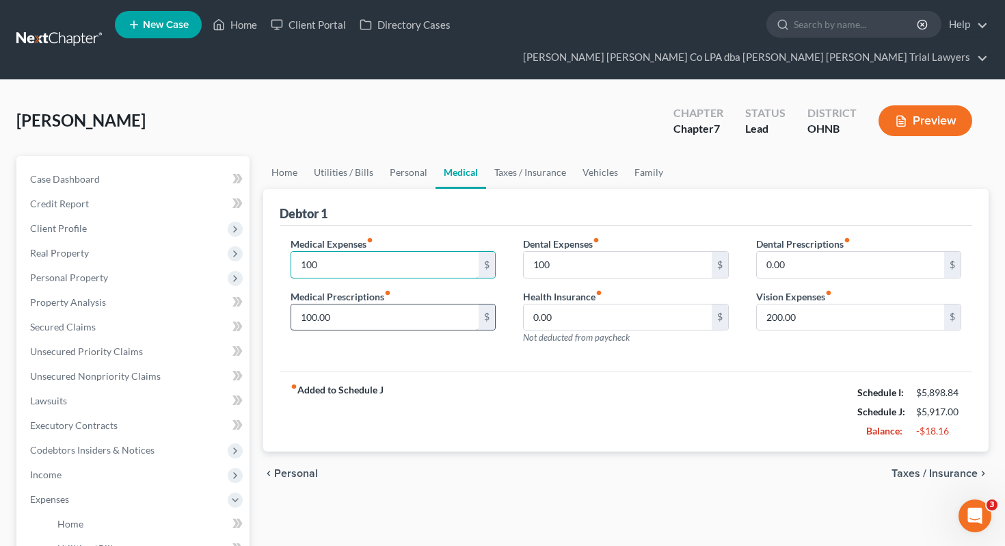
type input "100"
click at [431, 304] on input "100.00" at bounding box center [385, 317] width 188 height 26
type input "75"
click at [643, 158] on link "Family" at bounding box center [648, 172] width 45 height 33
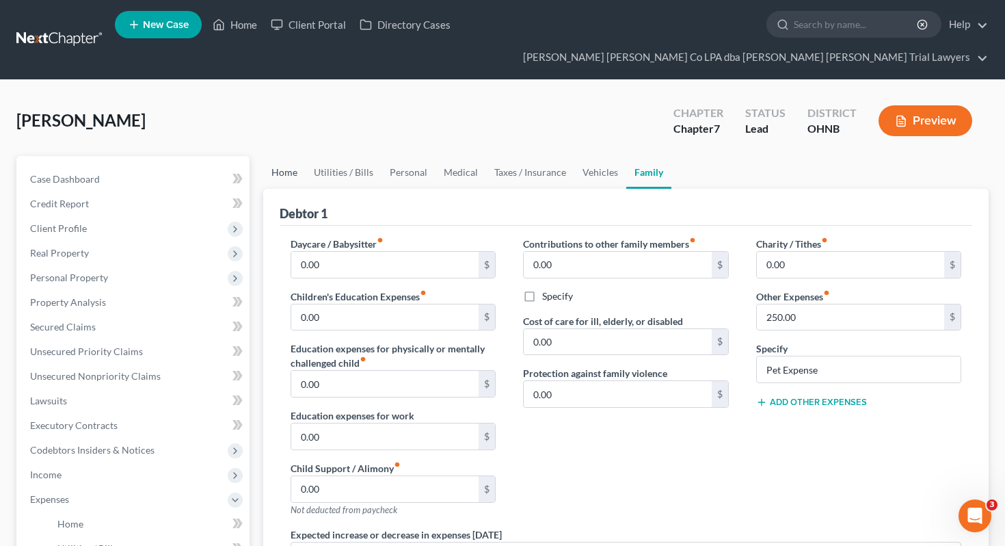
click at [288, 156] on link "Home" at bounding box center [284, 172] width 42 height 33
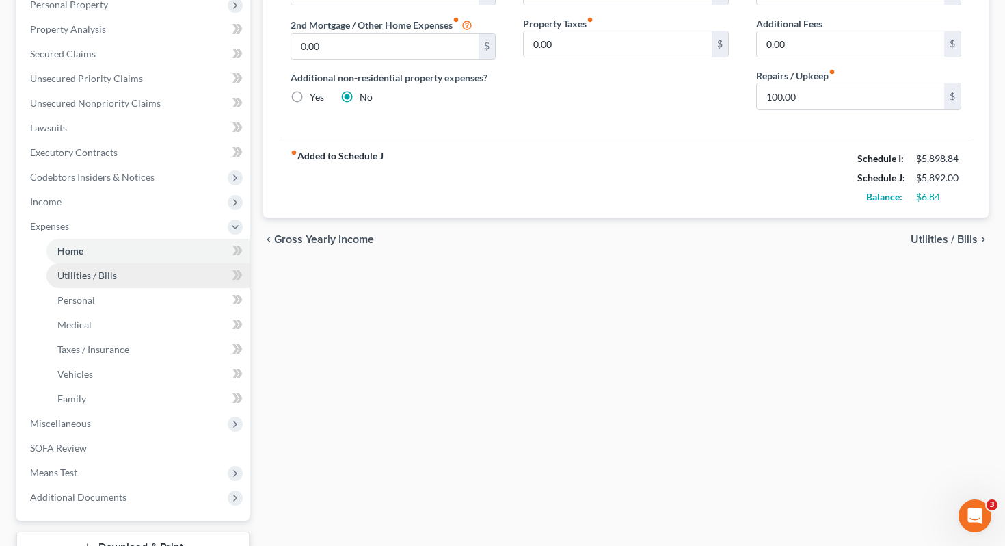
scroll to position [280, 0]
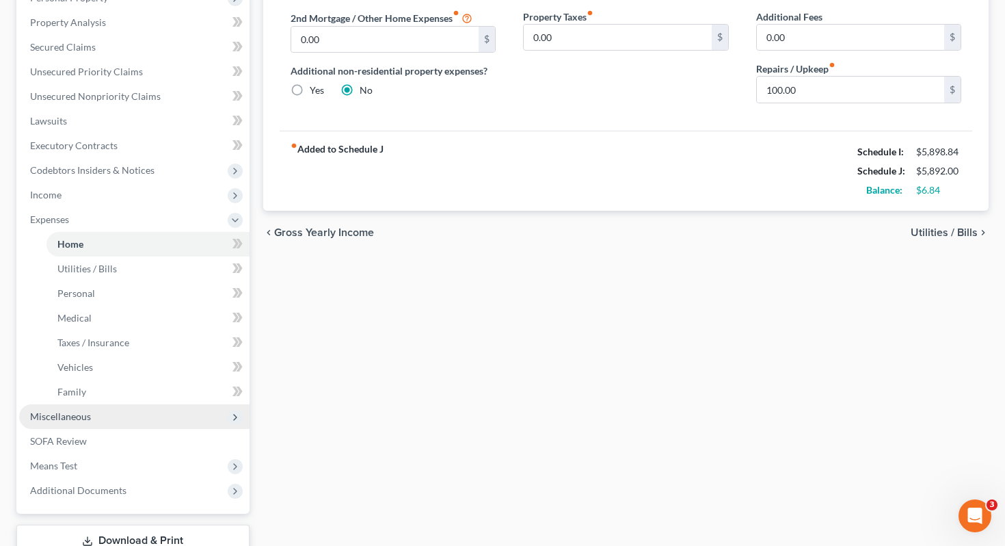
click at [125, 404] on span "Miscellaneous" at bounding box center [134, 416] width 230 height 25
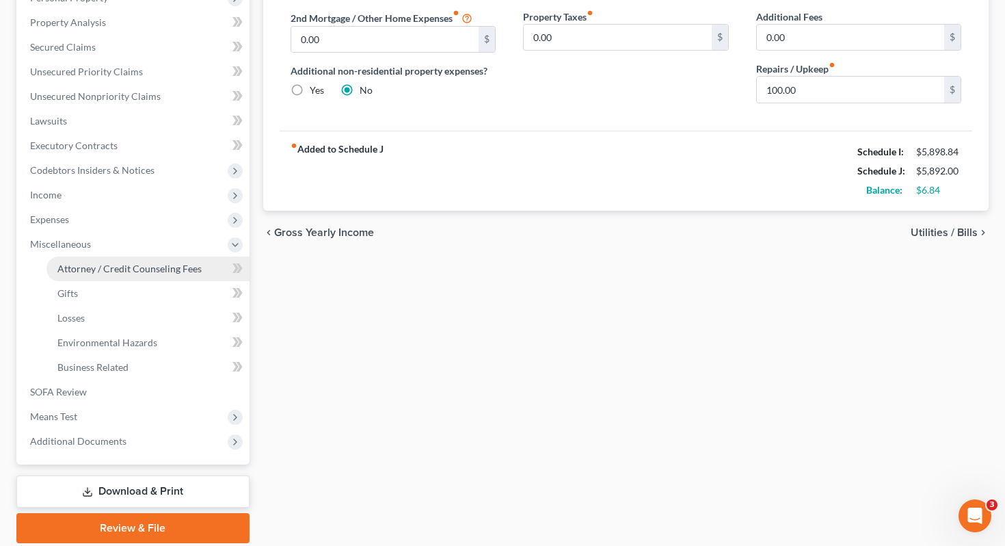
click at [134, 263] on span "Attorney / Credit Counseling Fees" at bounding box center [129, 269] width 144 height 12
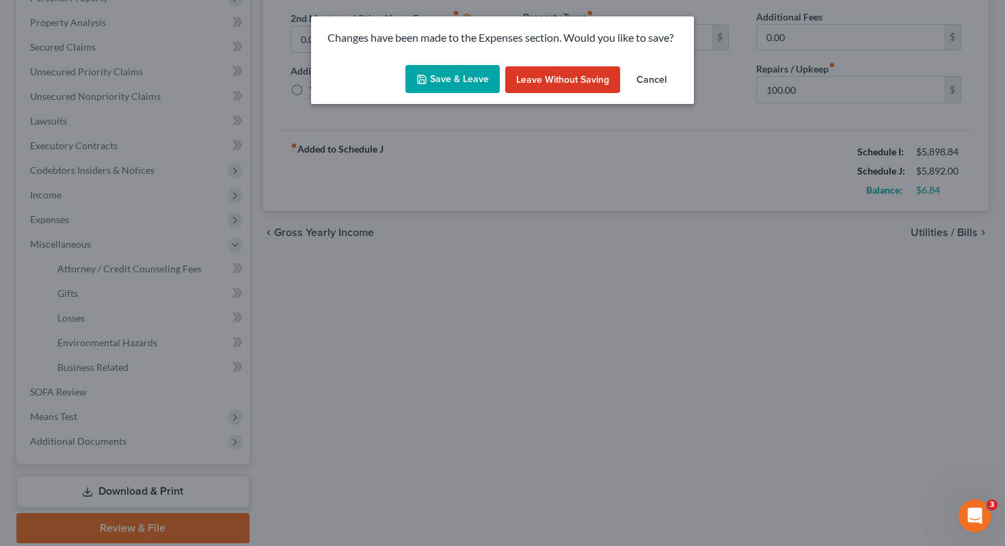
click at [425, 85] on button "Save & Leave" at bounding box center [452, 79] width 94 height 29
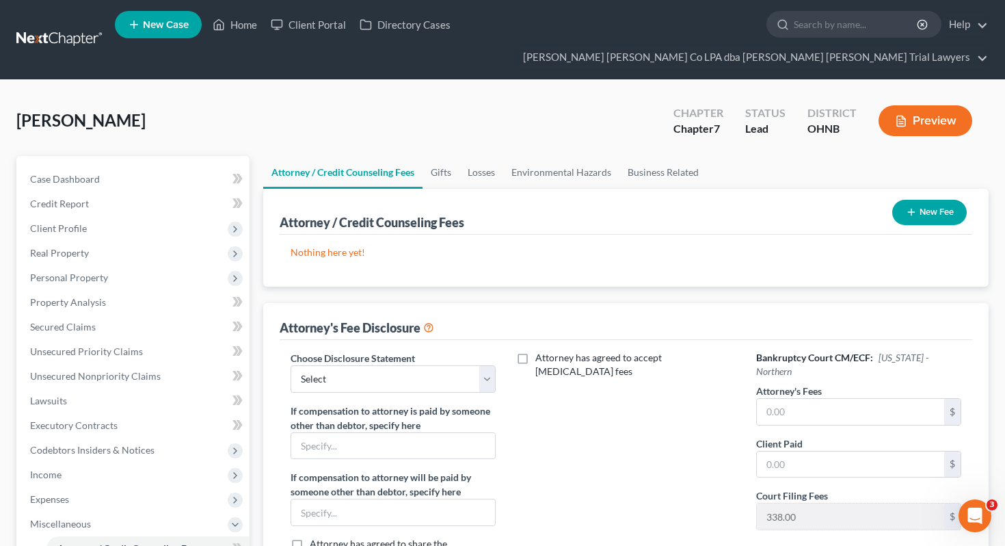
click at [933, 200] on button "New Fee" at bounding box center [929, 212] width 75 height 25
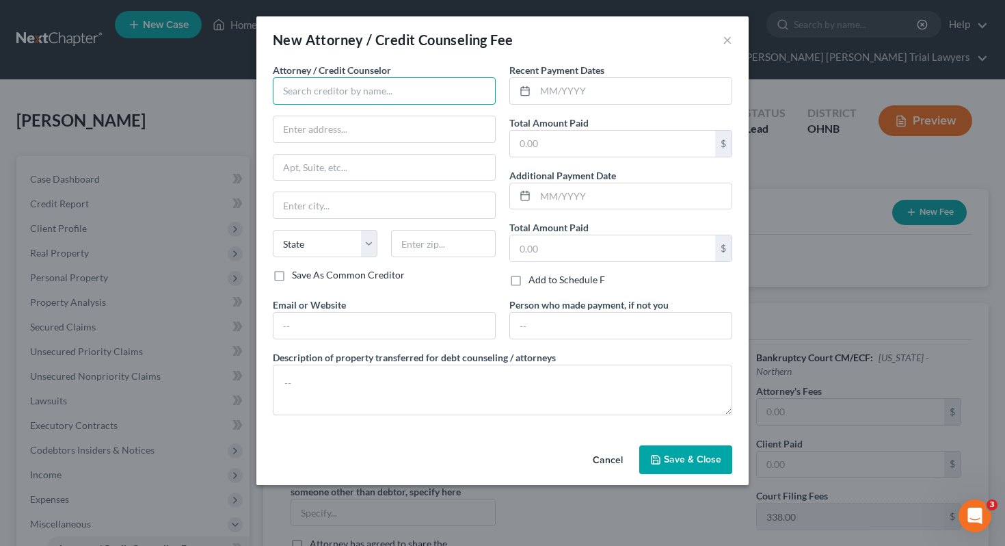
click at [467, 101] on input "text" at bounding box center [384, 90] width 223 height 27
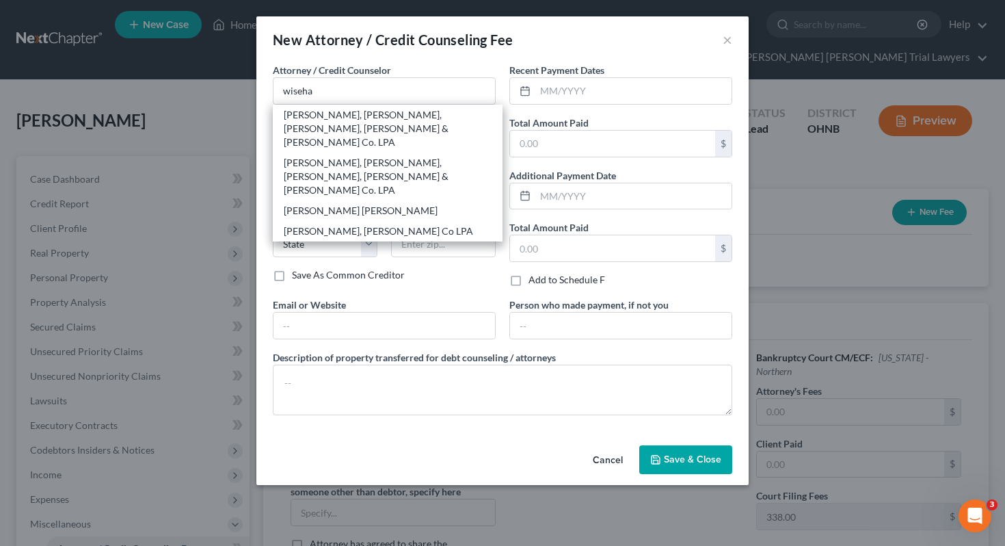
click at [374, 224] on div "[PERSON_NAME], [PERSON_NAME] Co LPA" at bounding box center [388, 231] width 208 height 14
type input "[PERSON_NAME], [PERSON_NAME] Co LPA"
type input "[STREET_ADDRESS][US_STATE]"
type input "Sandusky"
select select "36"
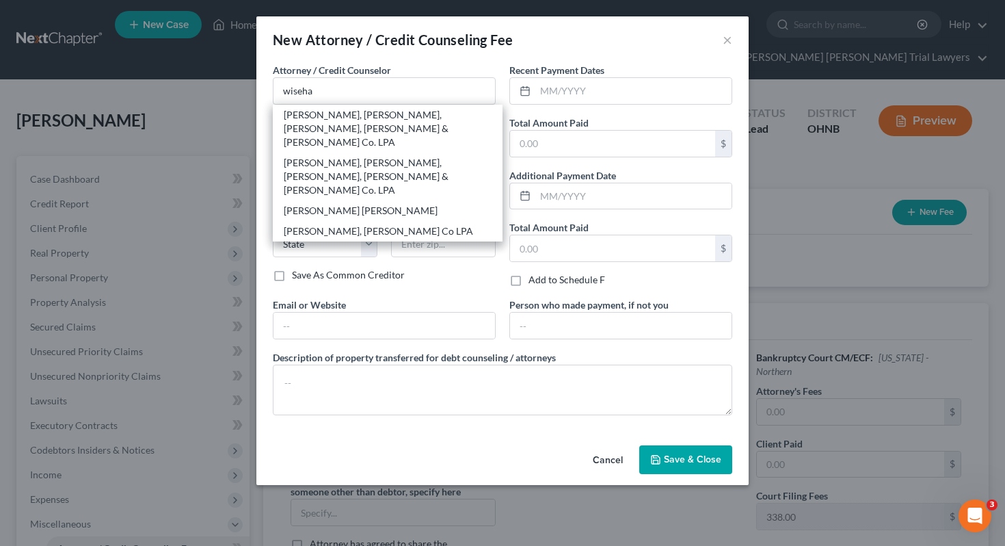
type input "44870"
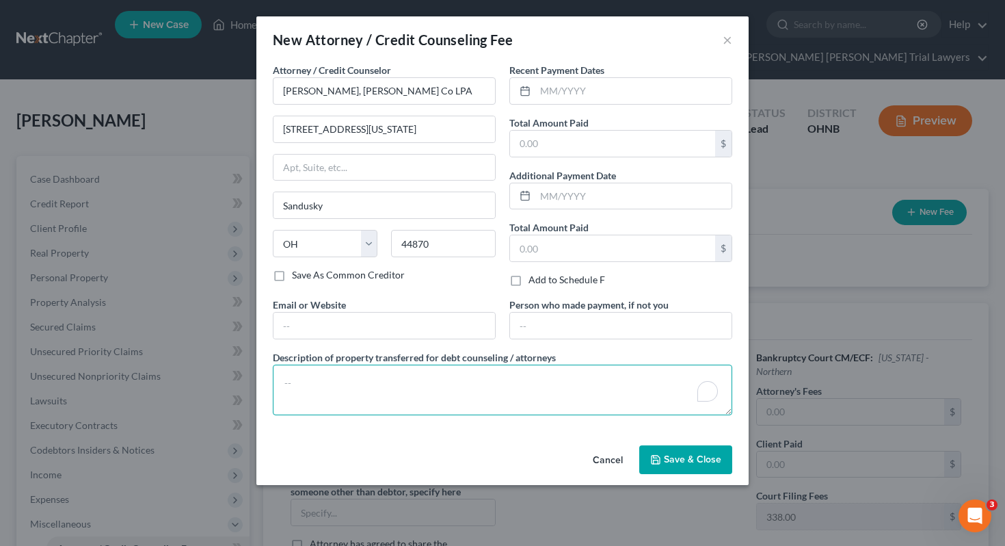
click at [429, 403] on textarea "To enrich screen reader interactions, please activate Accessibility in Grammarl…" at bounding box center [502, 389] width 459 height 51
type textarea "1600 attorney fee, 338 filing fee, 62 credit report credit counseling fee."
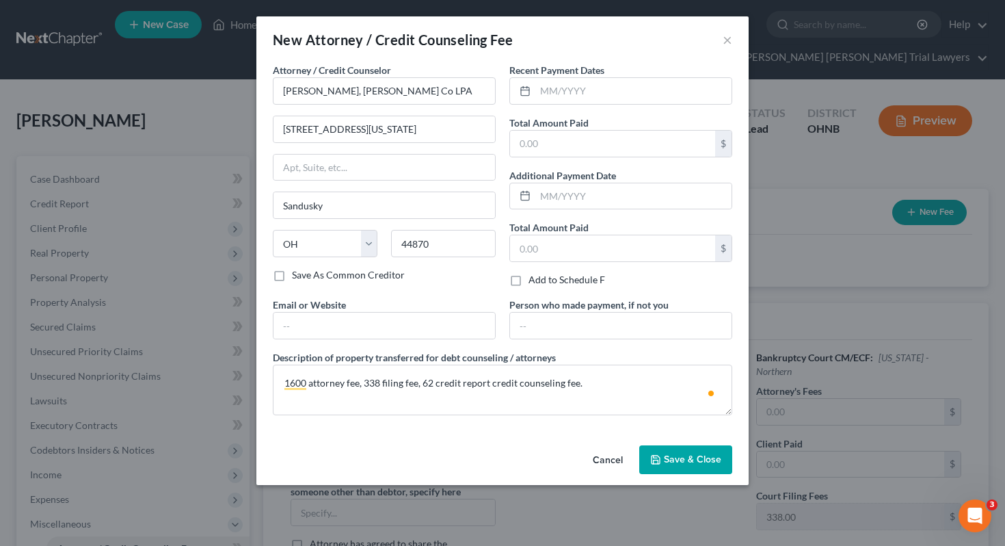
click at [662, 468] on button "Save & Close" at bounding box center [685, 459] width 93 height 29
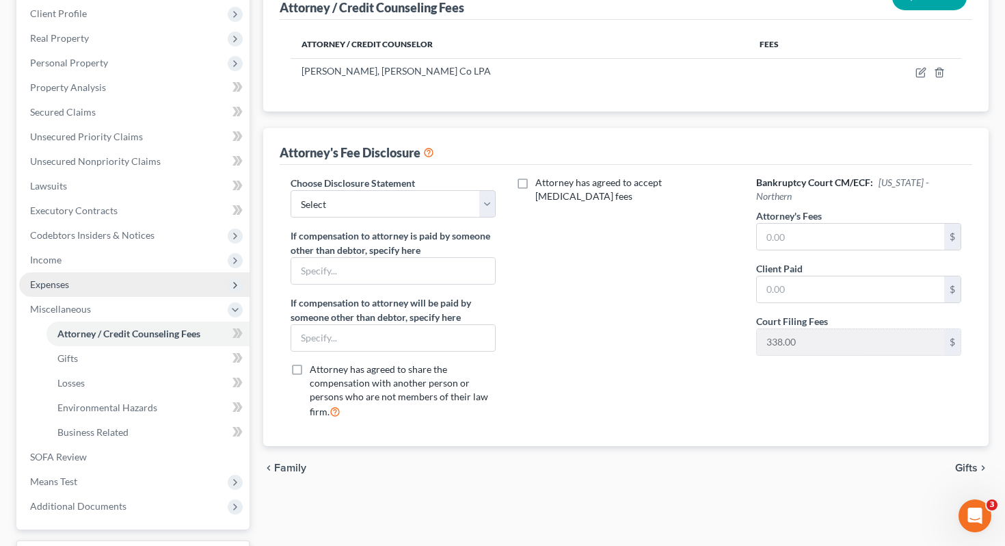
scroll to position [213, 0]
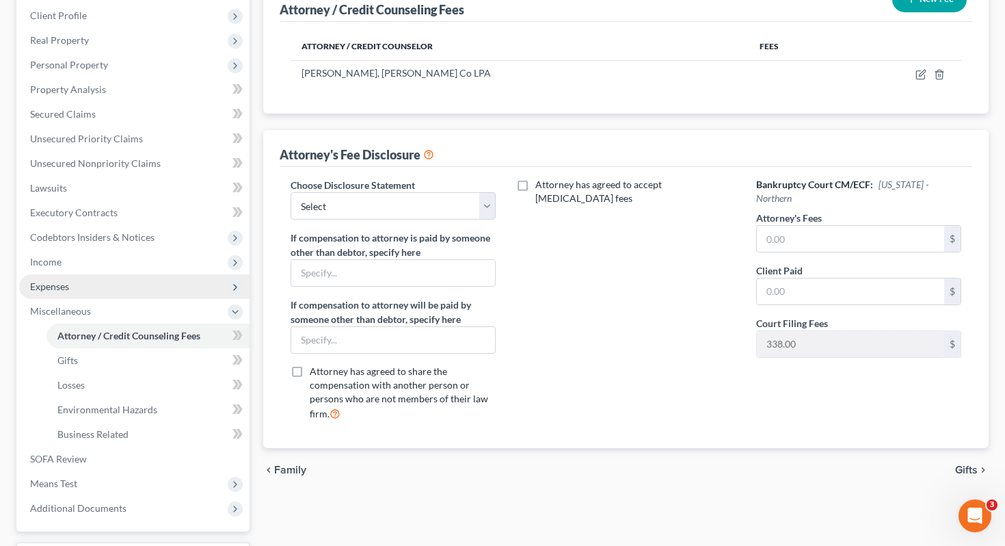
click at [129, 471] on span "Means Test" at bounding box center [134, 483] width 230 height 25
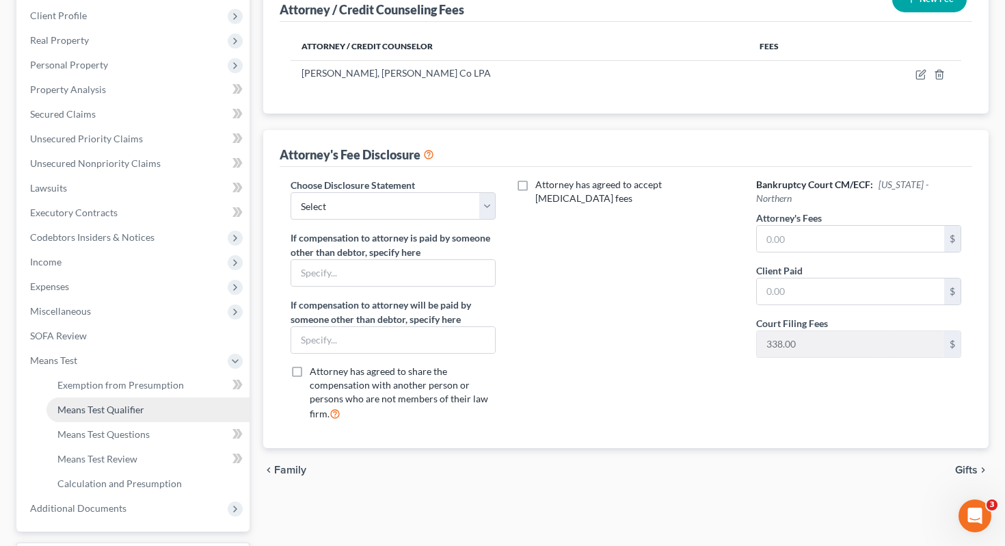
click at [136, 403] on span "Means Test Qualifier" at bounding box center [100, 409] width 87 height 12
